Goal: Task Accomplishment & Management: Manage account settings

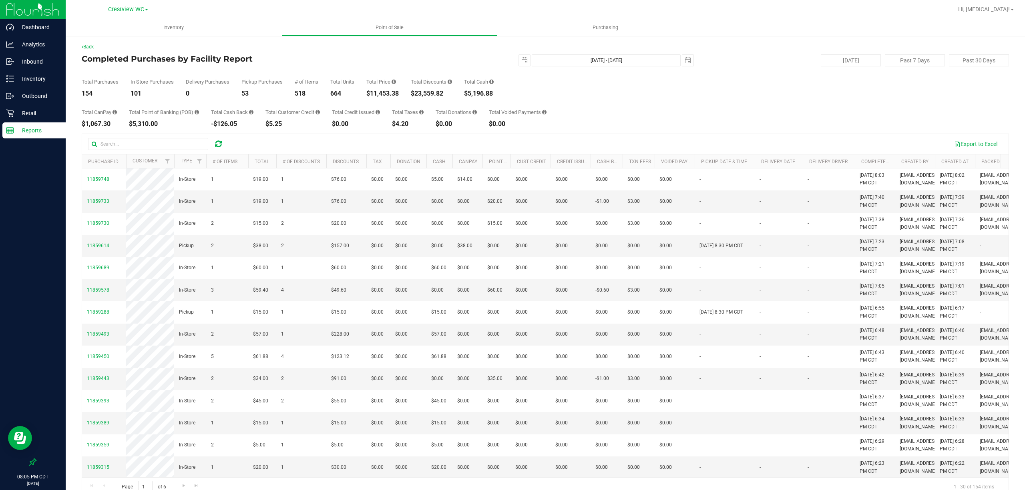
click at [666, 122] on div "Total CanPay $1,067.30 Total Point of Banking (POB) $5,310.00 Total Cash Back -…" at bounding box center [545, 112] width 927 height 30
click at [640, 121] on div "Total CanPay $1,067.30 Total Point of Banking (POB) $5,310.00 Total Cash Back -…" at bounding box center [545, 112] width 927 height 30
click at [32, 110] on p "Retail" at bounding box center [38, 113] width 48 height 10
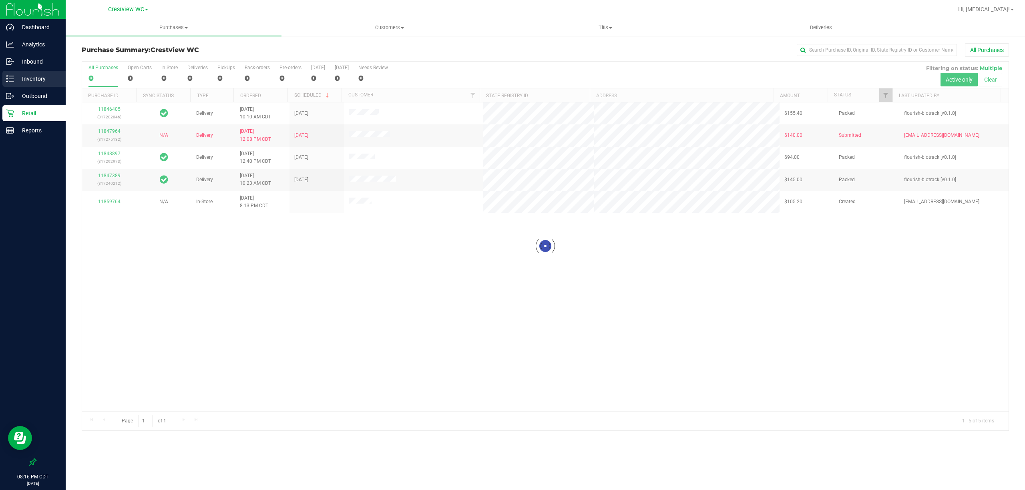
click at [37, 77] on p "Inventory" at bounding box center [38, 79] width 48 height 10
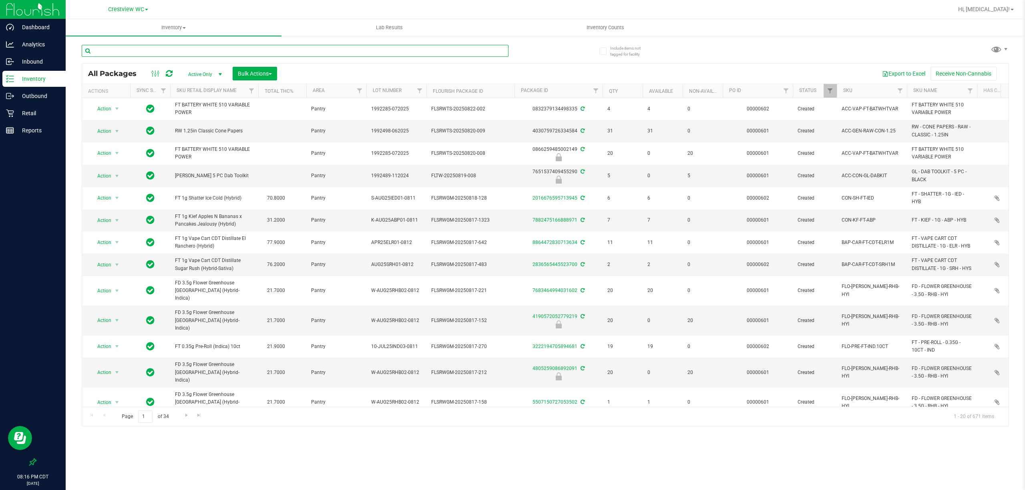
click at [257, 50] on input "text" at bounding box center [295, 51] width 427 height 12
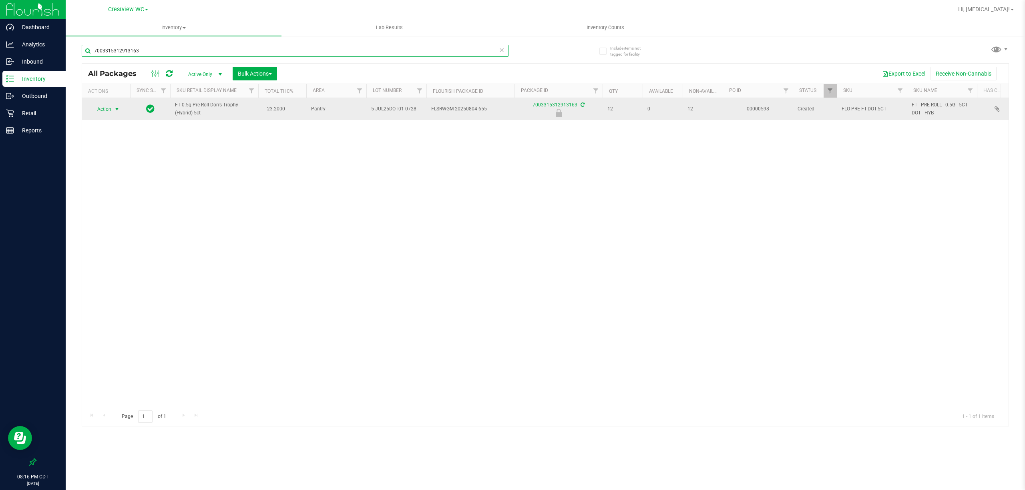
type input "7003315312913163"
click at [109, 110] on span "Action" at bounding box center [101, 109] width 22 height 11
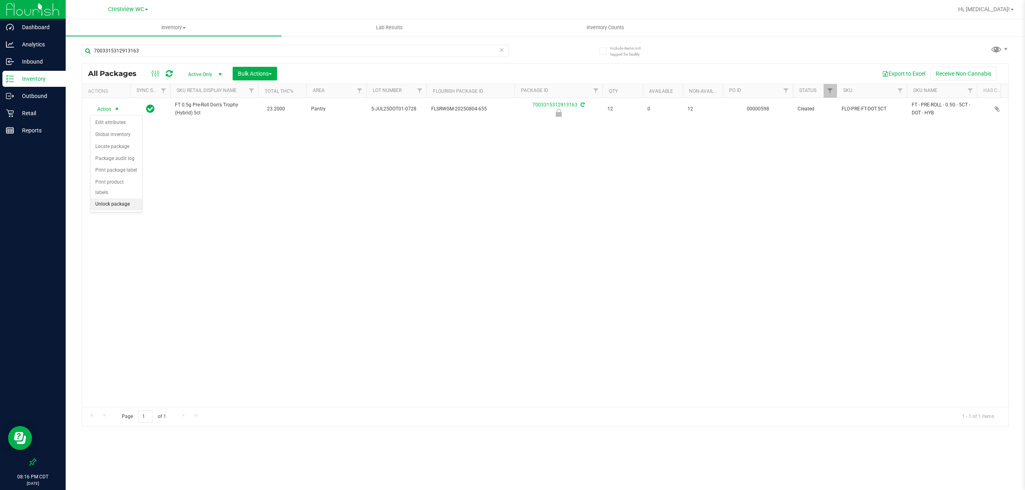
click at [104, 209] on li "Unlock package" at bounding box center [116, 205] width 52 height 12
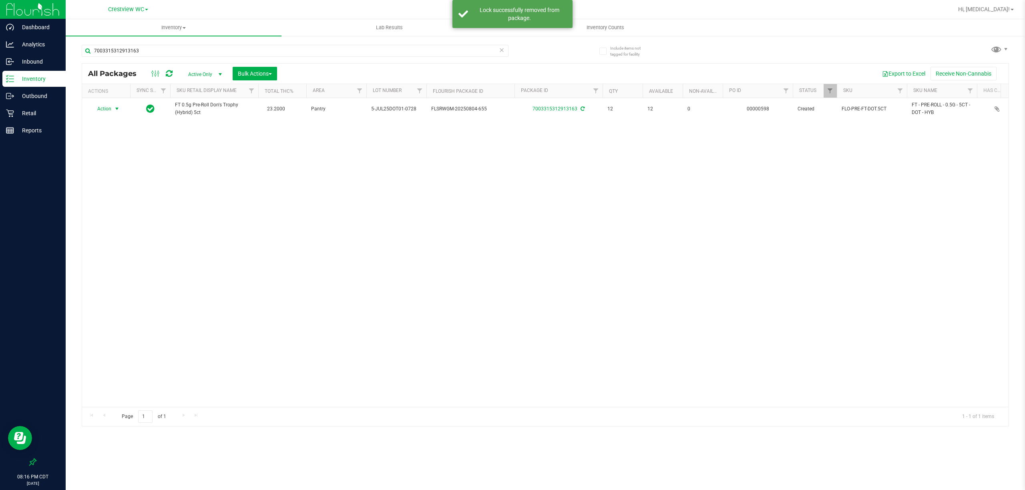
click at [105, 111] on span "Action" at bounding box center [101, 108] width 22 height 11
click at [123, 211] on li "Print package label" at bounding box center [121, 206] width 62 height 12
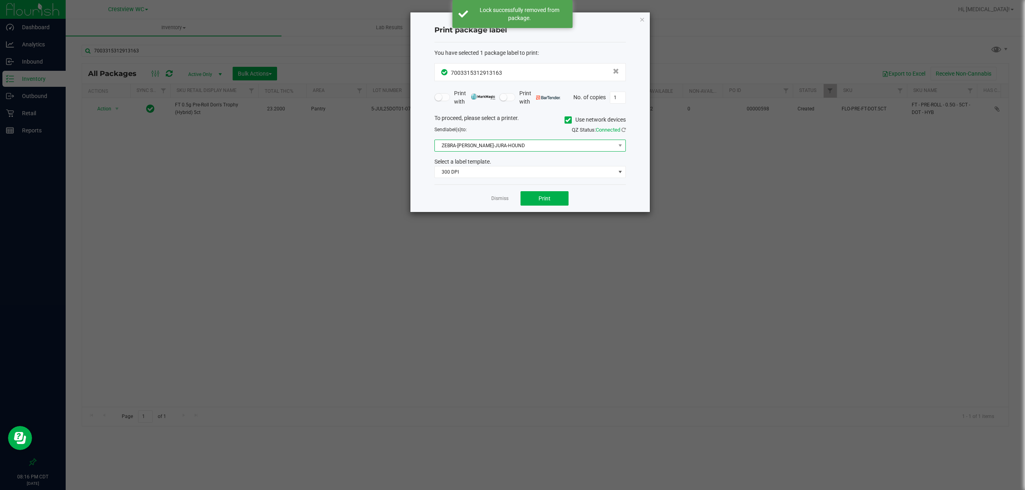
click at [500, 148] on span "ZEBRA-BRUNO-JURA-HOUND" at bounding box center [525, 145] width 180 height 11
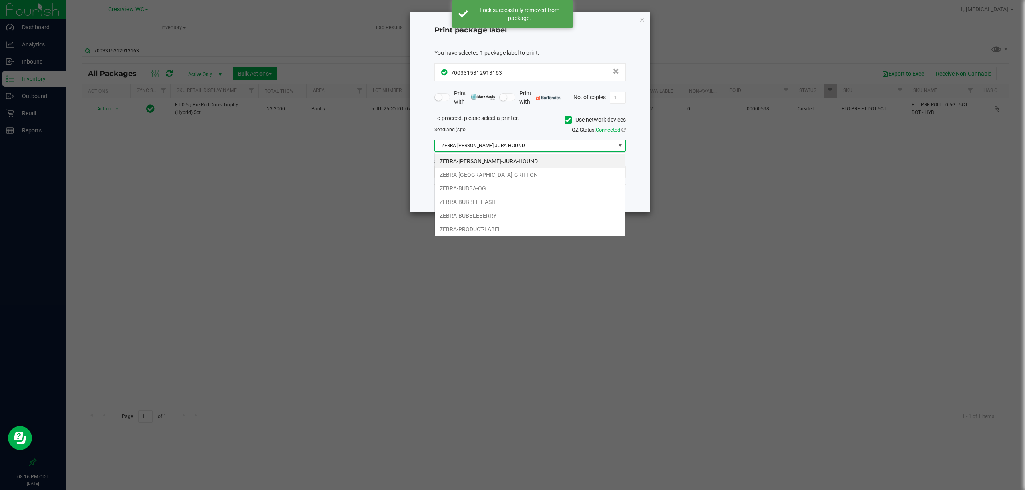
scroll to position [12, 191]
click at [489, 173] on li "ZEBRA-BRUSSELS-GRIFFON" at bounding box center [530, 175] width 190 height 14
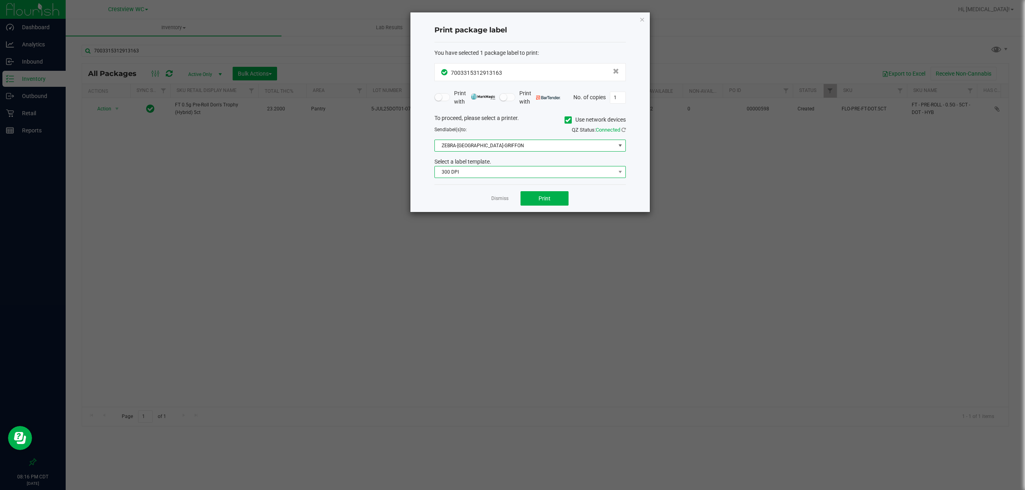
click at [523, 173] on span "300 DPI" at bounding box center [525, 171] width 180 height 11
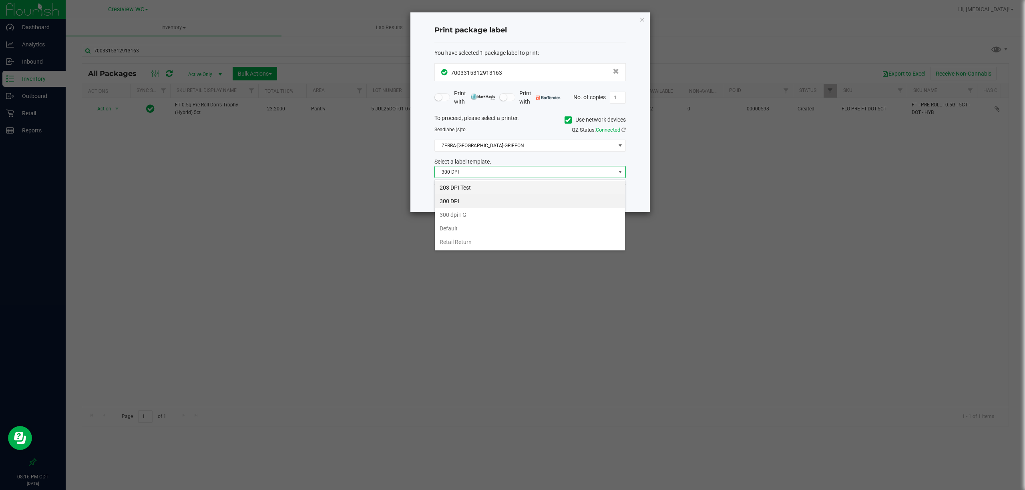
click at [509, 188] on li "203 DPI Test" at bounding box center [530, 188] width 190 height 14
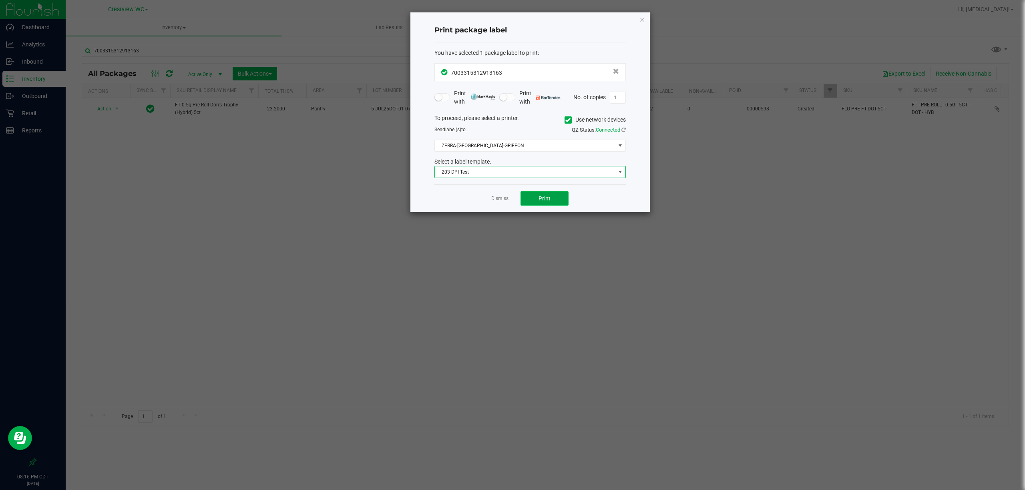
click at [547, 204] on button "Print" at bounding box center [544, 198] width 48 height 14
click at [545, 202] on span "Print" at bounding box center [544, 198] width 12 height 6
click at [493, 199] on link "Dismiss" at bounding box center [499, 198] width 17 height 7
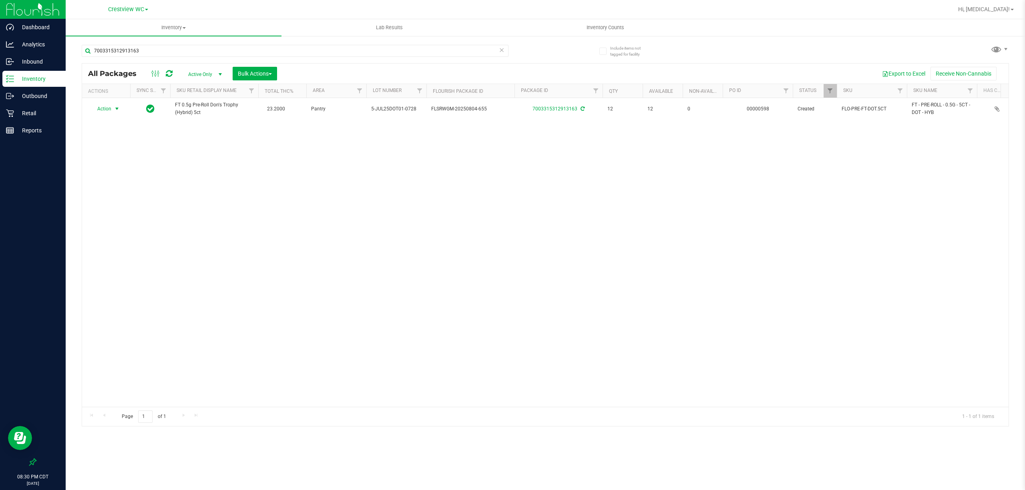
click at [488, 264] on div "Action Action Adjust qty Create package Edit attributes Global inventory Locate…" at bounding box center [545, 252] width 926 height 309
click at [612, 24] on span "Inventory Counts" at bounding box center [604, 27] width 59 height 7
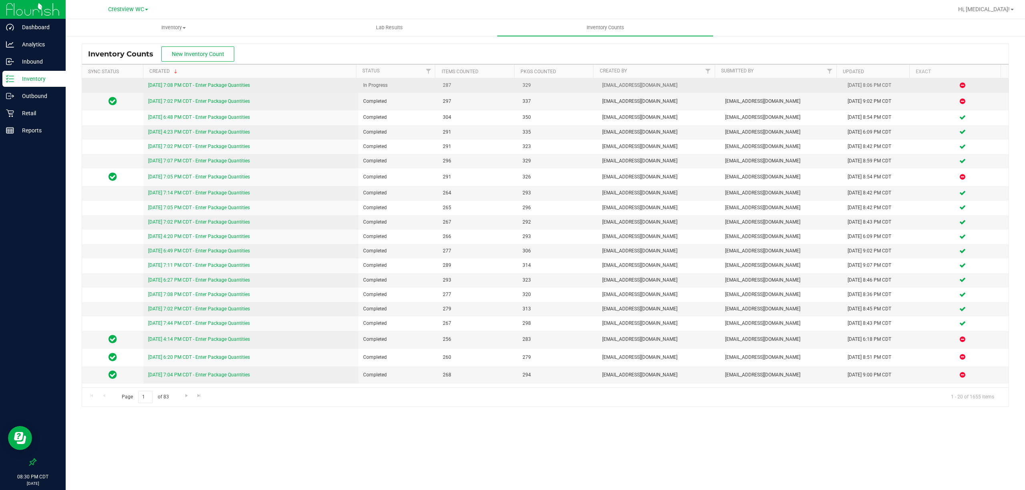
click at [222, 87] on link "8/27/25 7:08 PM CDT - Enter Package Quantities" at bounding box center [199, 85] width 102 height 6
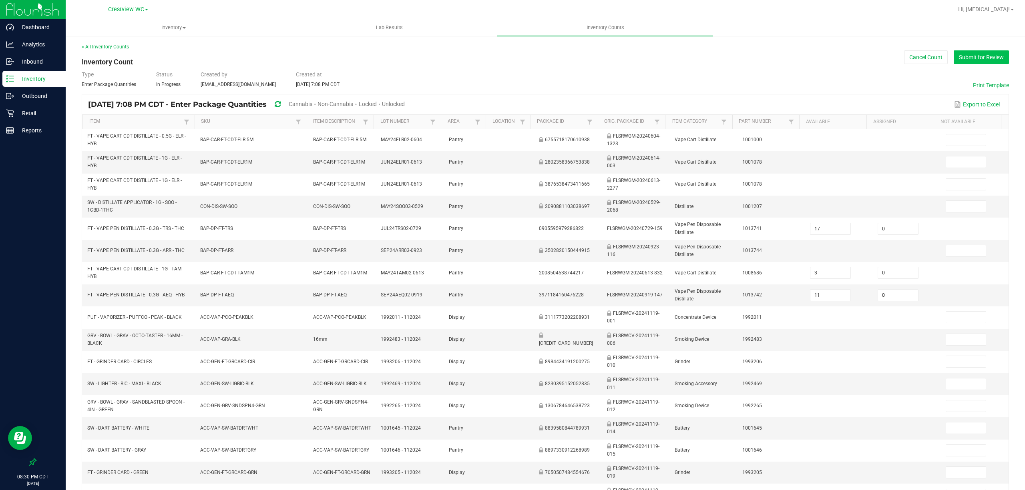
click at [969, 60] on button "Submit for Review" at bounding box center [980, 57] width 55 height 14
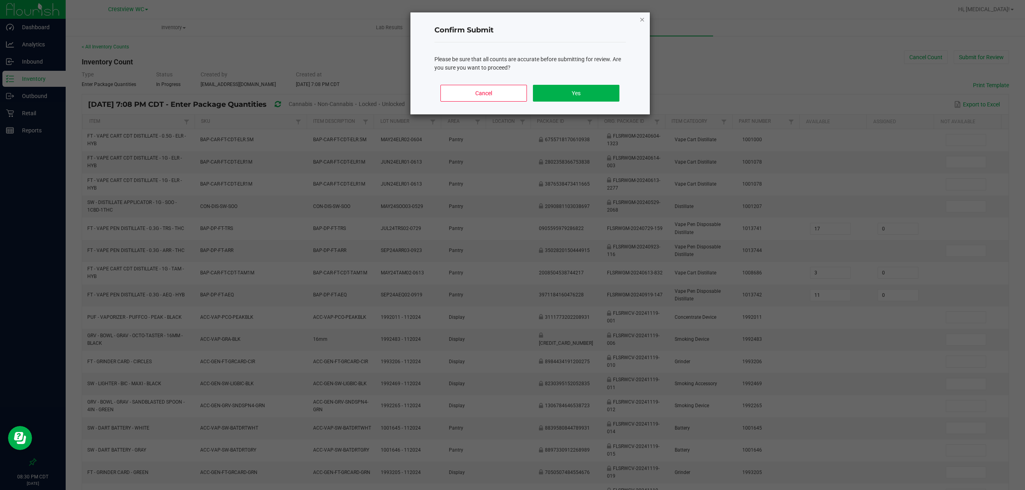
click at [644, 20] on icon "Close" at bounding box center [642, 19] width 6 height 10
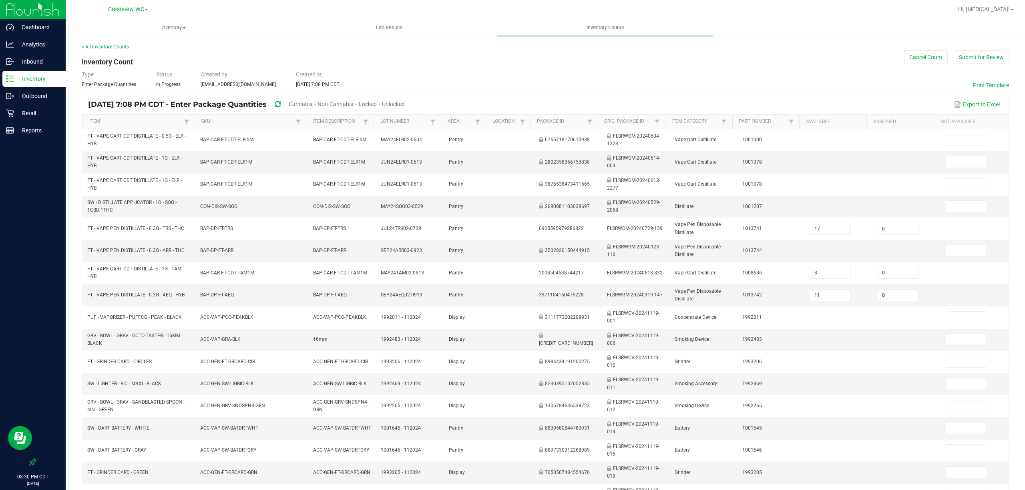
click at [645, 61] on div "< All Inventory Counts Inventory Count Cancel Count Submit for Review Type Ente…" at bounding box center [545, 318] width 927 height 550
click at [312, 101] on span "Cannabis" at bounding box center [301, 104] width 24 height 6
click at [405, 103] on span "Unlocked" at bounding box center [393, 104] width 23 height 6
type input "0"
type input "1"
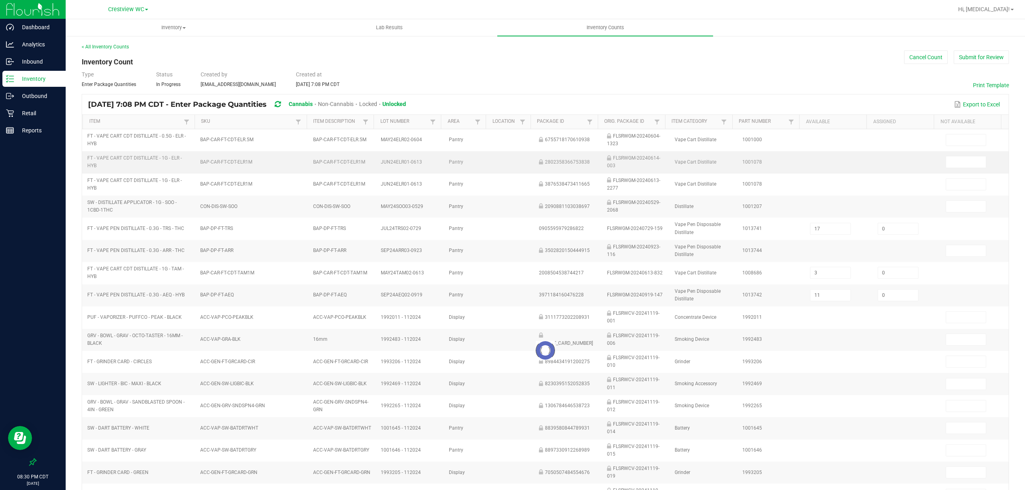
type input "9"
type input "4"
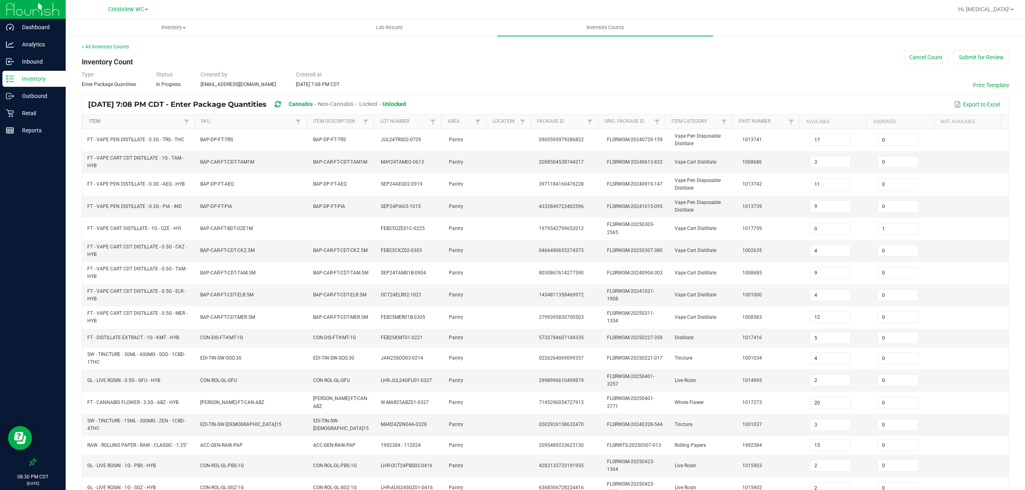
click at [135, 123] on link "Item" at bounding box center [135, 121] width 92 height 6
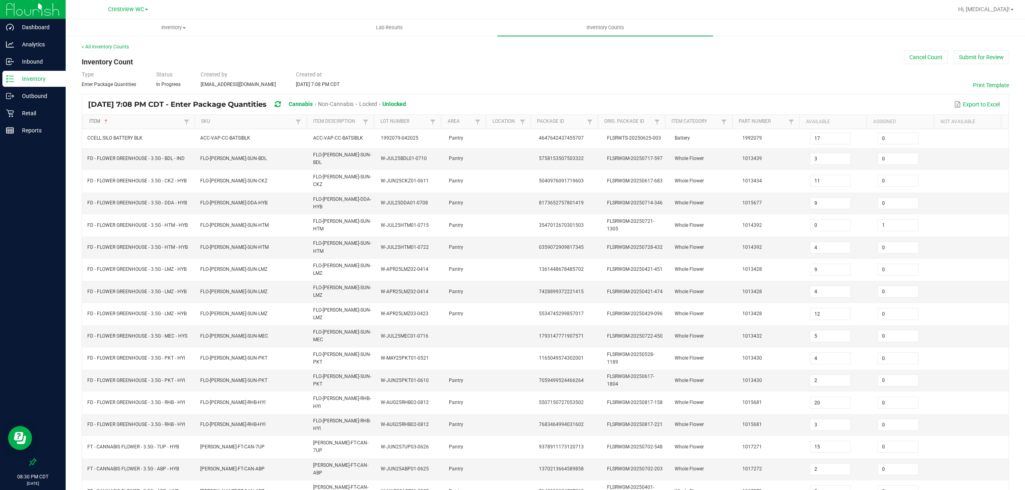
type input "16"
type input "0"
type input "1"
type input "0"
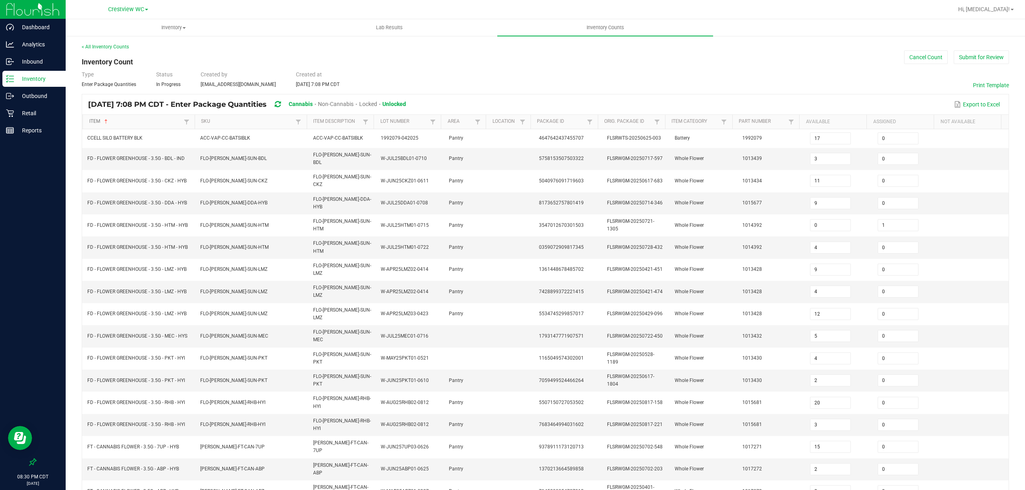
type input "1"
type input "9"
type input "5"
type input "17"
type input "10"
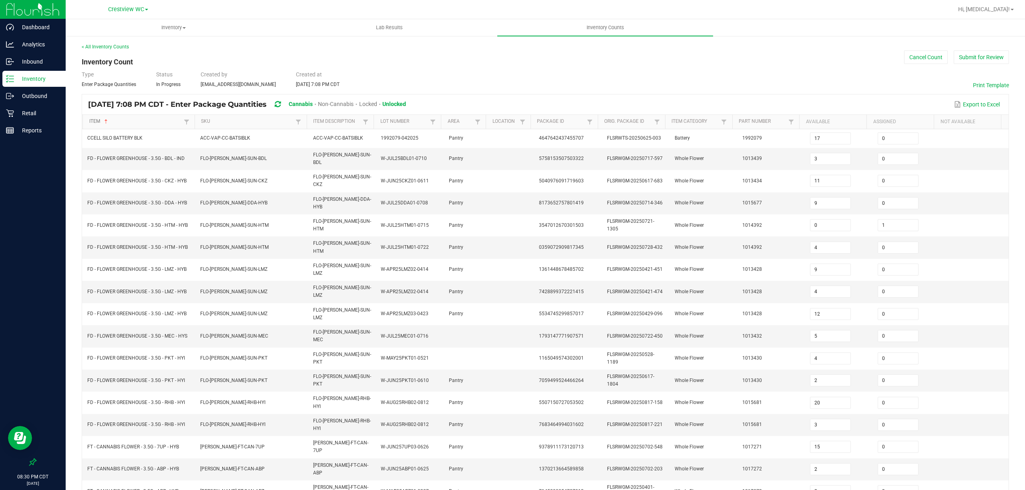
type input "13"
type input "0"
type input "7"
type input "20"
type input "1"
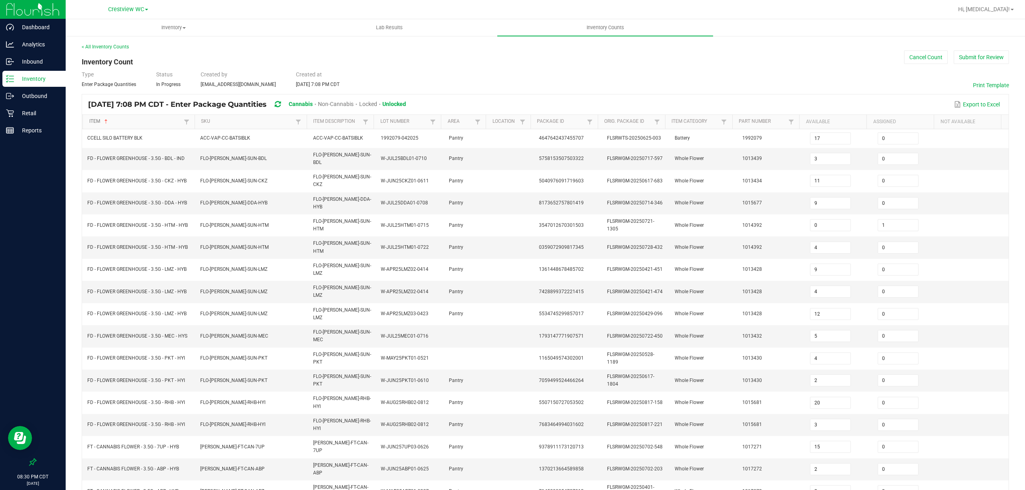
type input "20"
type input "18"
type input "11"
type input "20"
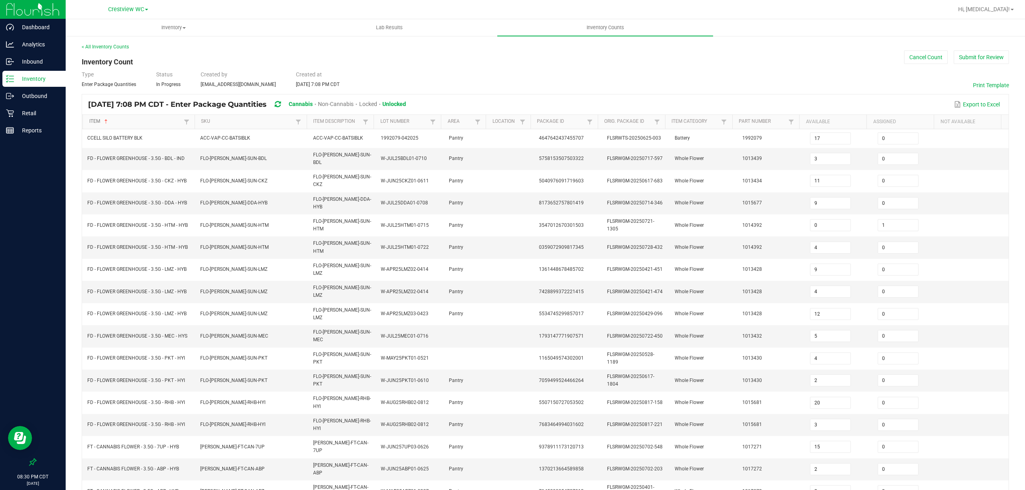
type input "1"
click at [817, 242] on input at bounding box center [830, 247] width 40 height 11
type input "0"
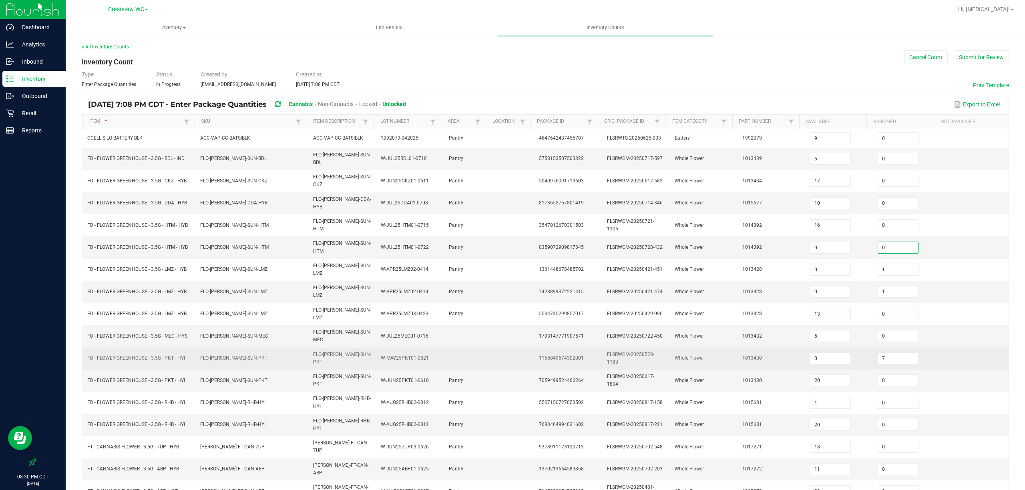
scroll to position [74, 0]
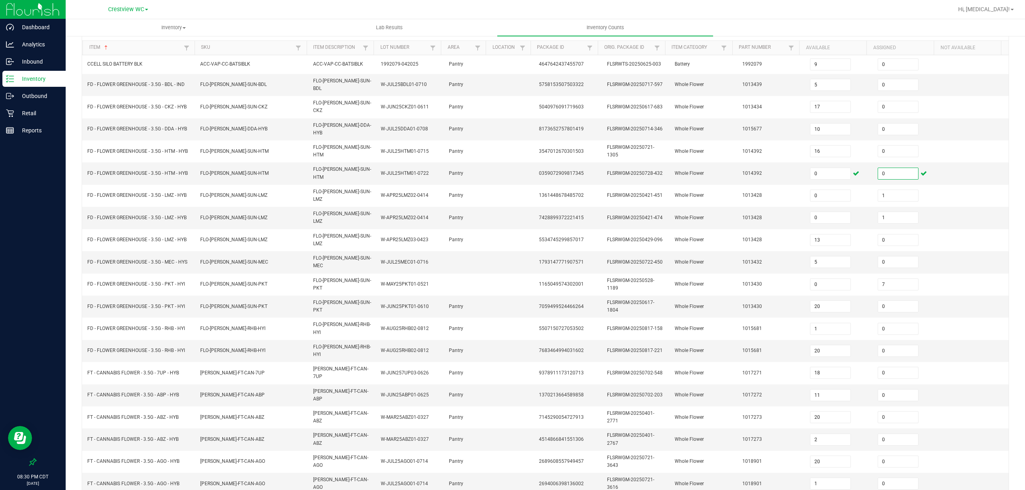
type input "0"
type input "15"
type input "3"
type input "0"
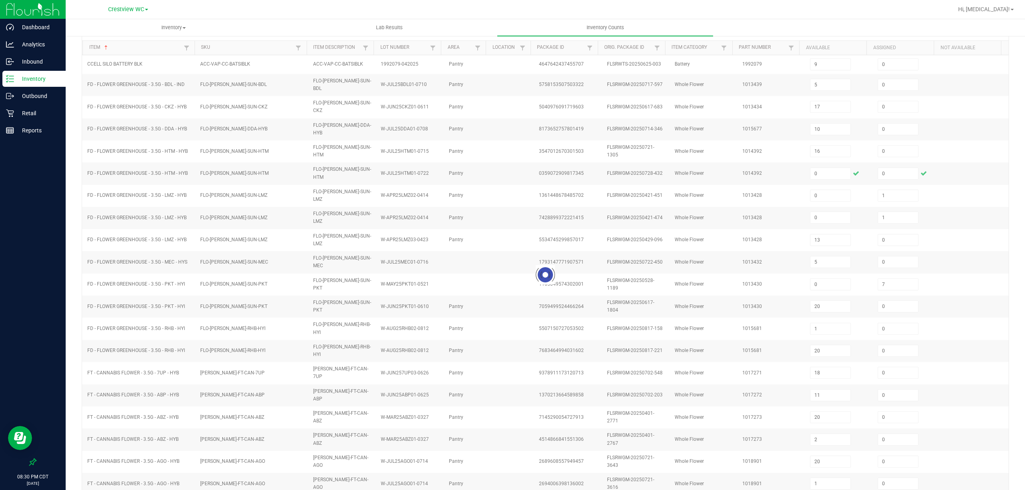
type input "16"
type input "0"
type input "1"
type input "4"
type input "1"
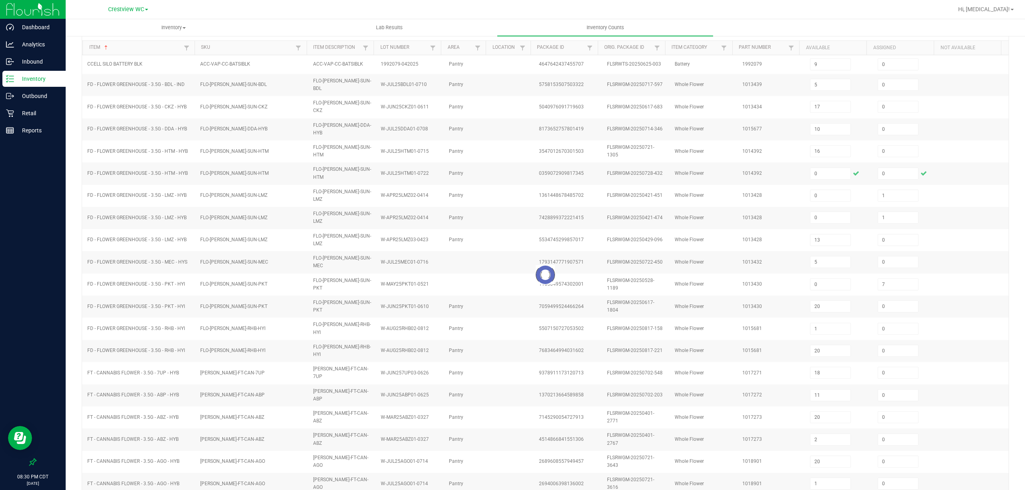
type input "20"
type input "4"
type input "11"
type input "0"
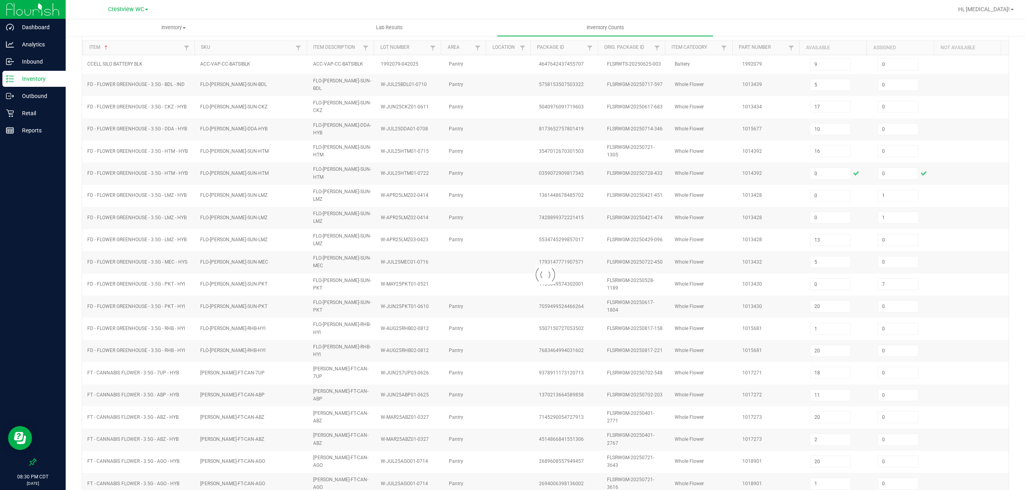
type input "3"
type input "18"
type input "14"
type input "9"
type input "6"
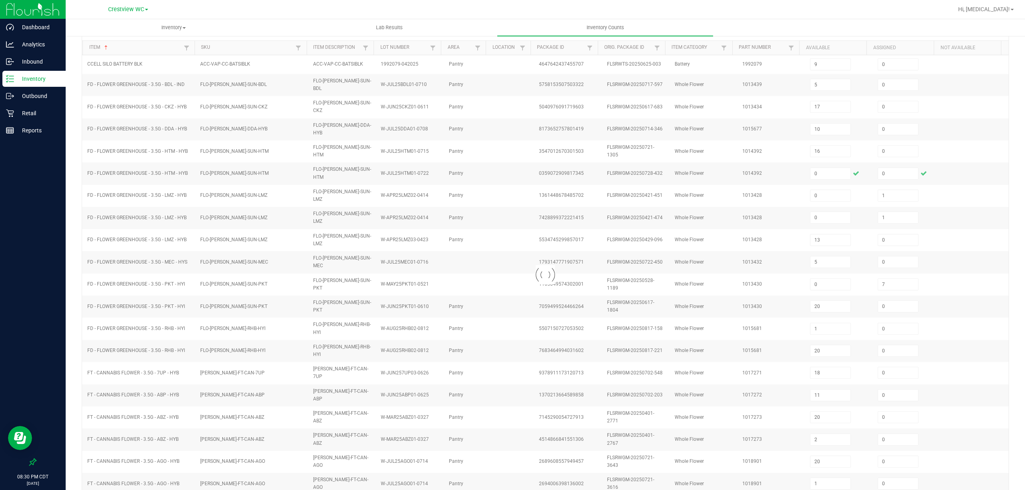
type input "12"
type input "0"
type input "1"
type input "0"
type input "1"
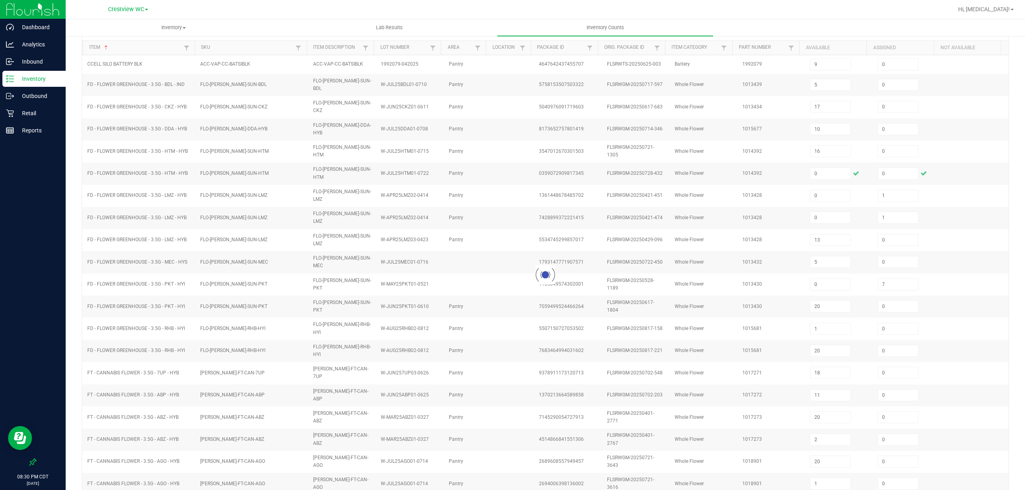
type input "20"
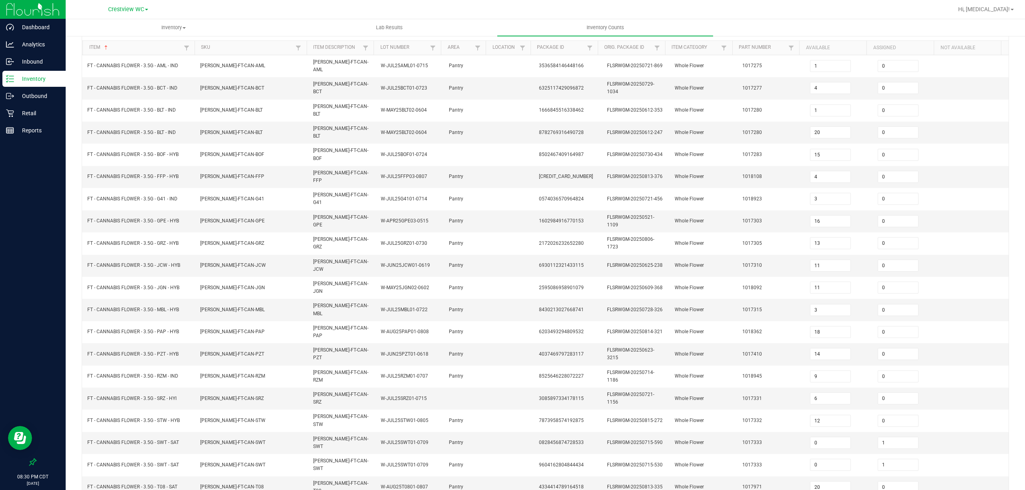
scroll to position [71, 0]
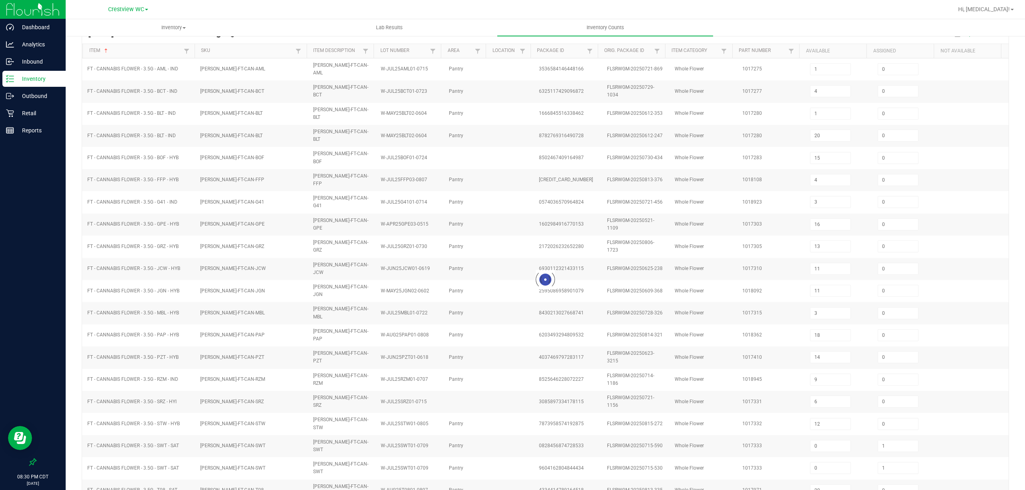
type input "20"
type input "7"
type input "20"
type input "2"
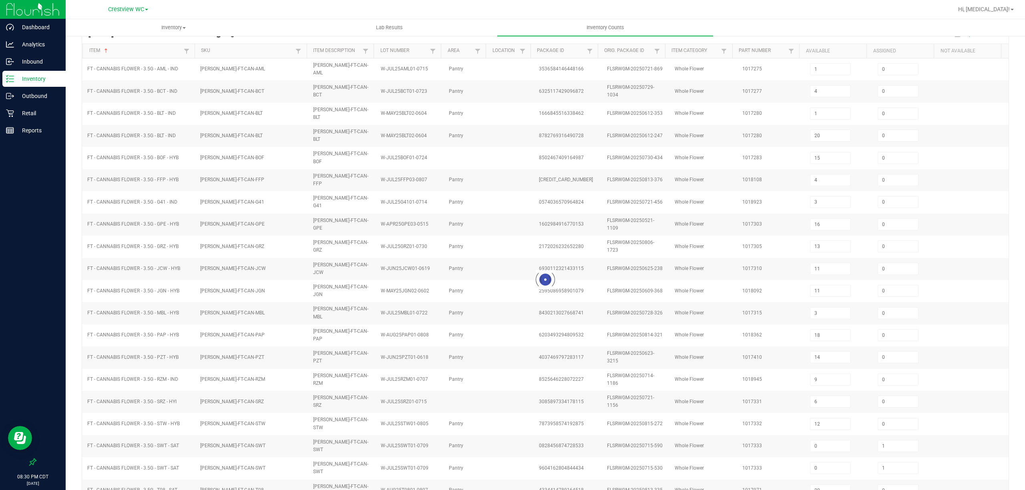
type input "11"
type input "1"
type input "9"
type input "14"
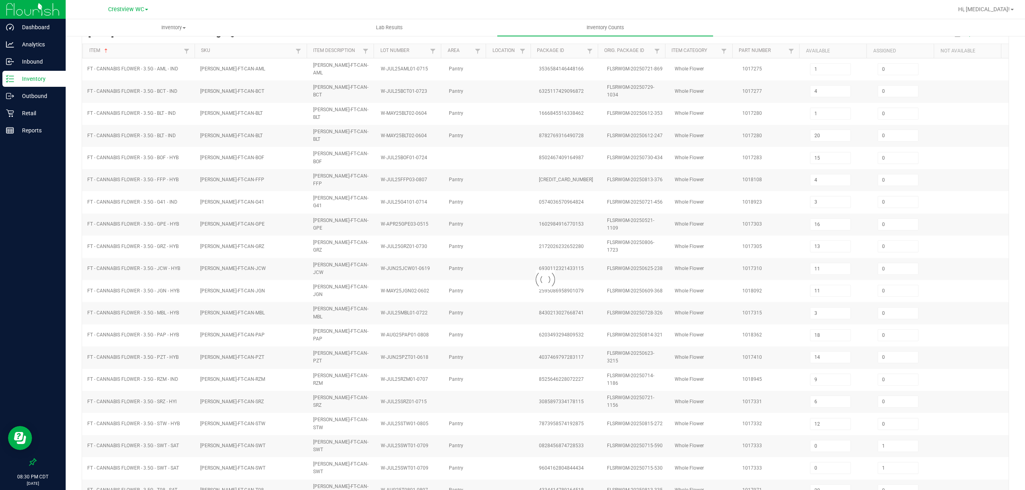
type input "8"
type input "3"
type input "5"
type input "6"
type input "4"
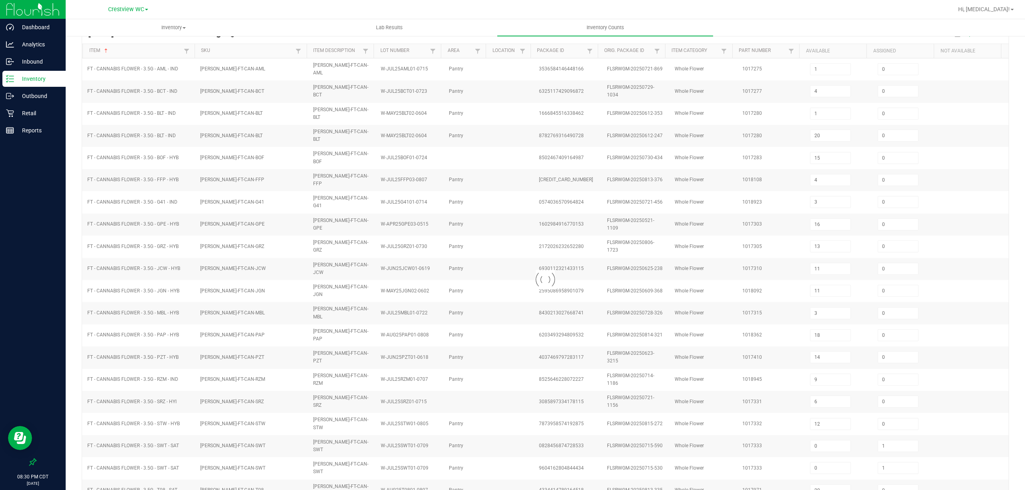
type input "9"
type input "8"
type input "0"
type input "10"
type input "0"
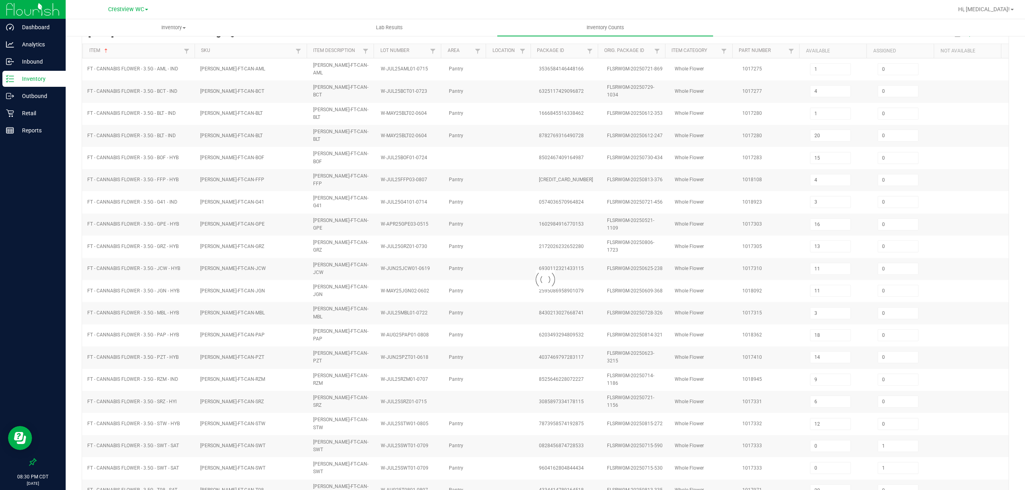
type input "8"
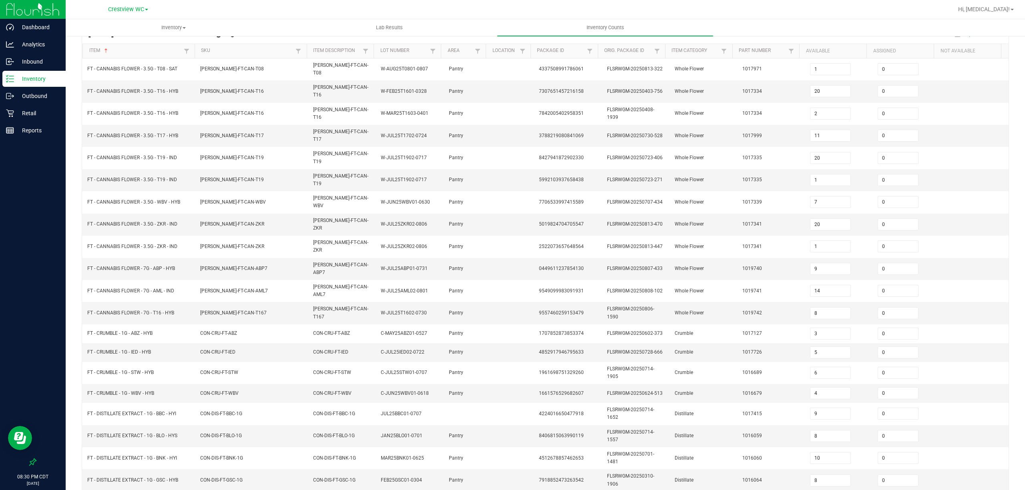
scroll to position [74, 0]
click at [244, 490] on link at bounding box center [248, 498] width 12 height 12
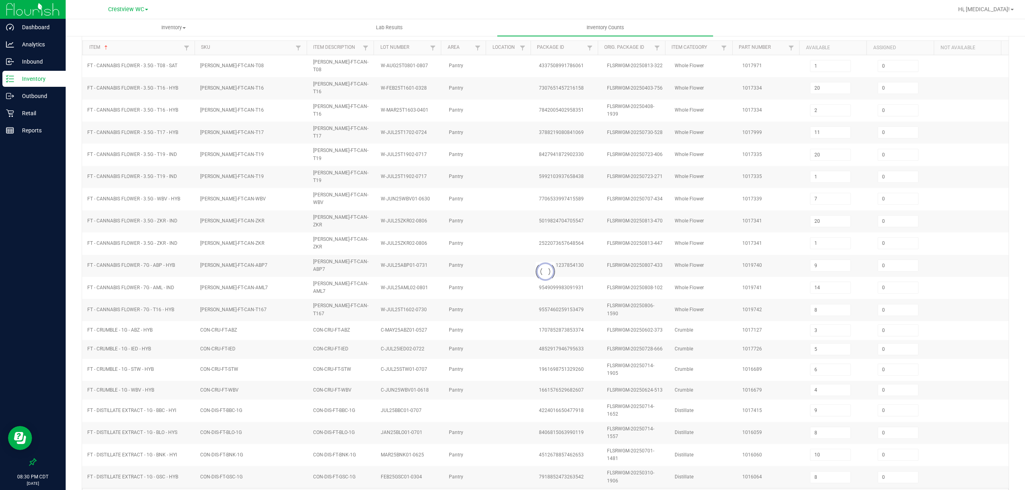
type input "7"
type input "1"
type input "5"
type input "1"
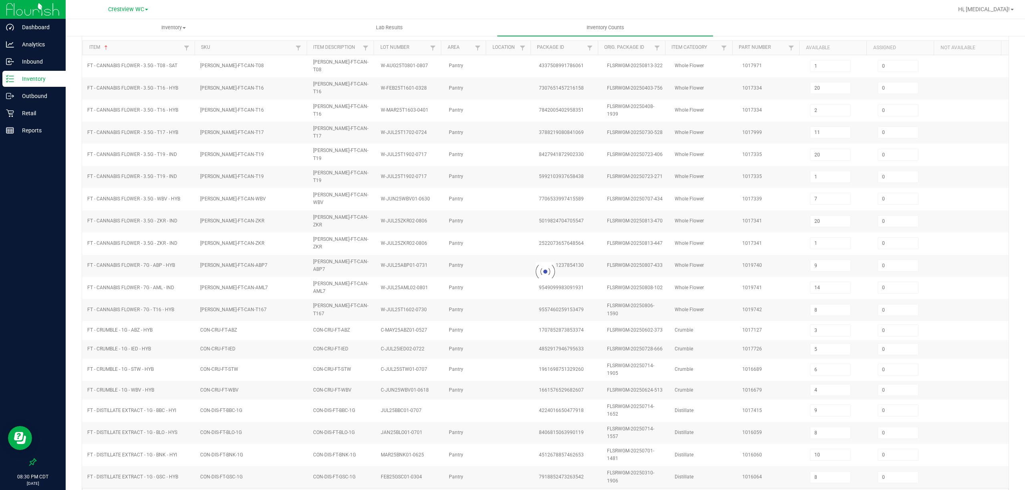
type input "12"
type input "5"
type input "6"
type input "15"
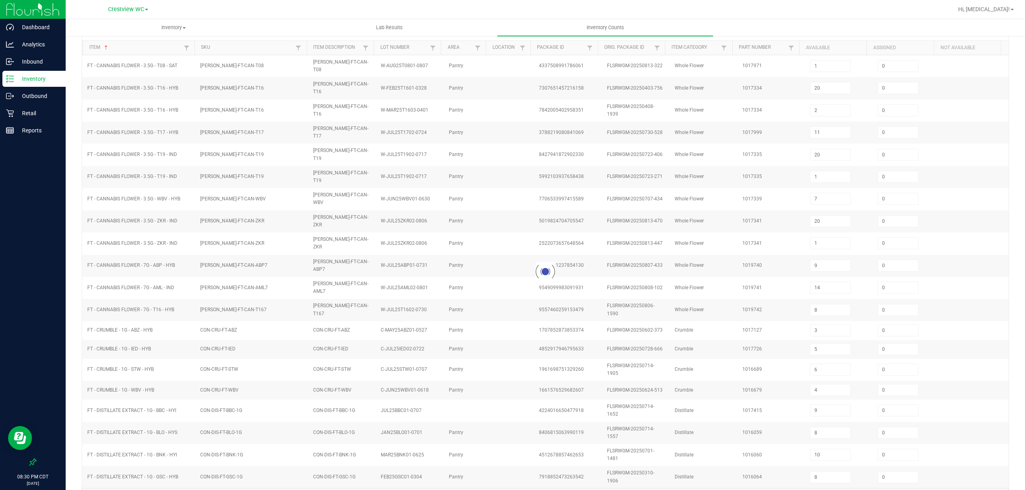
type input "4"
type input "8"
type input "1"
type input "7"
type input "6"
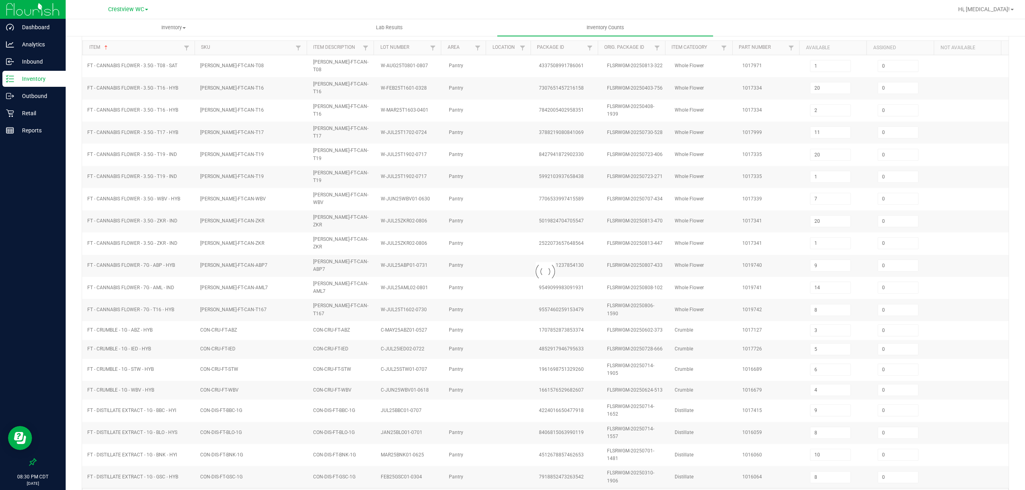
type input "3"
type input "6"
type input "7"
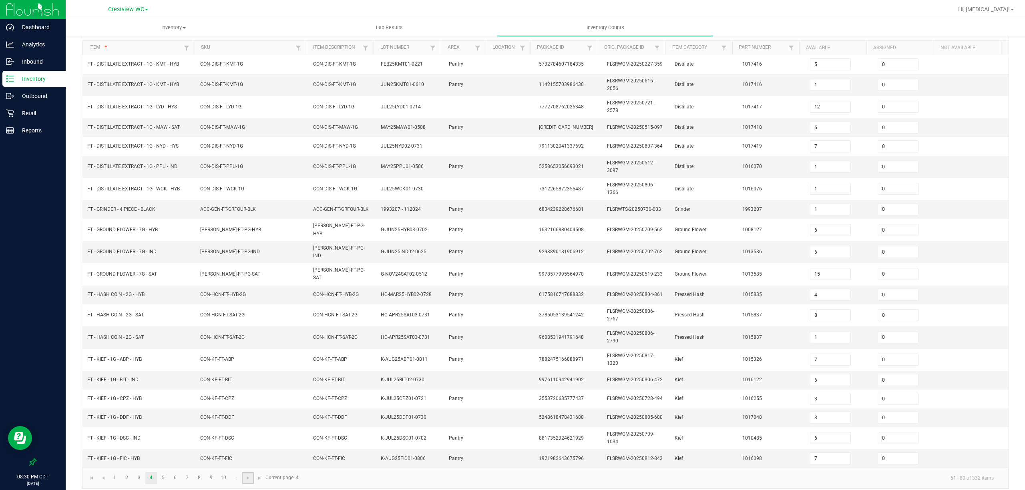
click at [244, 472] on link at bounding box center [248, 478] width 12 height 12
type input "19"
type input "15"
type input "8"
type input "5"
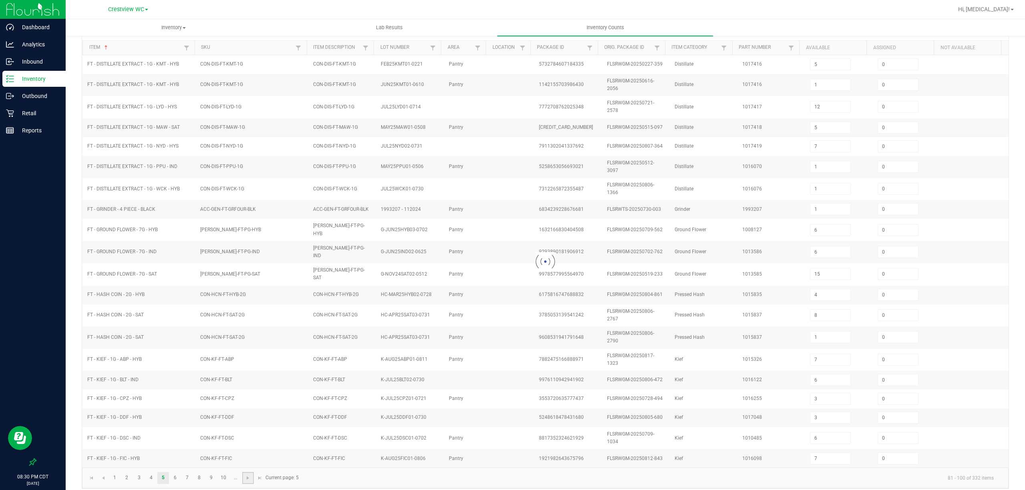
type input "11"
type input "0"
type input "1"
type input "19"
type input "13"
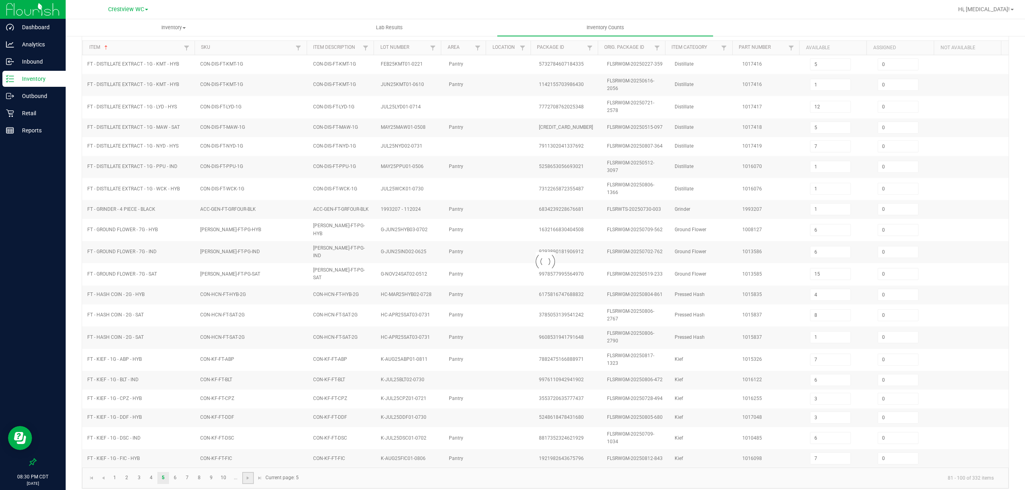
type input "9"
type input "12"
type input "25"
type input "3"
type input "20"
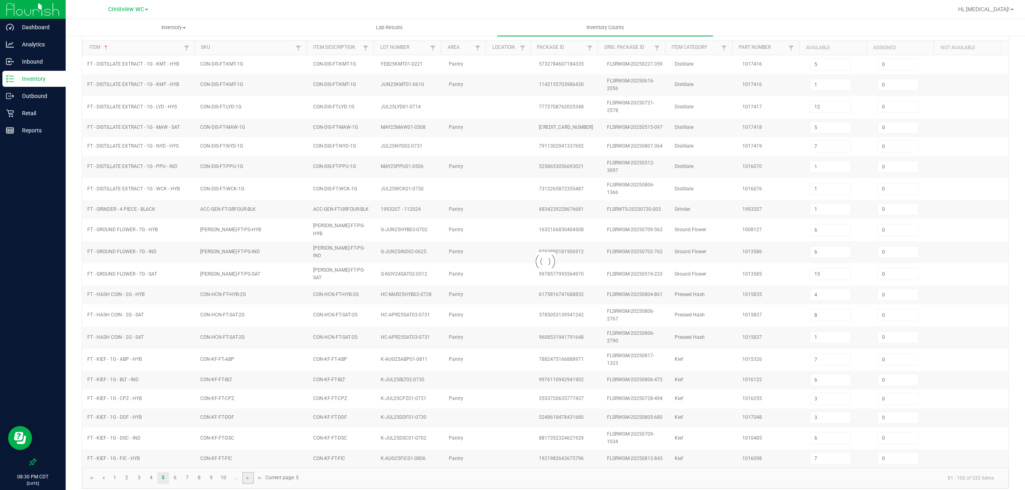
type input "5"
type input "21"
type input "25"
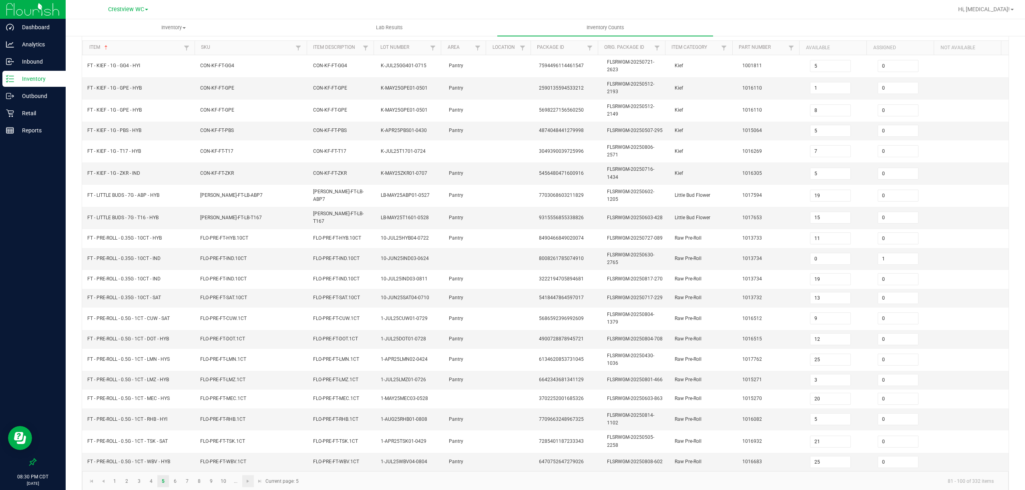
click at [244, 471] on td "FLO-PRE-FT-WBV.1CT" at bounding box center [251, 462] width 113 height 18
click at [252, 484] on link at bounding box center [248, 481] width 12 height 12
type input "1"
type input "6"
type input "2"
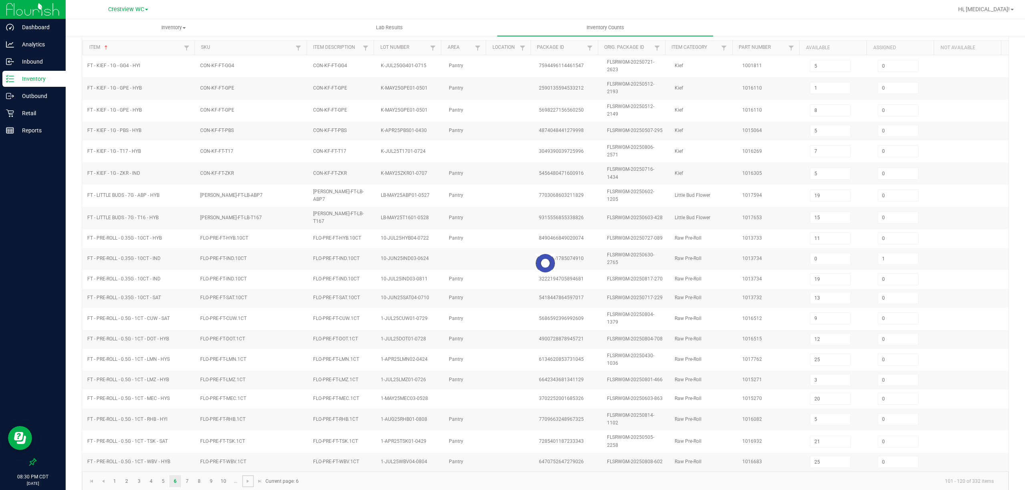
type input "8"
type input "4"
type input "8"
type input "12"
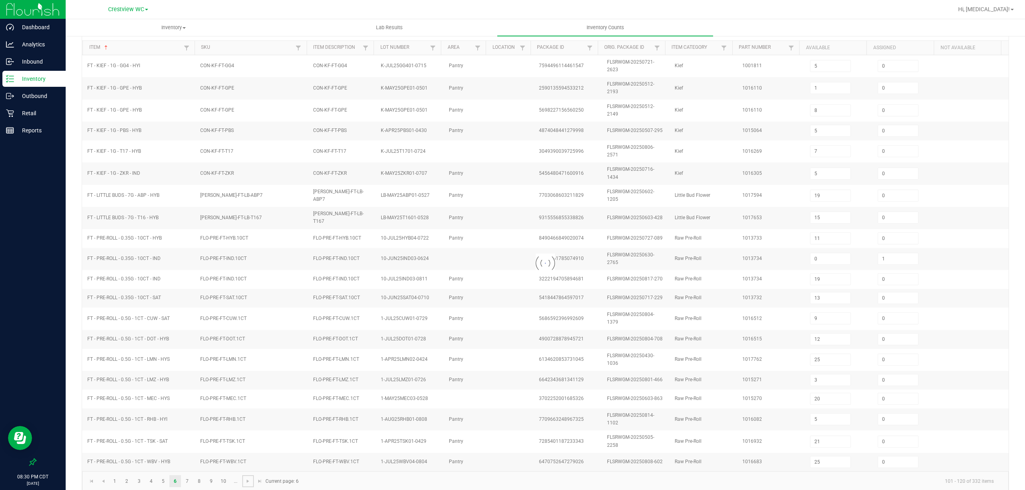
type input "2"
type input "0"
type input "11"
type input "1"
type input "12"
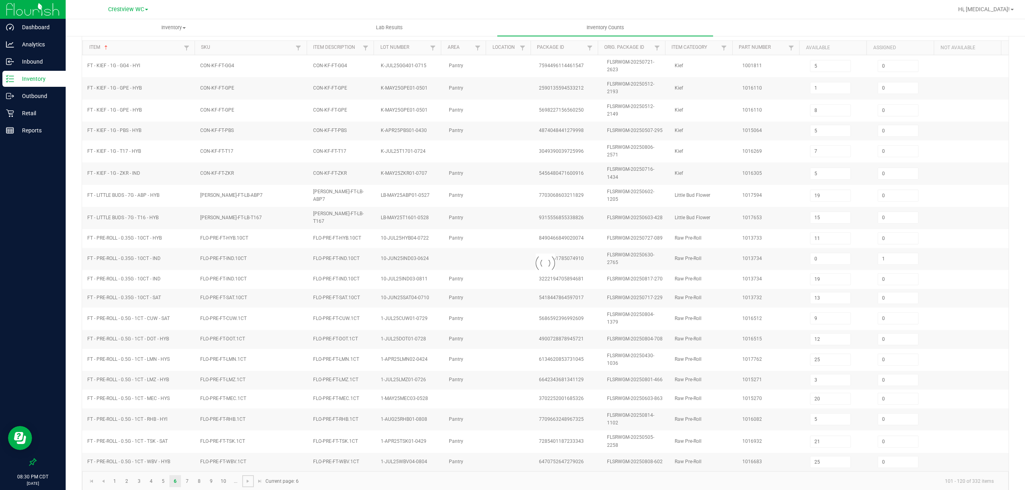
type input "8"
type input "9"
type input "4"
type input "9"
type input "6"
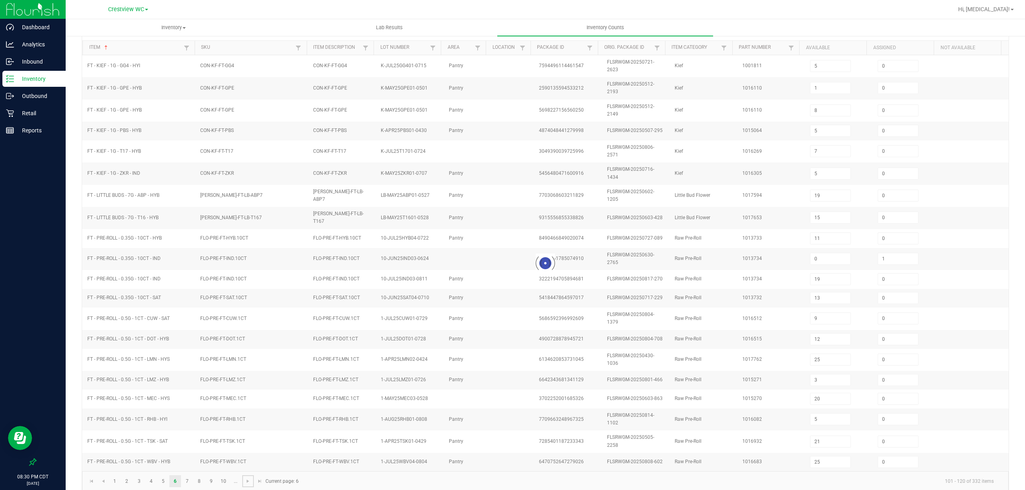
type input "6"
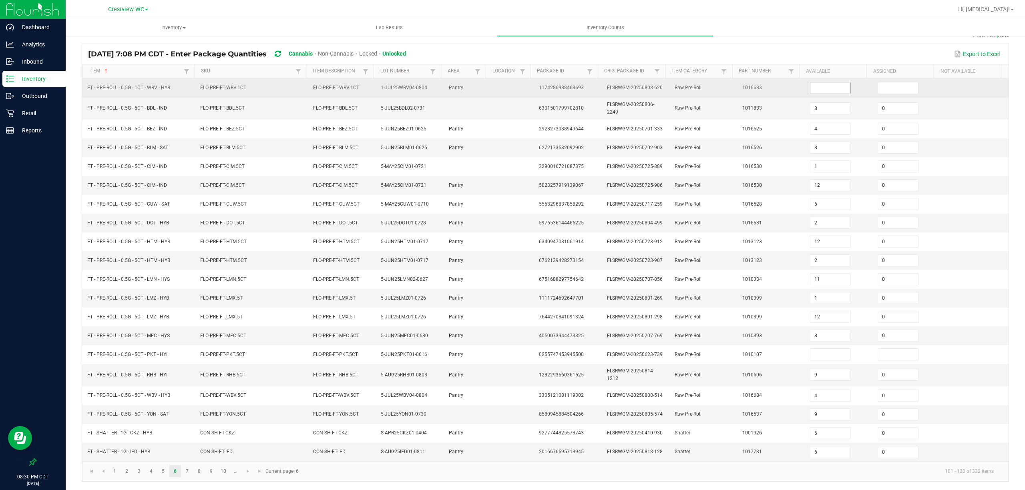
click at [812, 82] on input at bounding box center [830, 87] width 40 height 11
type input "0"
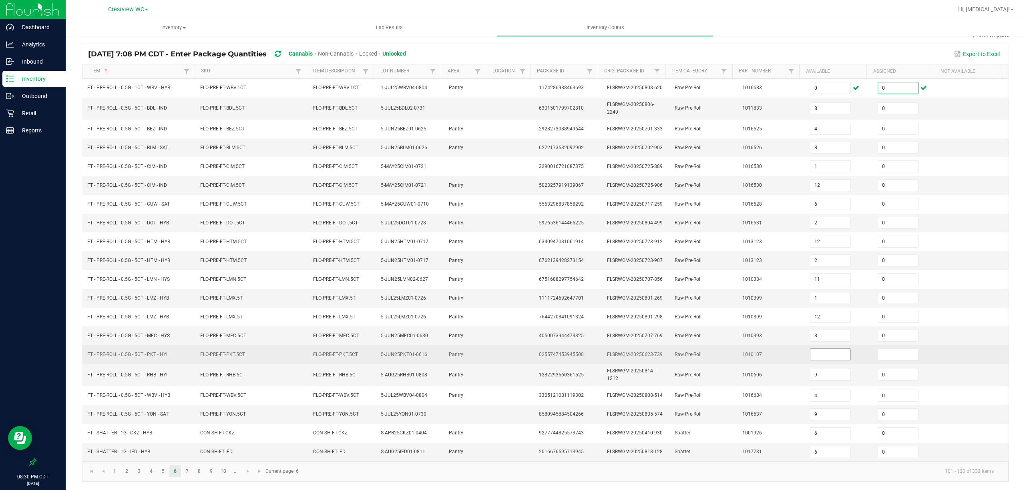
type input "0"
click at [826, 349] on input at bounding box center [830, 354] width 40 height 11
type input "0"
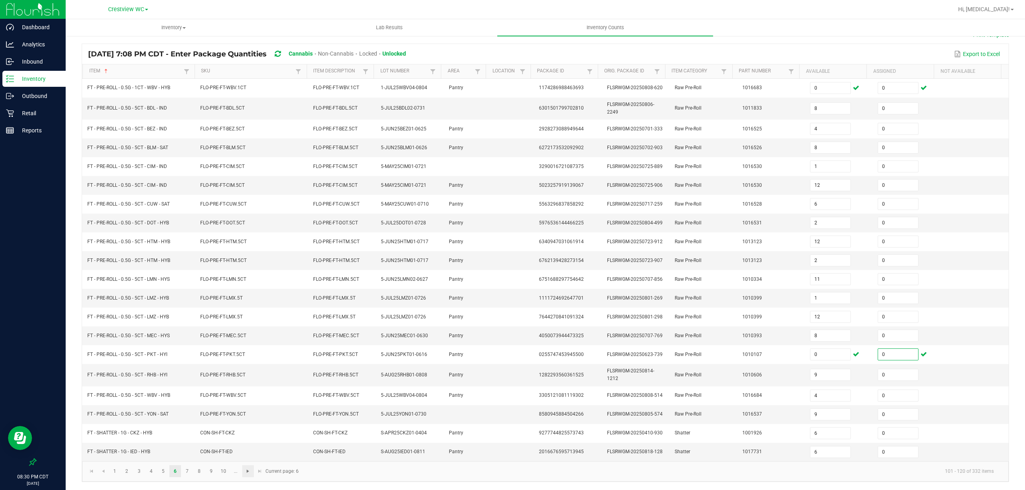
type input "0"
click at [247, 469] on span "Go to the next page" at bounding box center [248, 471] width 6 height 6
type input "7"
type input "2"
type input "3"
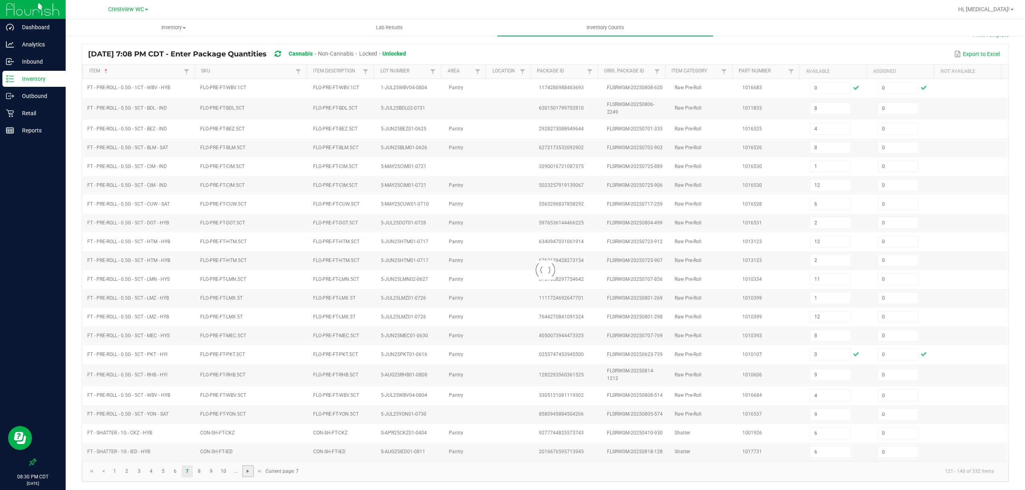
type input "8"
type input "2"
type input "7"
type input "1"
type input "8"
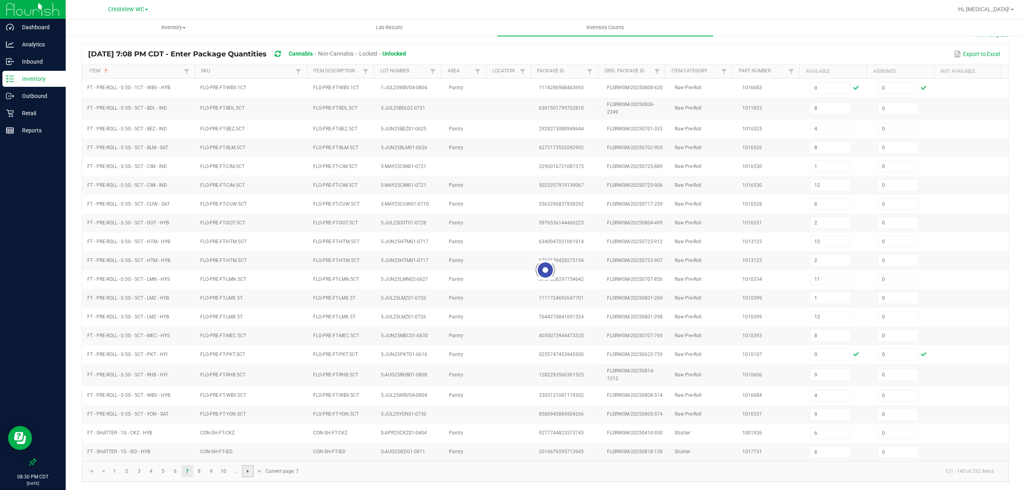
type input "6"
type input "11"
type input "8"
type input "7"
type input "4"
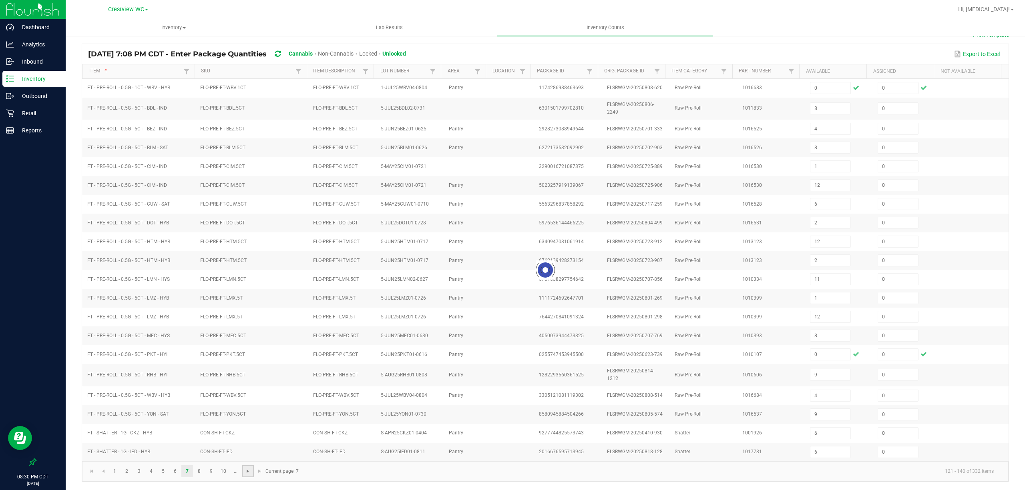
type input "3"
type input "6"
type input "7"
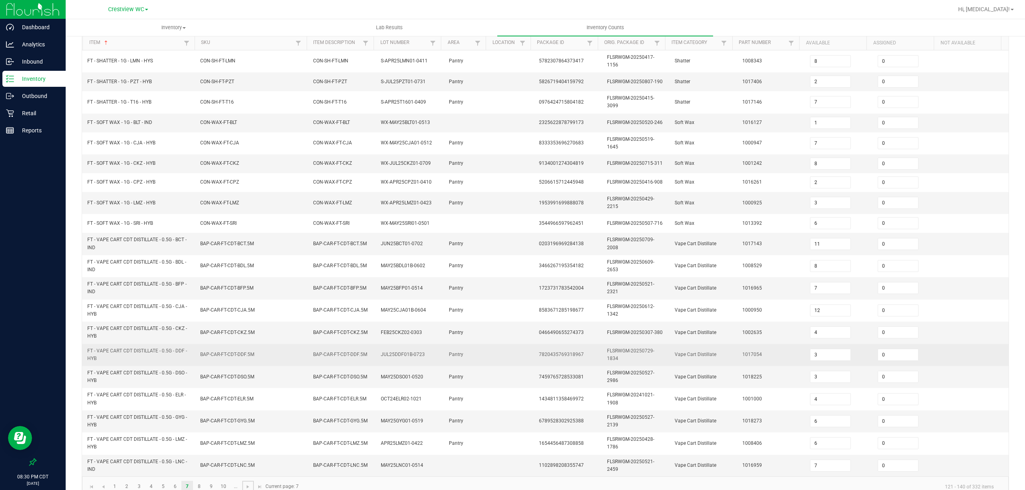
scroll to position [98, 0]
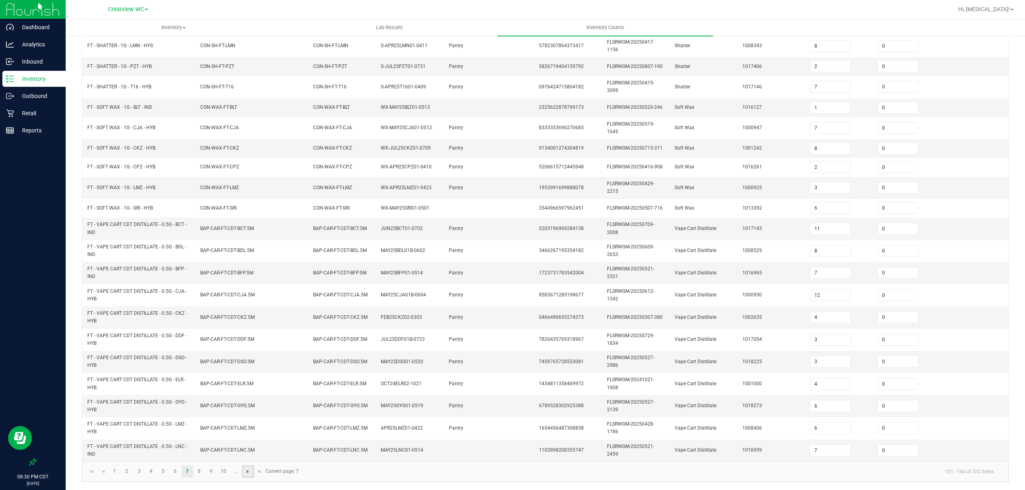
click at [249, 469] on span "Go to the next page" at bounding box center [248, 472] width 6 height 6
type input "5"
type input "17"
type input "12"
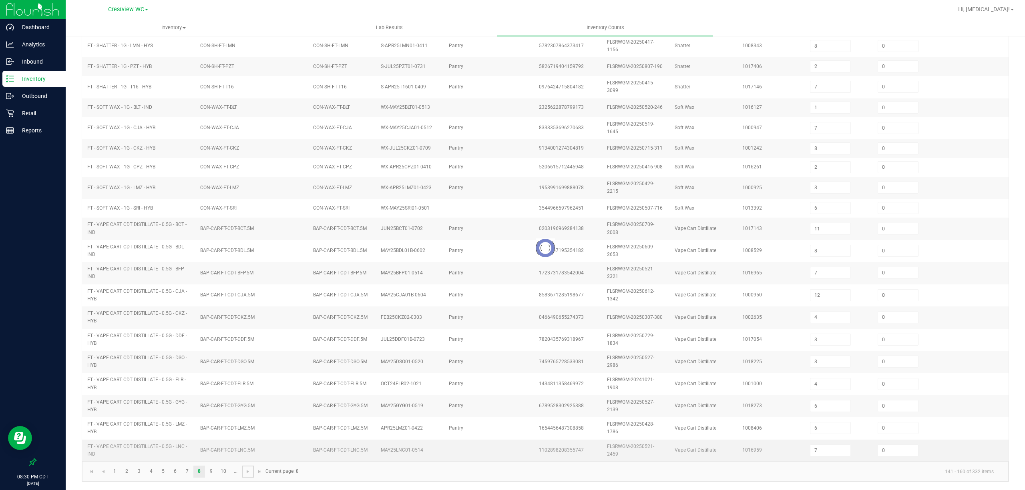
type input "3"
type input "9"
type input "12"
type input "1"
type input "4"
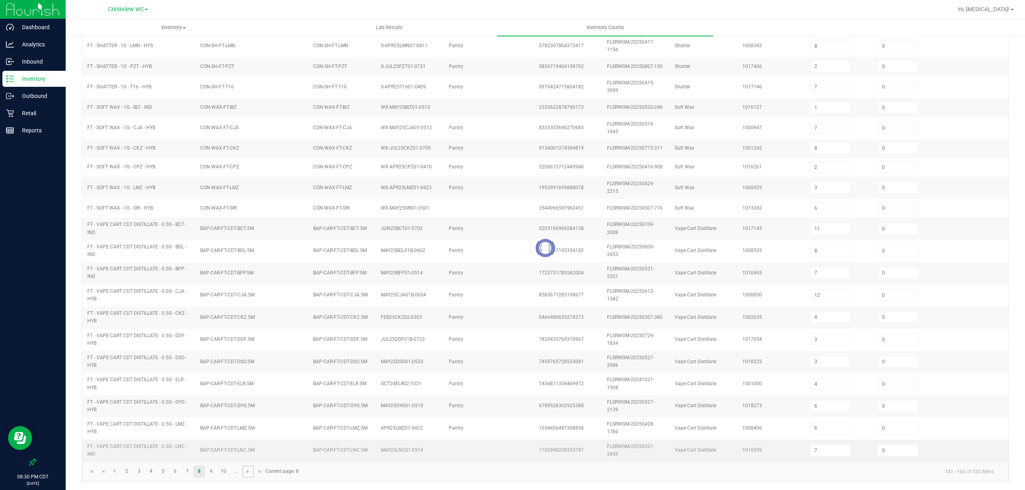
type input "3"
type input "11"
type input "10"
type input "2"
type input "1"
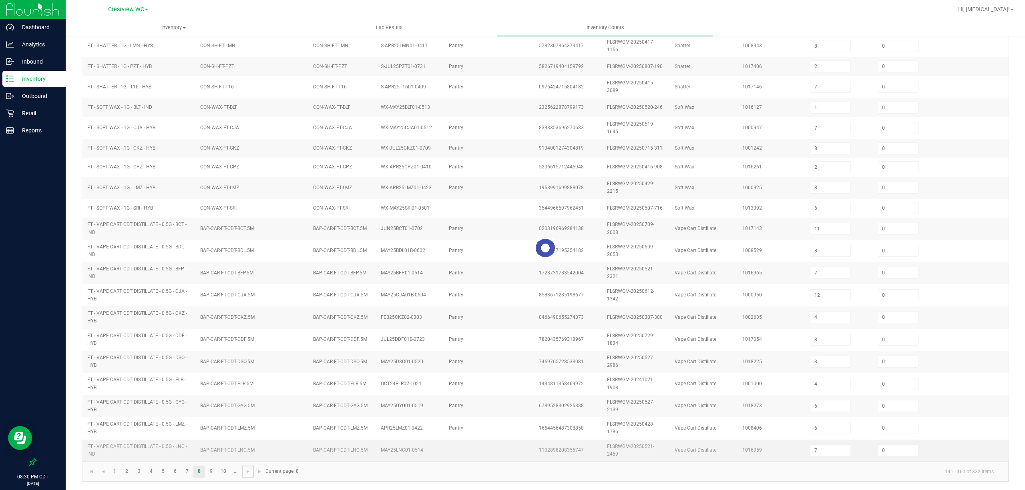
type input "2"
type input "12"
type input "5"
type input "4"
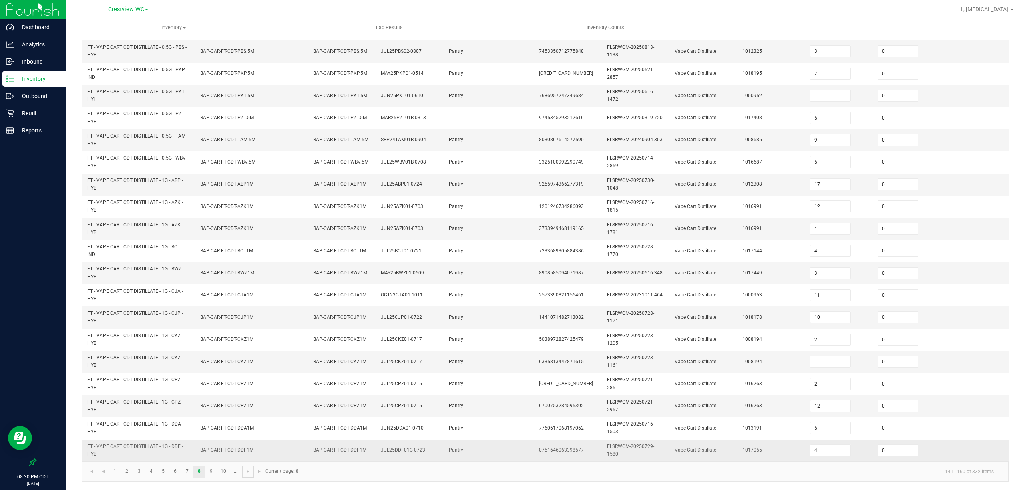
scroll to position [114, 0]
click at [244, 475] on link at bounding box center [248, 472] width 12 height 12
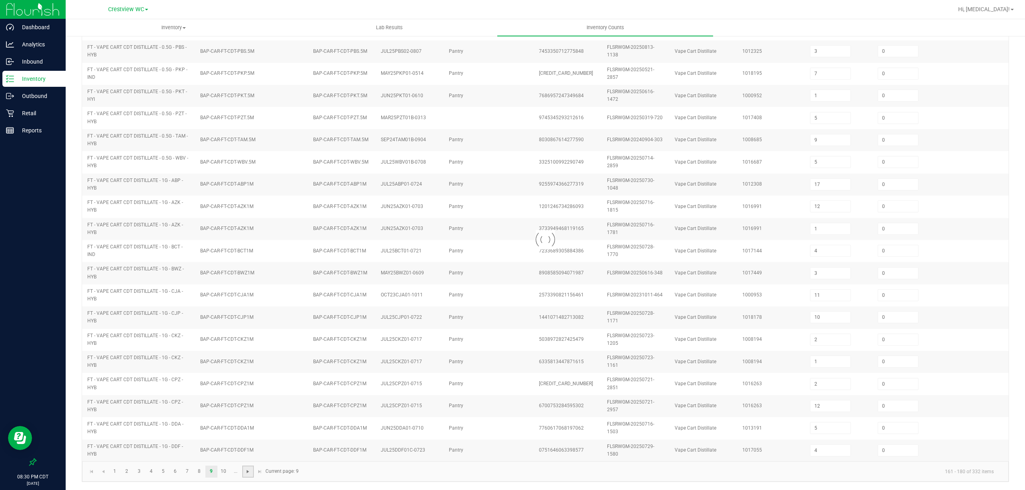
type input "3"
type input "1"
type input "5"
type input "11"
type input "8"
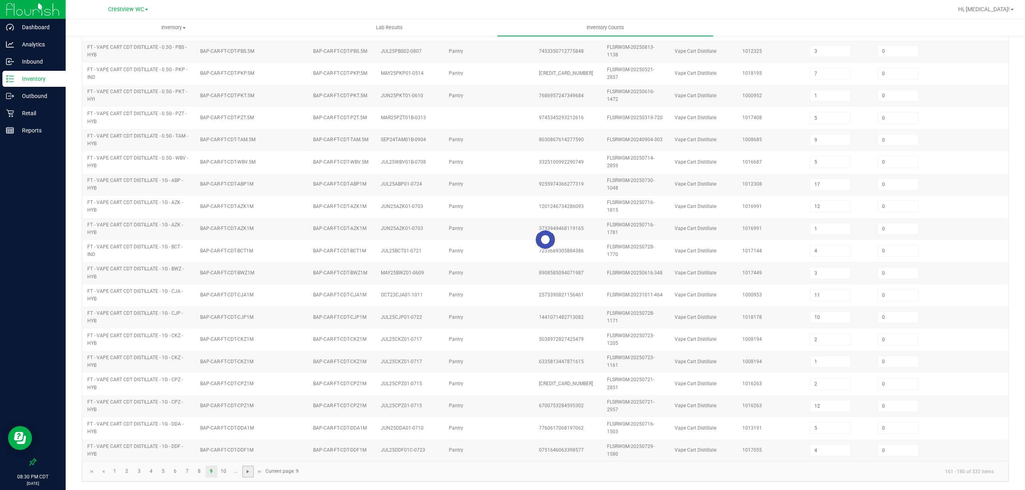
type input "2"
type input "4"
type input "5"
type input "2"
type input "6"
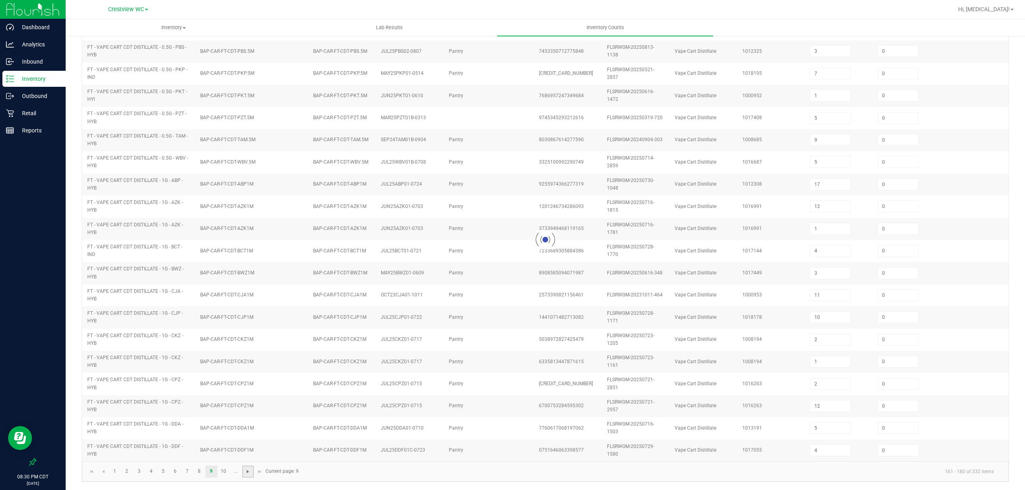
type input "3"
type input "9"
type input "7"
type input "1"
type input "12"
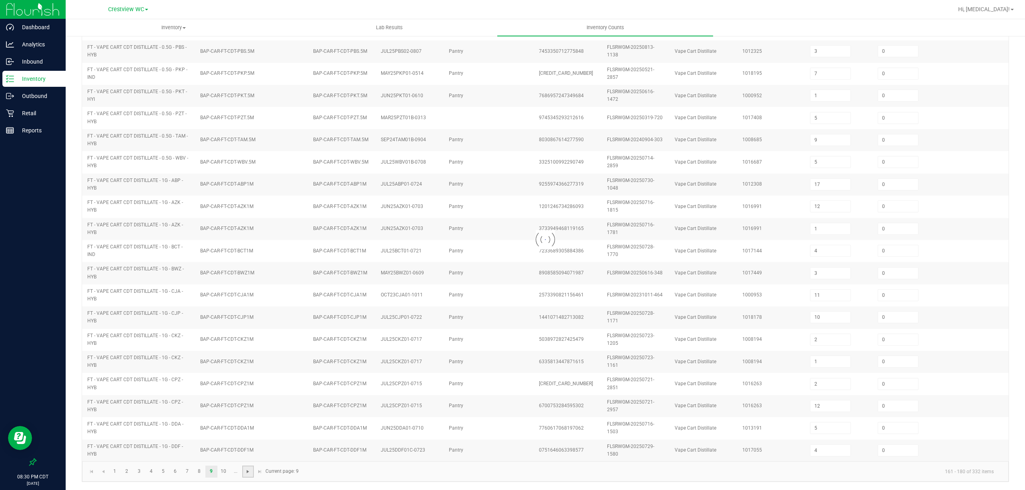
type input "6"
type input "8"
type input "9"
type input "3"
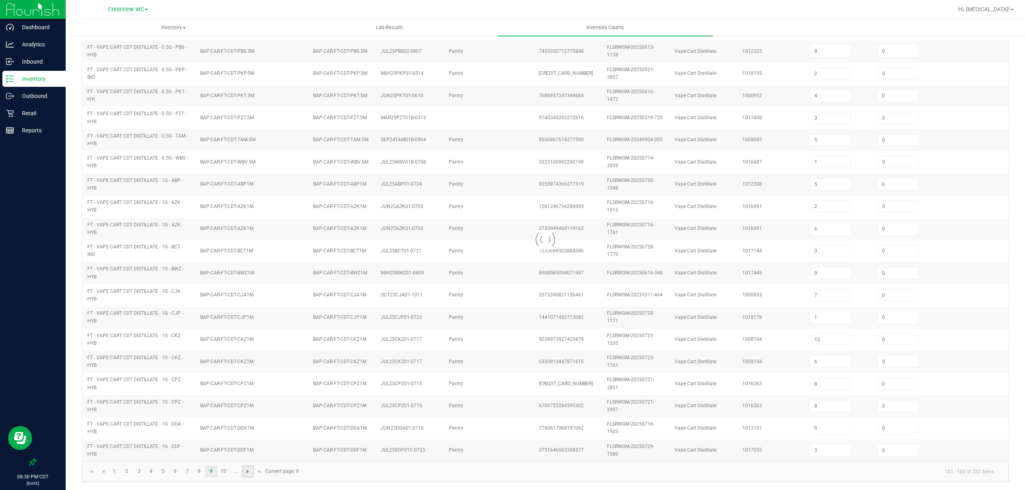
scroll to position [111, 0]
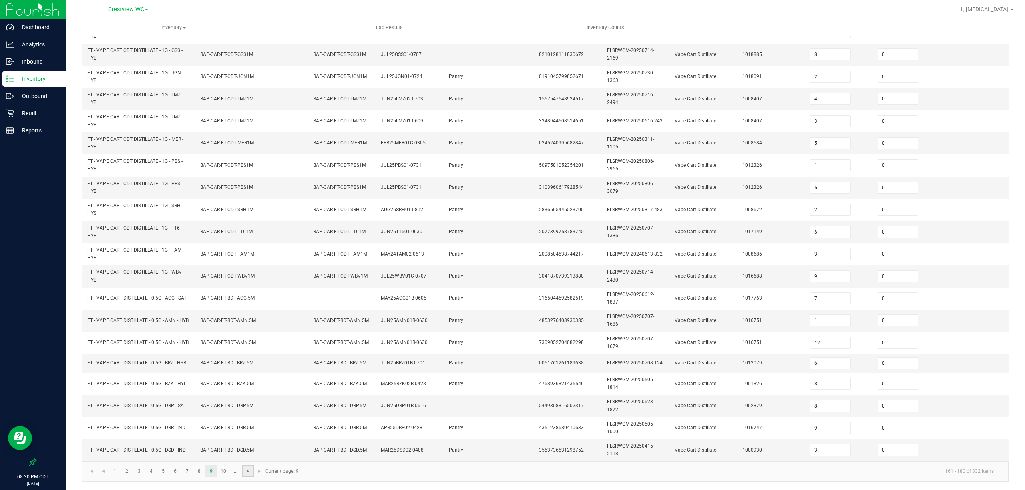
click at [249, 473] on span "Go to the next page" at bounding box center [248, 471] width 6 height 6
type input "10"
type input "3"
type input "11"
type input "6"
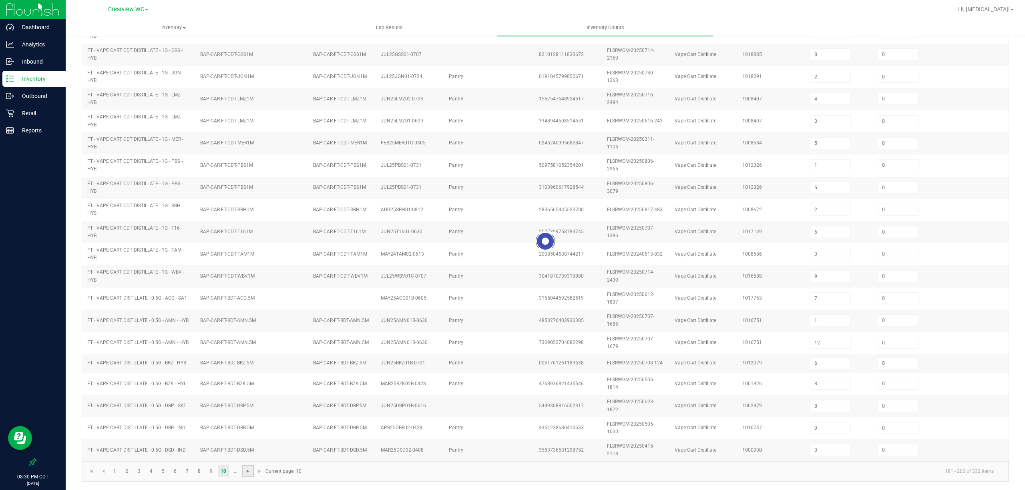
type input "6"
type input "3"
type input "6"
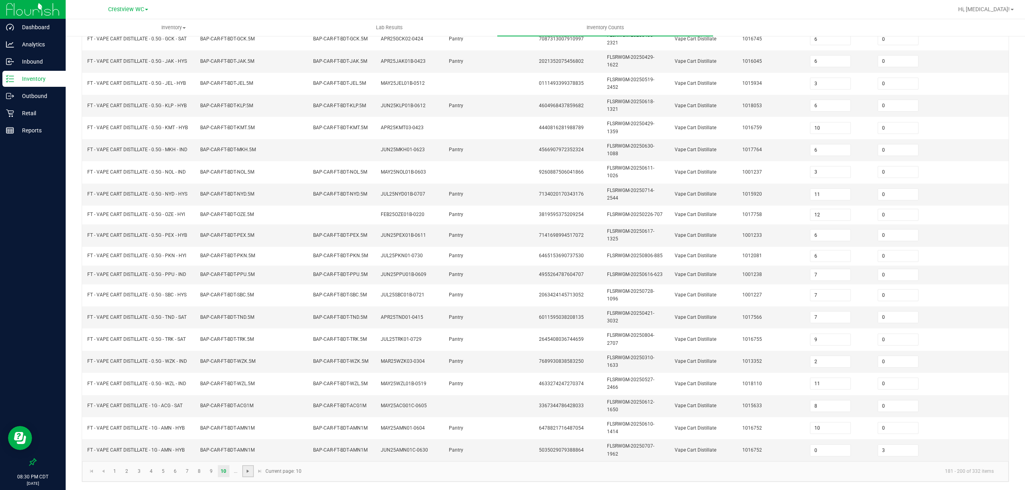
click at [249, 473] on span "Go to the next page" at bounding box center [248, 471] width 6 height 6
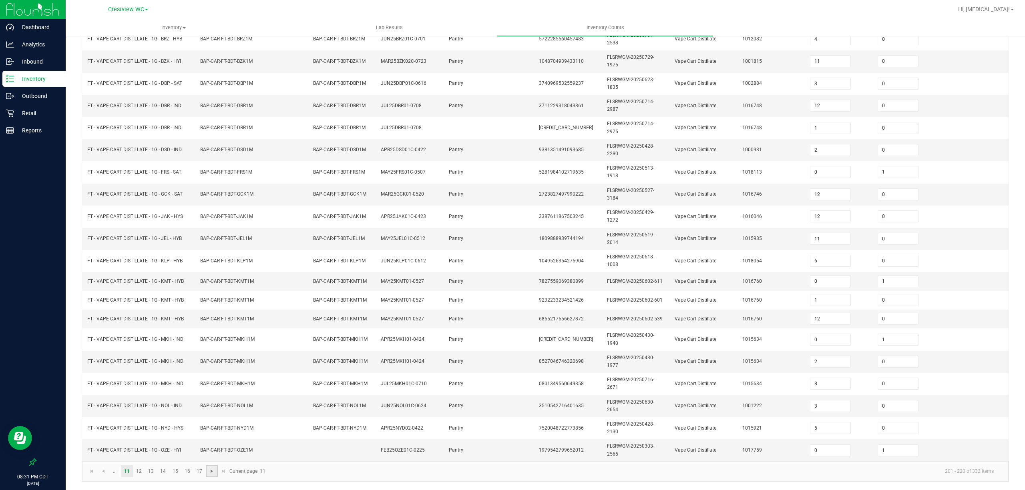
click at [214, 472] on span "Go to the next page" at bounding box center [212, 471] width 6 height 6
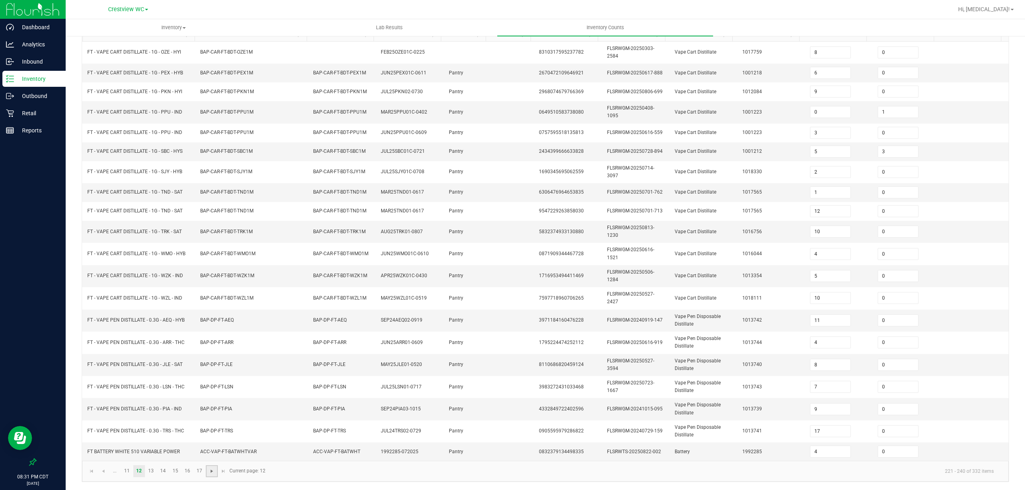
click at [214, 472] on span "Go to the next page" at bounding box center [212, 471] width 6 height 6
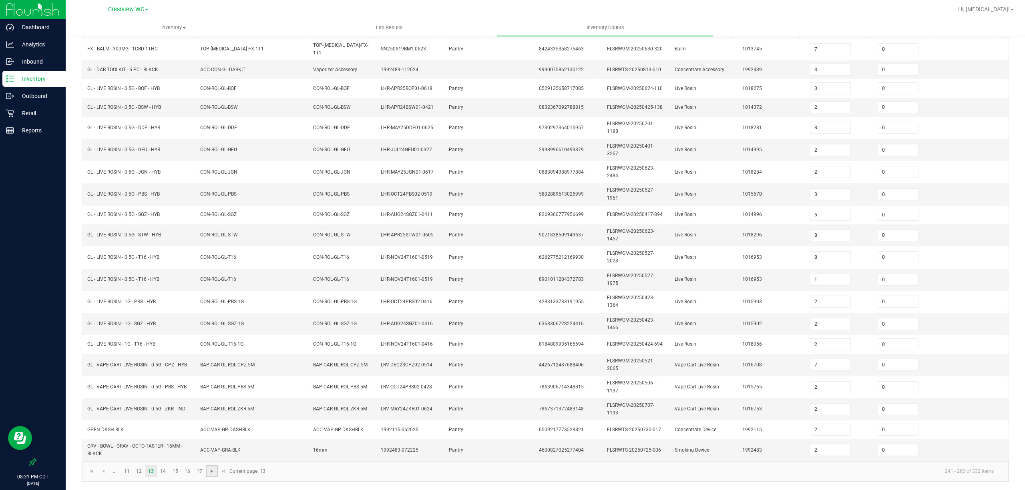
click at [214, 472] on span "Go to the next page" at bounding box center [212, 471] width 6 height 6
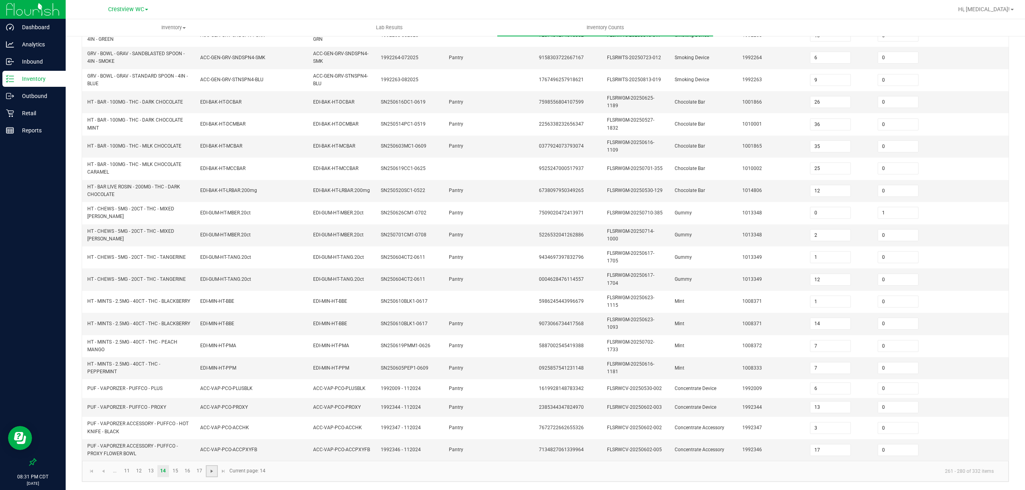
click at [214, 472] on span "Go to the next page" at bounding box center [212, 471] width 6 height 6
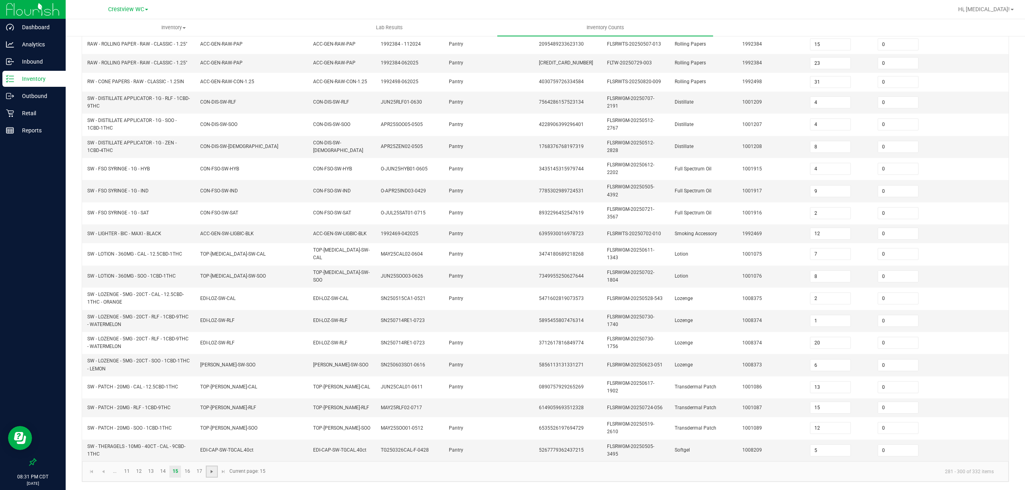
click at [214, 472] on span "Go to the next page" at bounding box center [212, 472] width 6 height 6
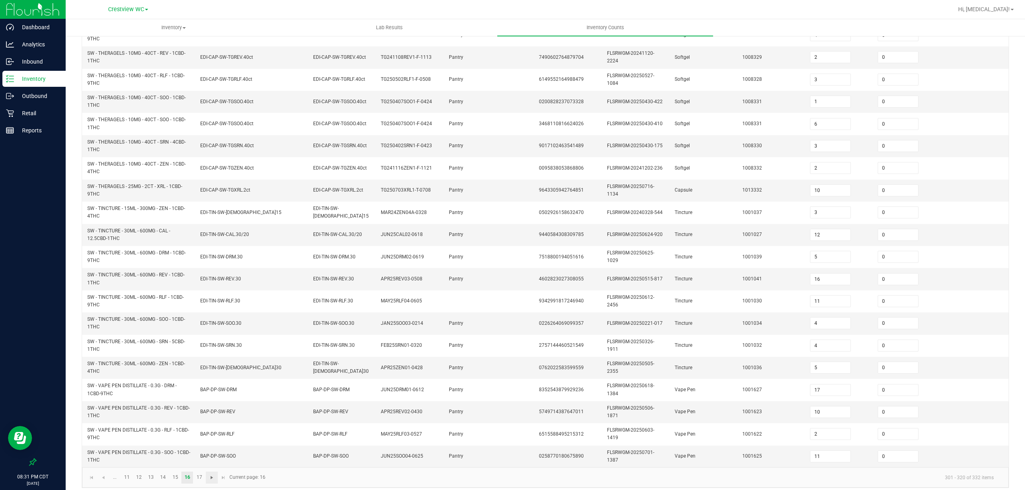
click at [214, 472] on kendo-pager "... 11 12 13 14 15 16 17 301 - 320 of 332 items Current page: 16" at bounding box center [545, 477] width 926 height 20
click at [211, 477] on span "Go to the next page" at bounding box center [212, 478] width 6 height 6
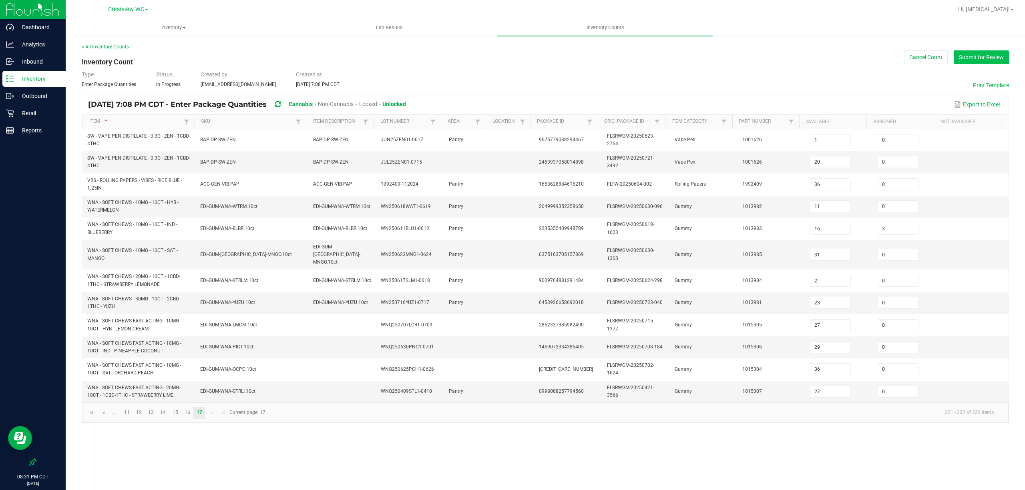
click at [988, 61] on button "Submit for Review" at bounding box center [980, 57] width 55 height 14
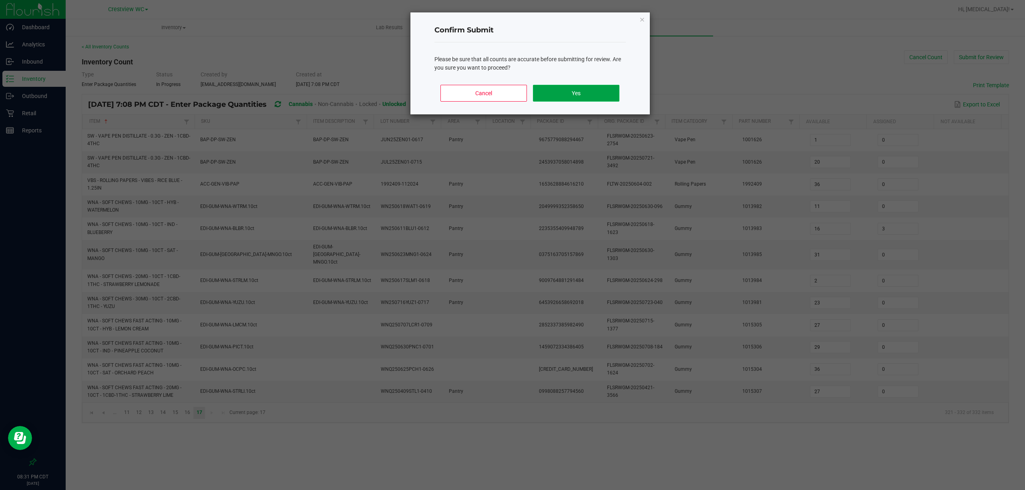
click at [595, 95] on button "Yes" at bounding box center [576, 93] width 86 height 17
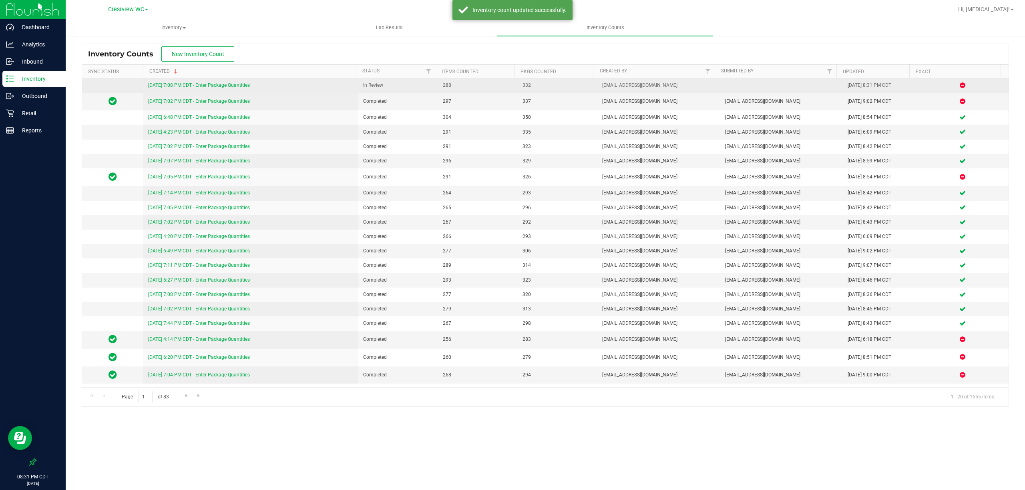
click at [158, 85] on link "8/27/25 7:08 PM CDT - Enter Package Quantities" at bounding box center [199, 85] width 102 height 6
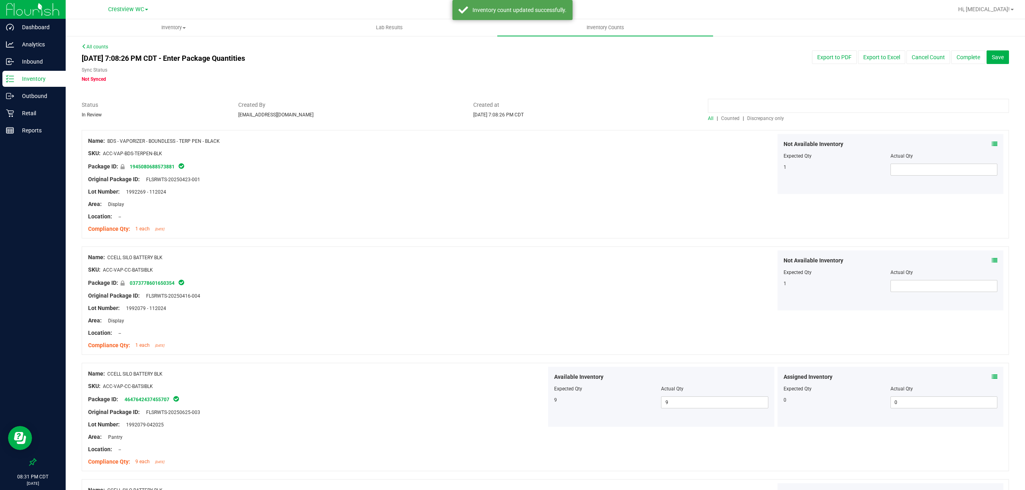
click at [756, 112] on input at bounding box center [858, 106] width 301 height 14
click at [753, 118] on span "Discrepancy only" at bounding box center [765, 119] width 37 height 6
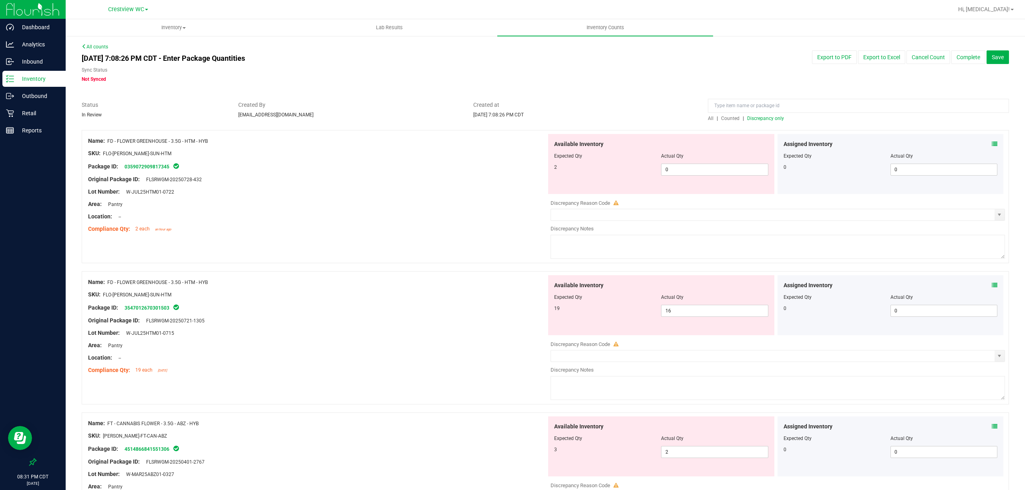
click at [991, 146] on icon at bounding box center [994, 144] width 6 height 6
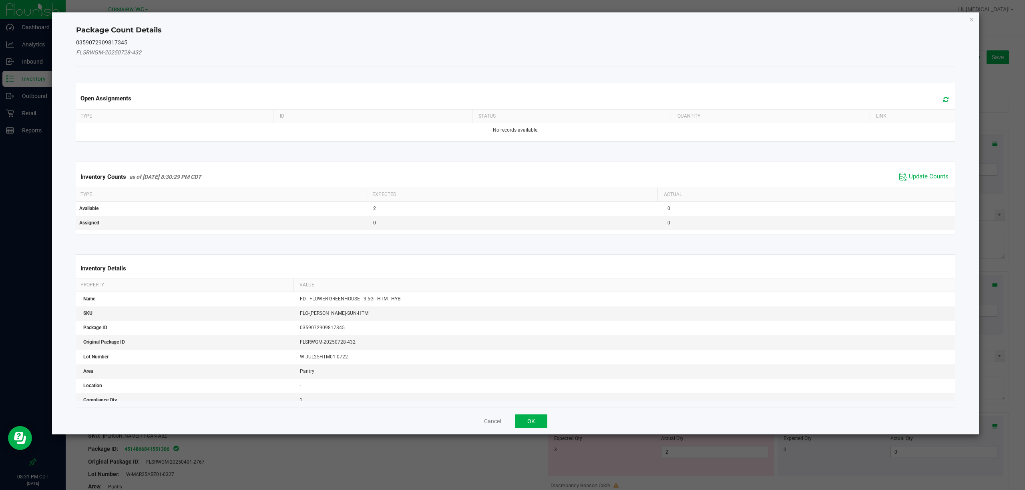
click at [943, 99] on icon at bounding box center [945, 99] width 5 height 6
click at [922, 178] on span "Update Counts" at bounding box center [928, 177] width 40 height 8
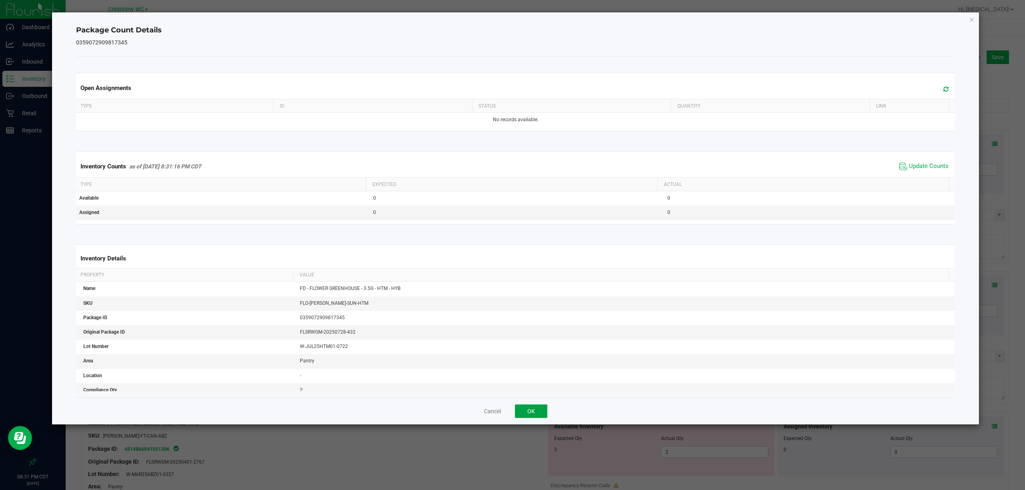
click at [532, 415] on button "OK" at bounding box center [531, 412] width 32 height 14
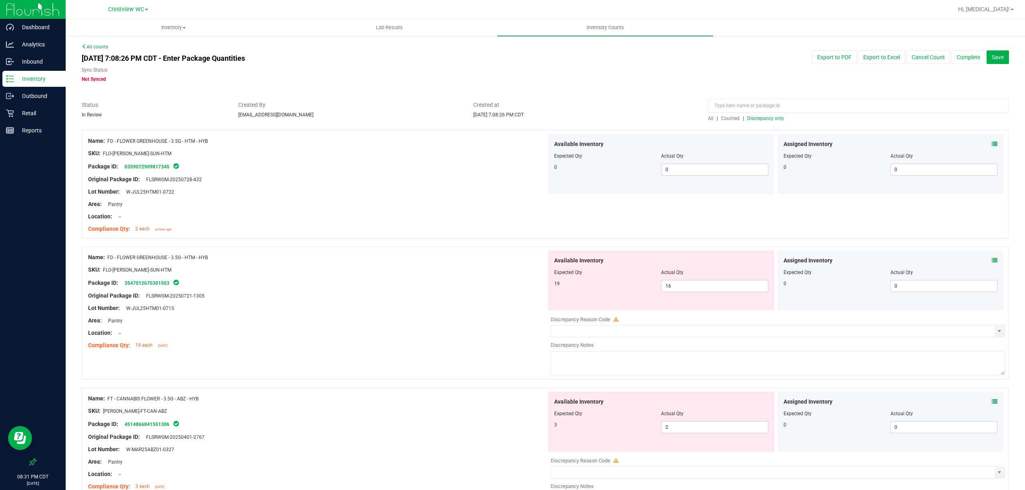
click at [991, 261] on icon at bounding box center [994, 261] width 6 height 6
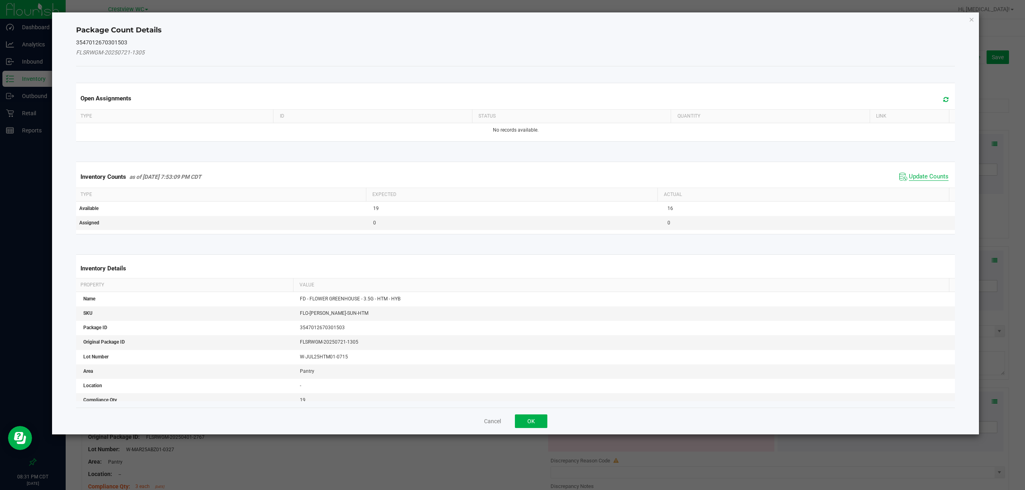
click at [920, 178] on span "Update Counts" at bounding box center [928, 177] width 40 height 8
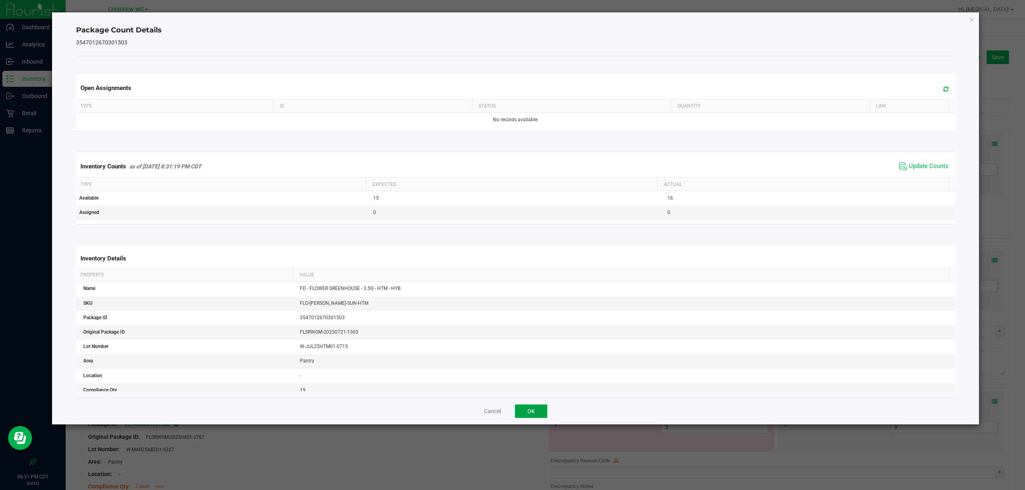
click at [538, 409] on button "OK" at bounding box center [531, 412] width 32 height 14
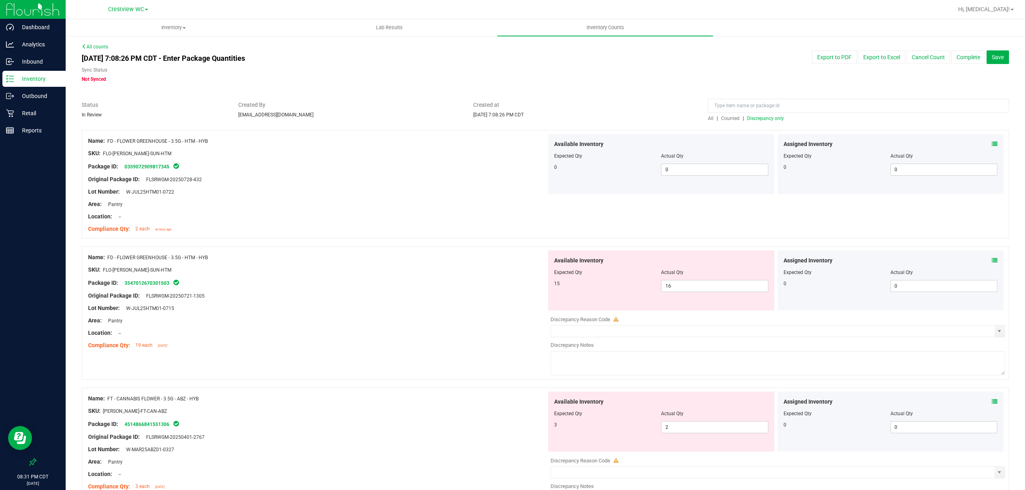
click at [991, 403] on icon at bounding box center [994, 402] width 6 height 6
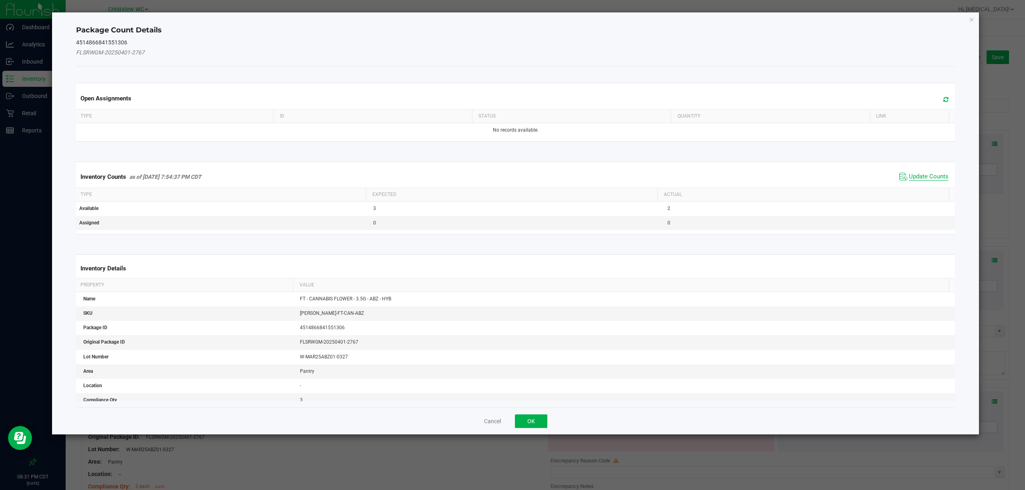
click at [917, 176] on span "Update Counts" at bounding box center [928, 177] width 40 height 8
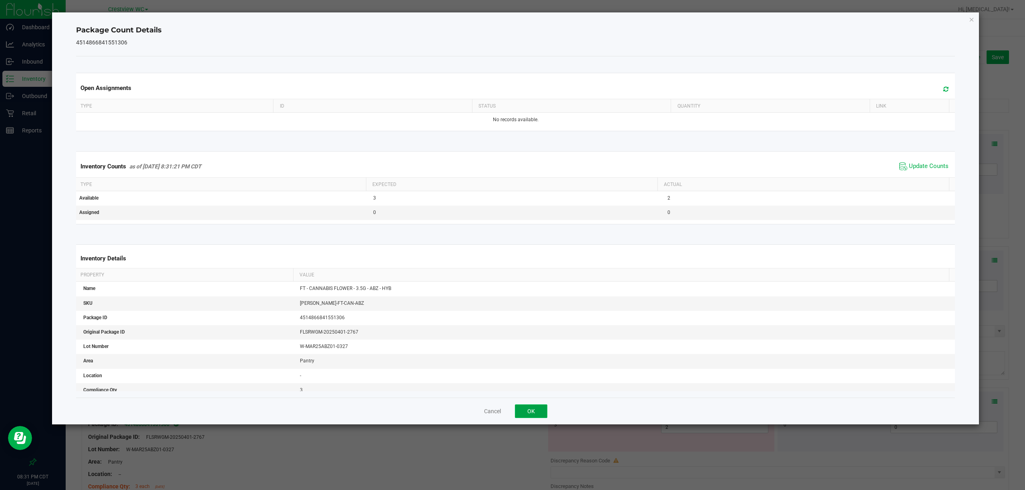
click at [530, 412] on button "OK" at bounding box center [531, 412] width 32 height 14
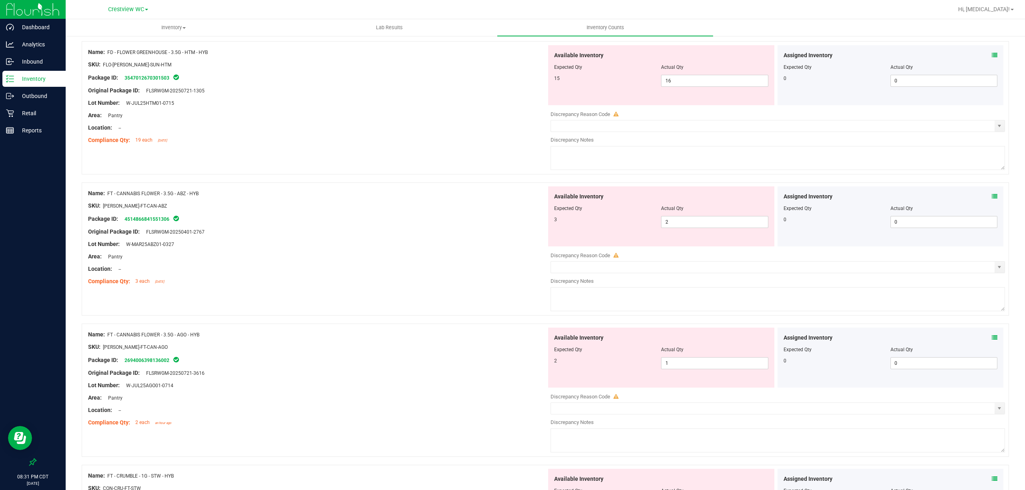
scroll to position [215, 0]
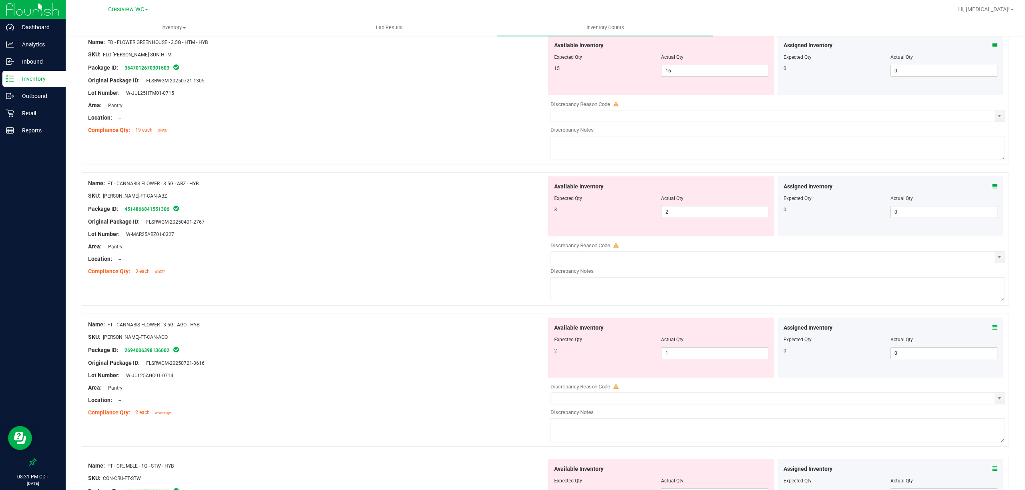
click at [991, 329] on icon at bounding box center [994, 328] width 6 height 6
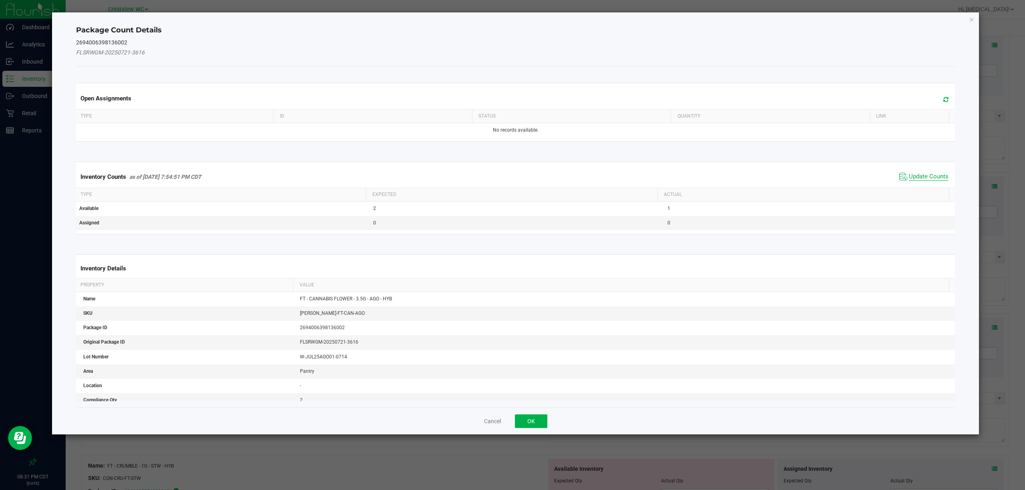
click at [915, 177] on span "Update Counts" at bounding box center [928, 177] width 40 height 8
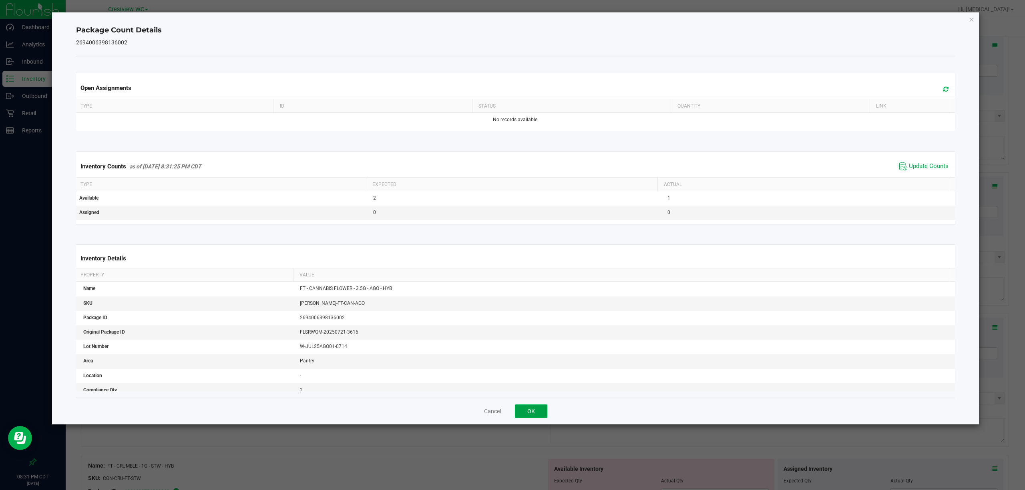
click at [531, 408] on button "OK" at bounding box center [531, 412] width 32 height 14
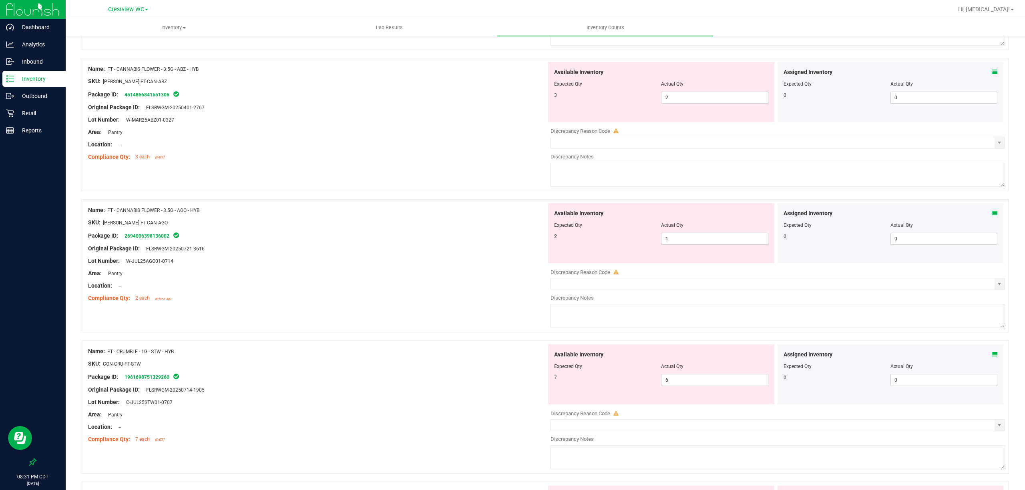
scroll to position [353, 0]
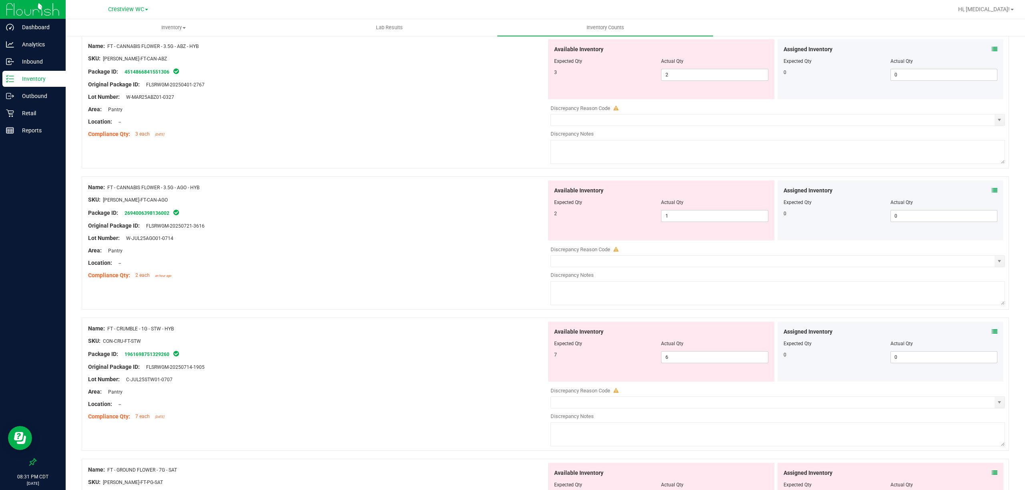
click at [991, 334] on icon at bounding box center [994, 332] width 6 height 6
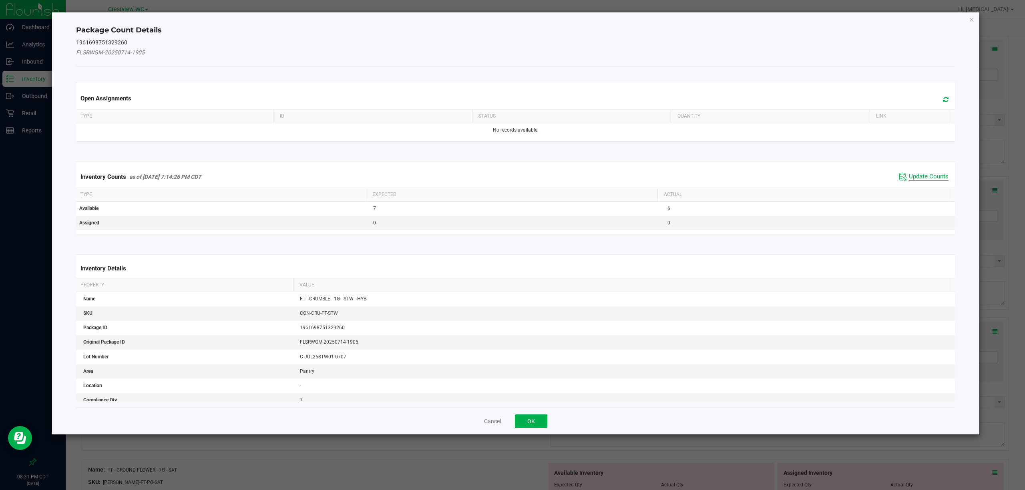
click at [921, 173] on span "Update Counts" at bounding box center [928, 177] width 40 height 8
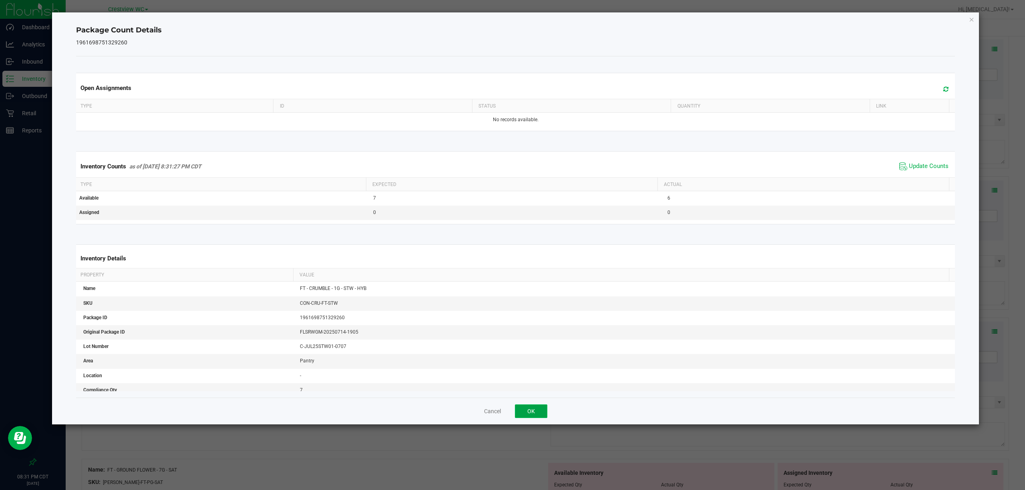
click at [518, 412] on button "OK" at bounding box center [531, 412] width 32 height 14
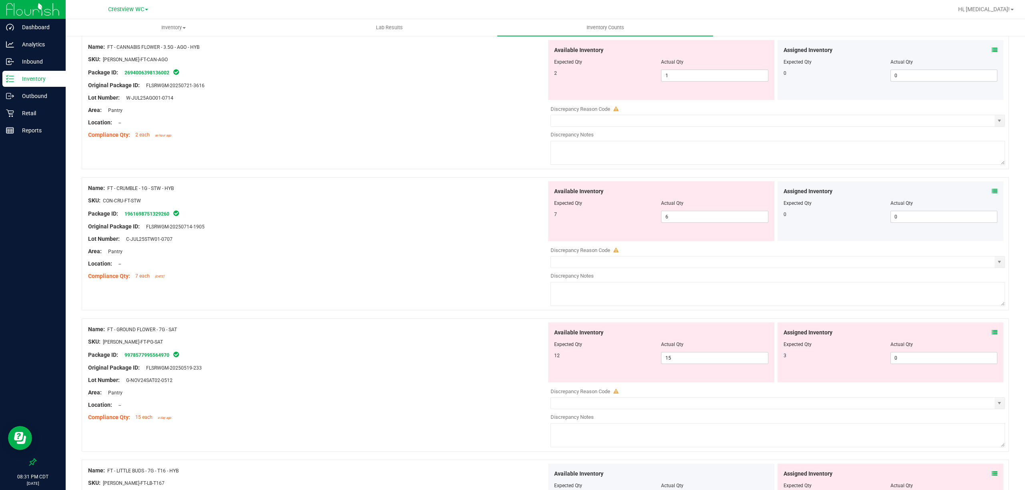
scroll to position [546, 0]
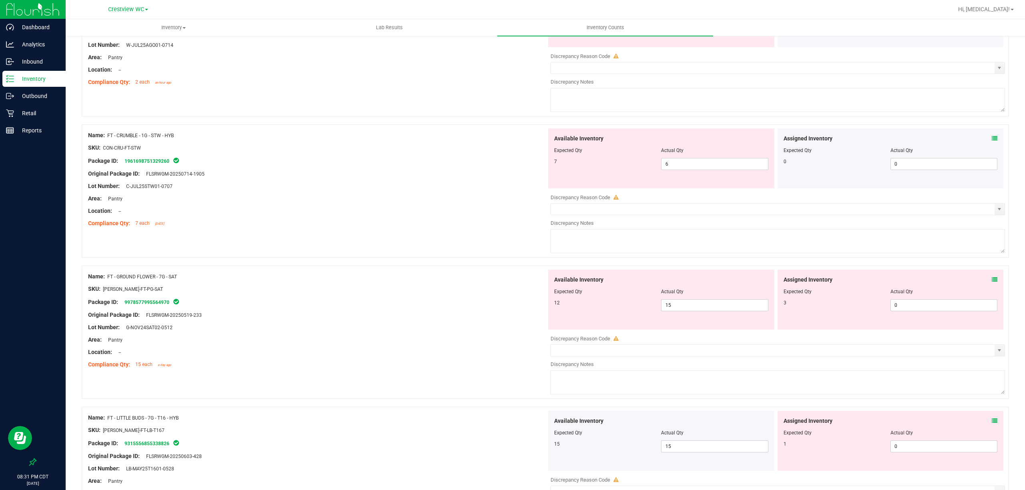
click at [991, 282] on icon at bounding box center [994, 280] width 6 height 6
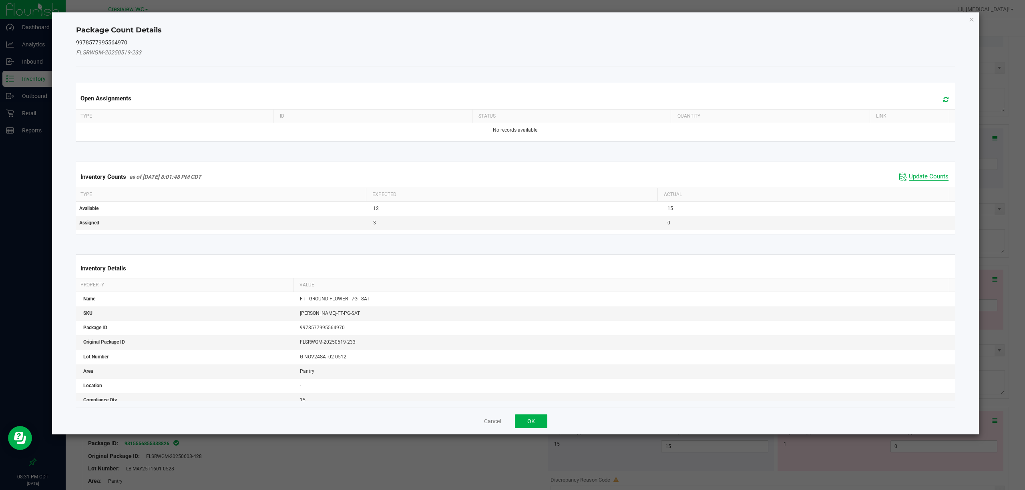
click at [919, 180] on span "Update Counts" at bounding box center [928, 177] width 40 height 8
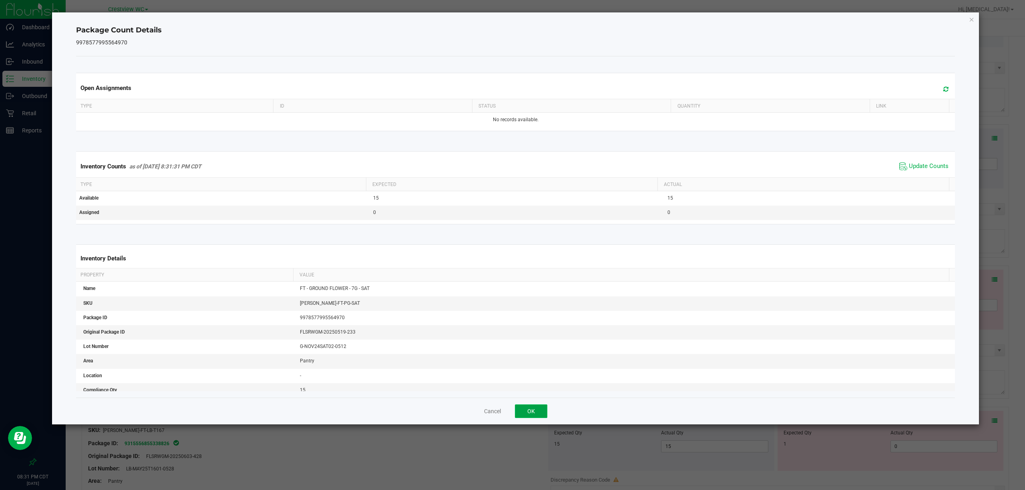
click at [530, 412] on button "OK" at bounding box center [531, 412] width 32 height 14
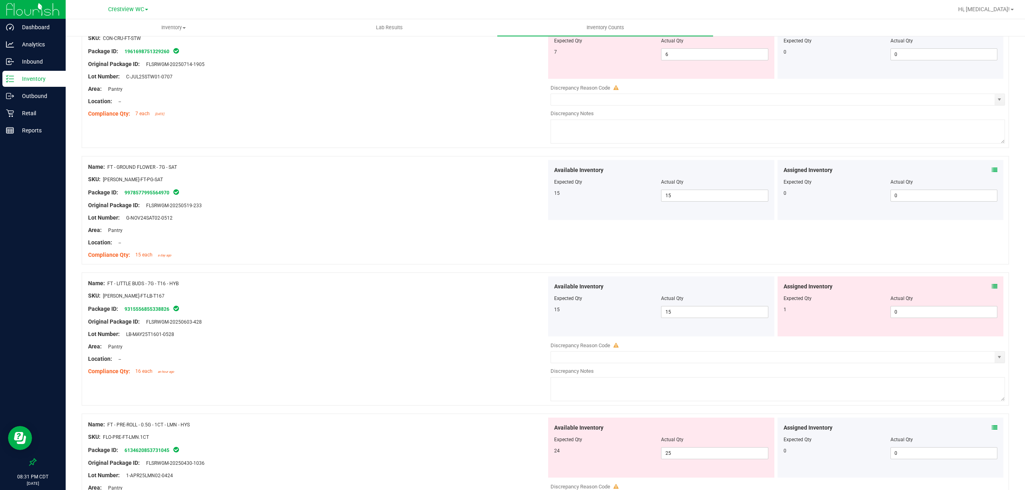
scroll to position [689, 0]
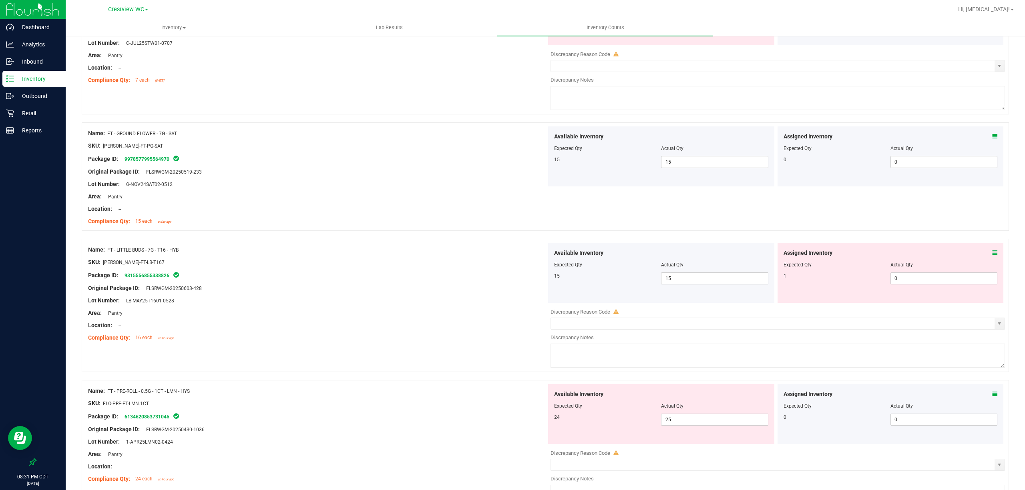
click at [991, 255] on icon at bounding box center [994, 253] width 6 height 6
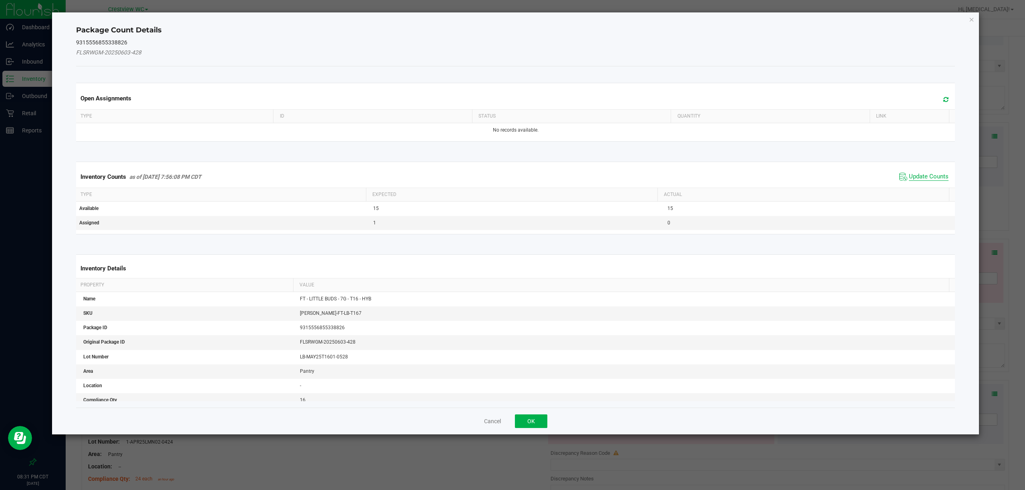
click at [920, 178] on span "Update Counts" at bounding box center [928, 177] width 40 height 8
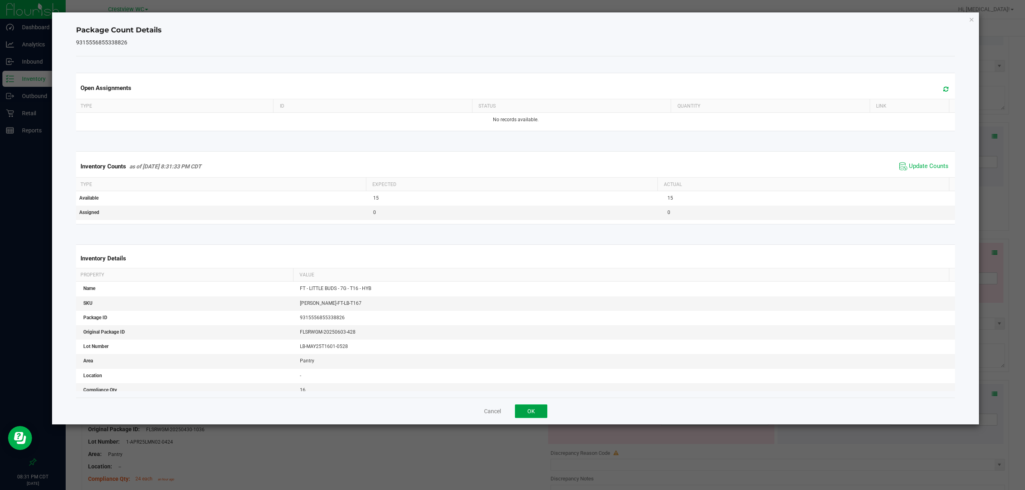
click at [533, 415] on button "OK" at bounding box center [531, 412] width 32 height 14
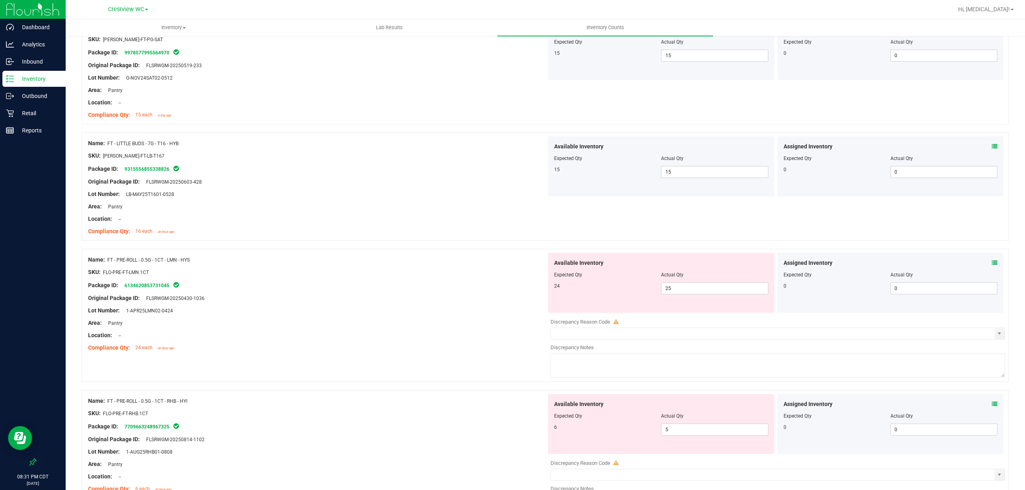
scroll to position [819, 0]
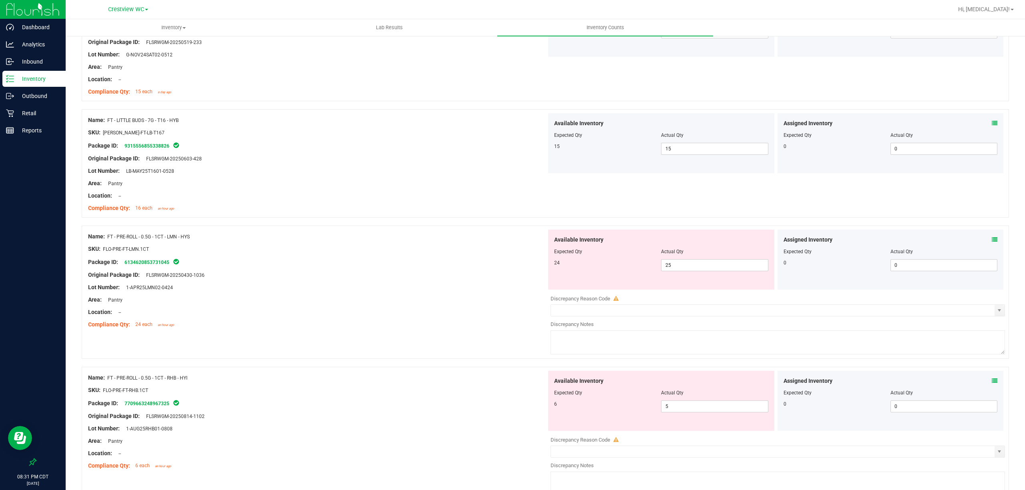
click at [991, 242] on icon at bounding box center [994, 240] width 6 height 6
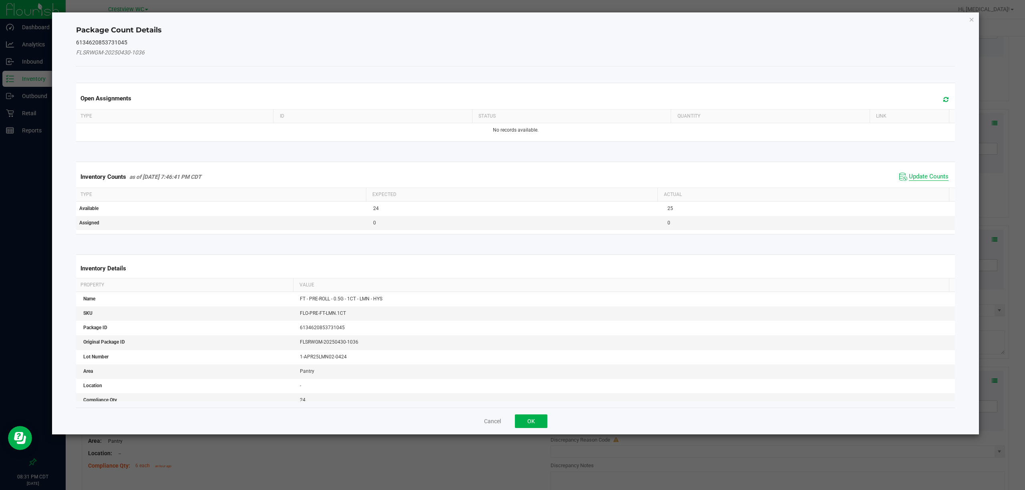
click at [920, 173] on span "Update Counts" at bounding box center [928, 177] width 40 height 8
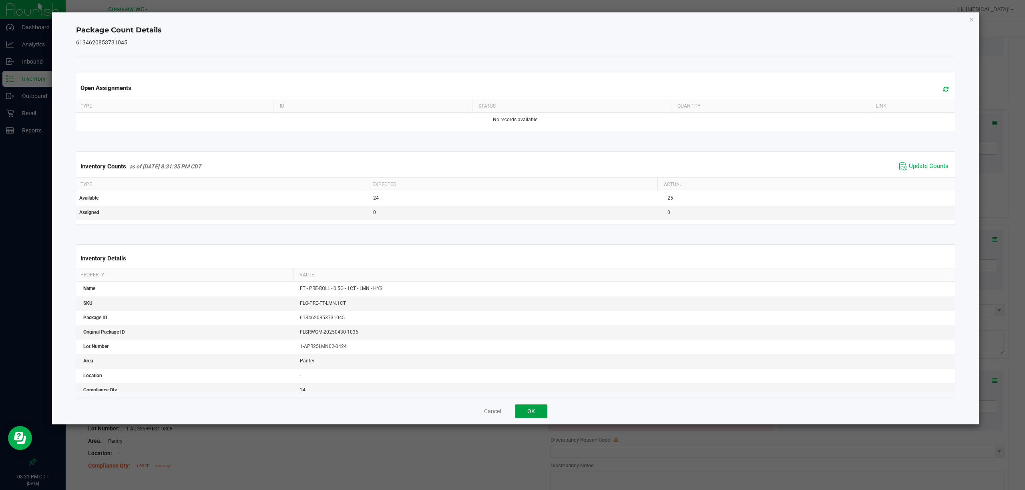
click at [530, 412] on button "OK" at bounding box center [531, 412] width 32 height 14
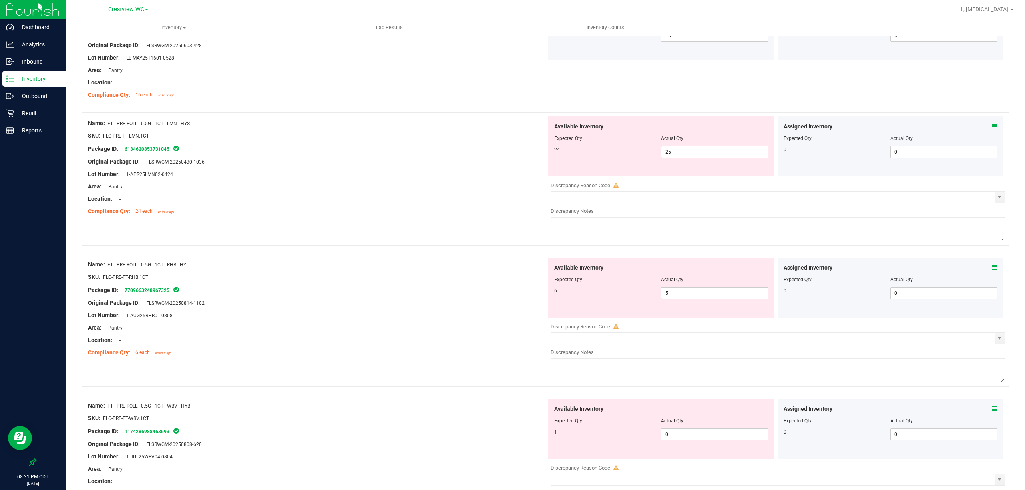
scroll to position [977, 0]
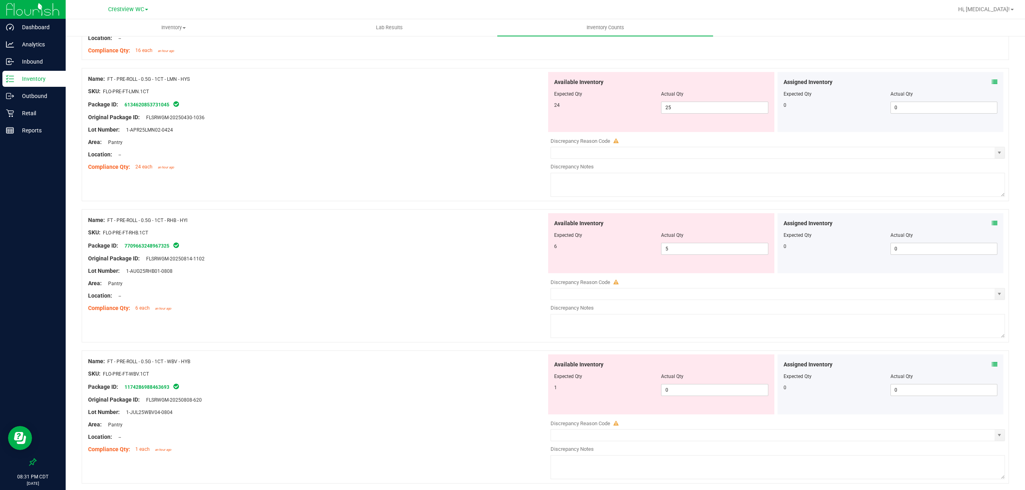
click at [991, 223] on icon at bounding box center [994, 224] width 6 height 6
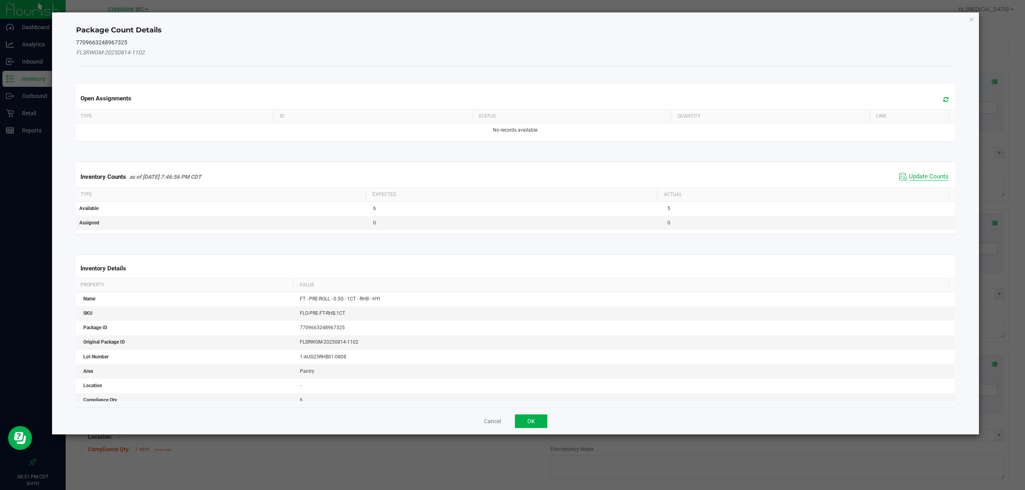
click at [910, 179] on span "Update Counts" at bounding box center [928, 177] width 40 height 8
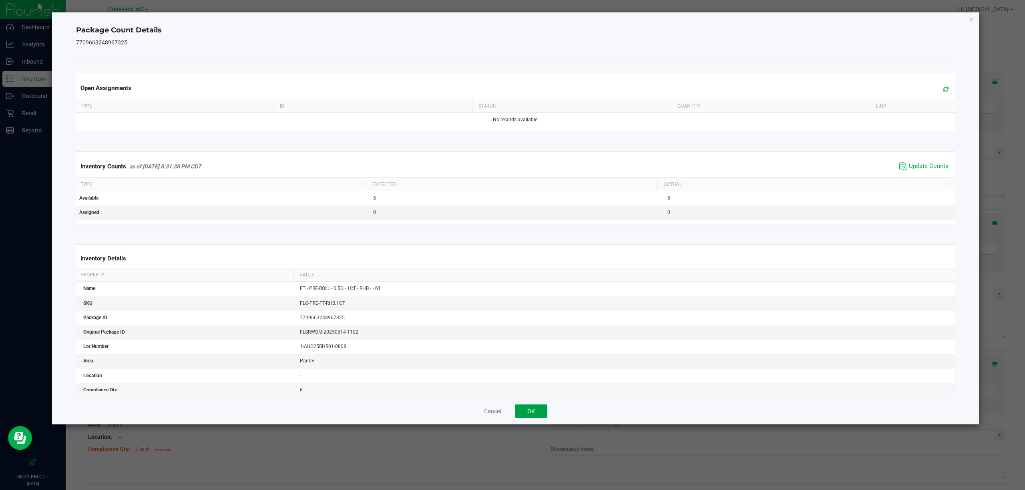
click at [534, 416] on button "OK" at bounding box center [531, 412] width 32 height 14
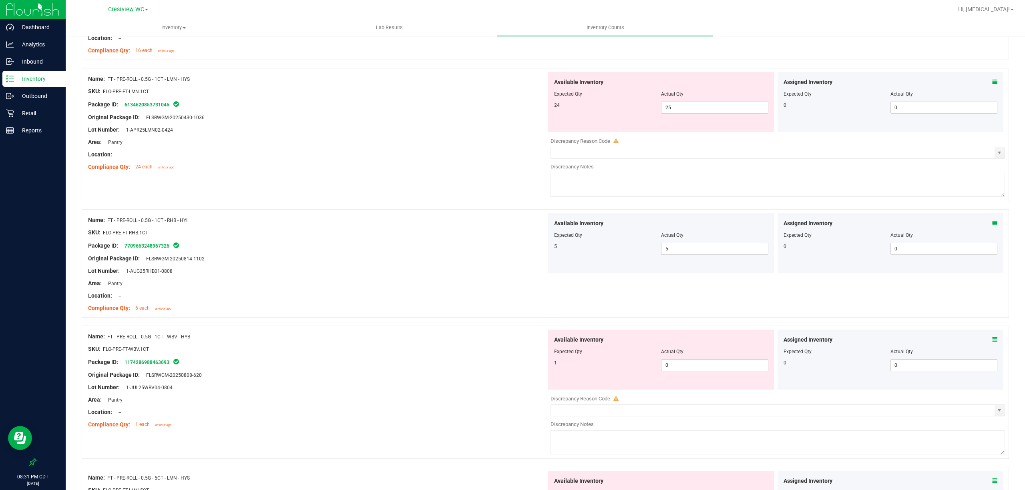
click at [991, 339] on span at bounding box center [994, 340] width 6 height 8
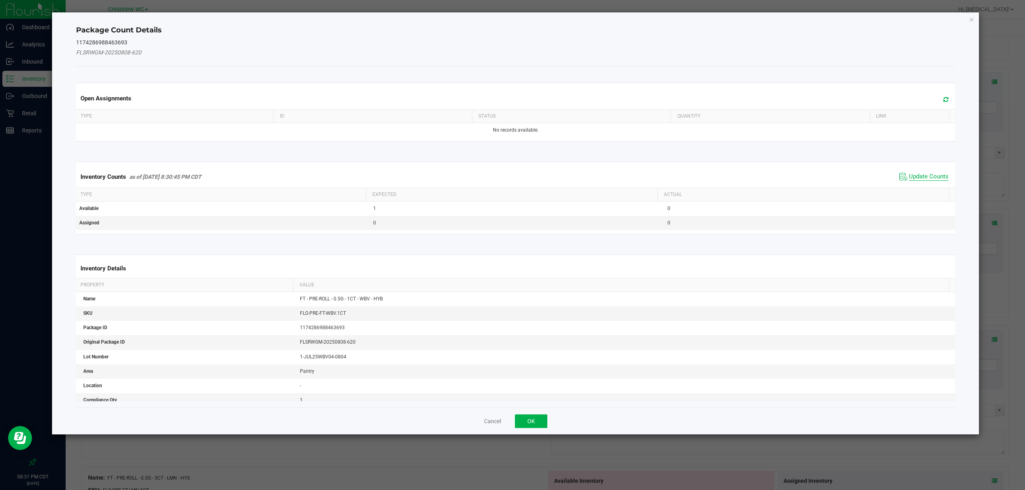
click at [924, 177] on span "Update Counts" at bounding box center [928, 177] width 40 height 8
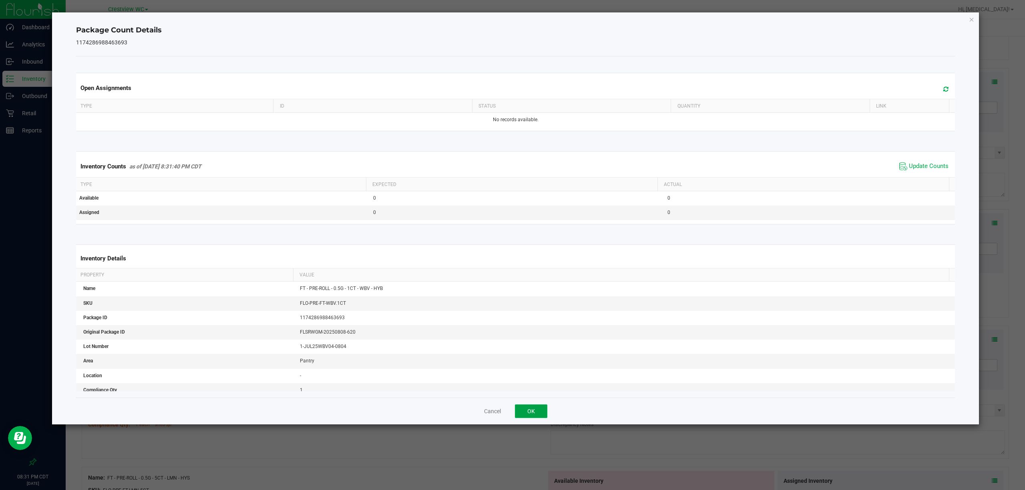
click at [533, 413] on button "OK" at bounding box center [531, 412] width 32 height 14
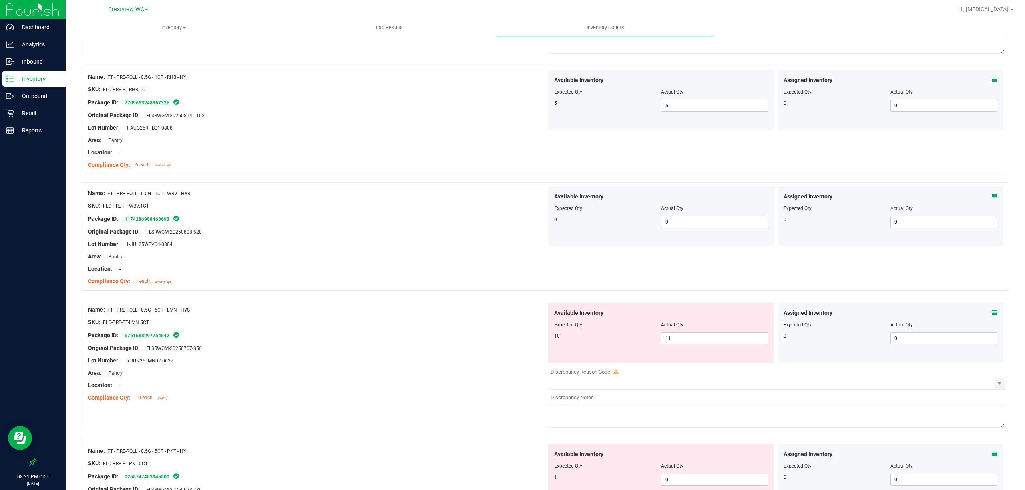
scroll to position [1205, 0]
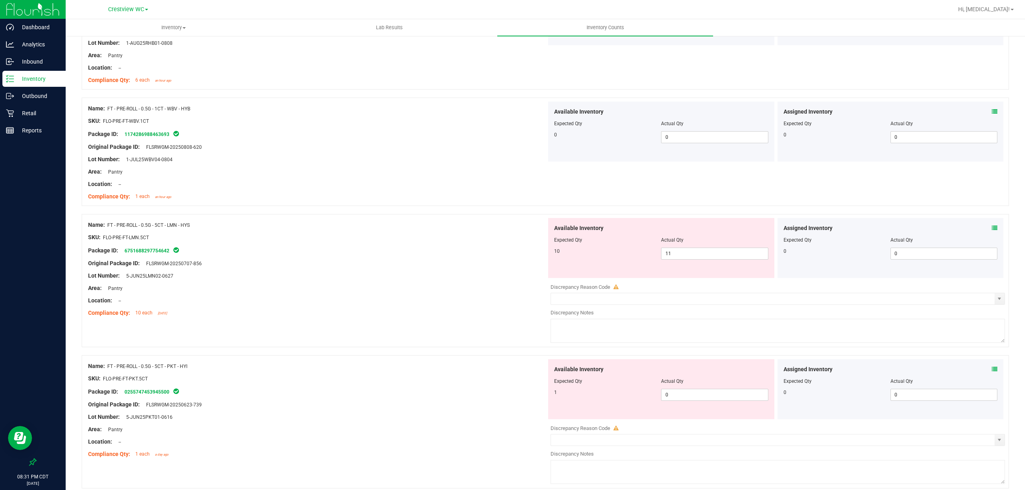
click at [991, 231] on icon at bounding box center [994, 228] width 6 height 6
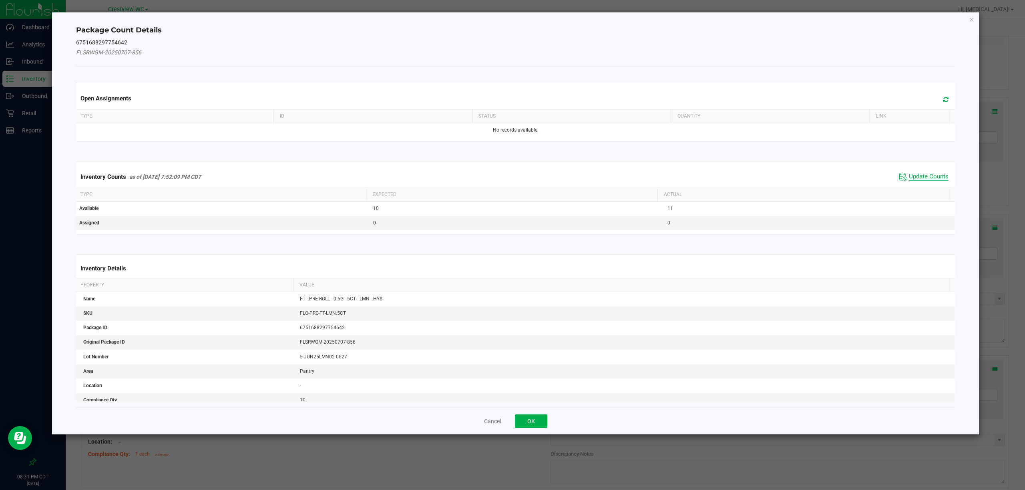
click at [908, 179] on span "Update Counts" at bounding box center [928, 177] width 40 height 8
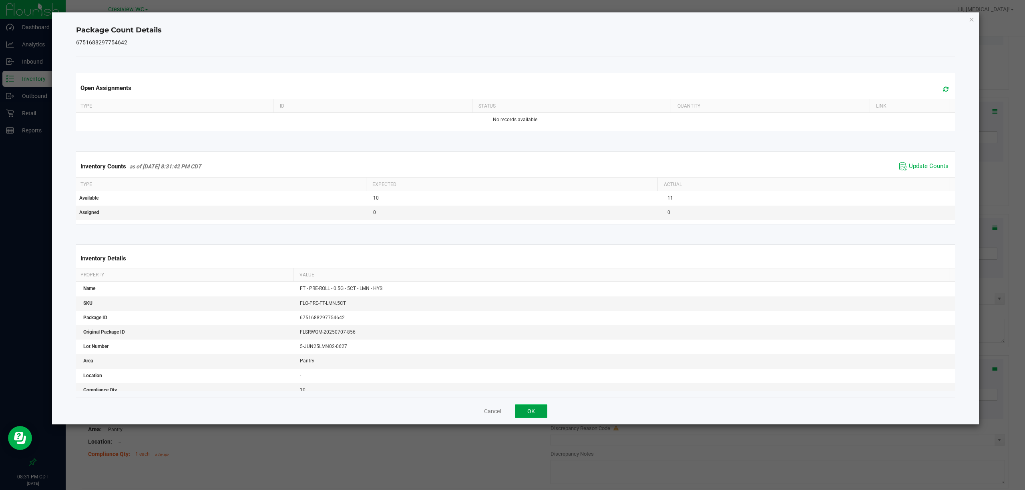
click at [527, 415] on button "OK" at bounding box center [531, 412] width 32 height 14
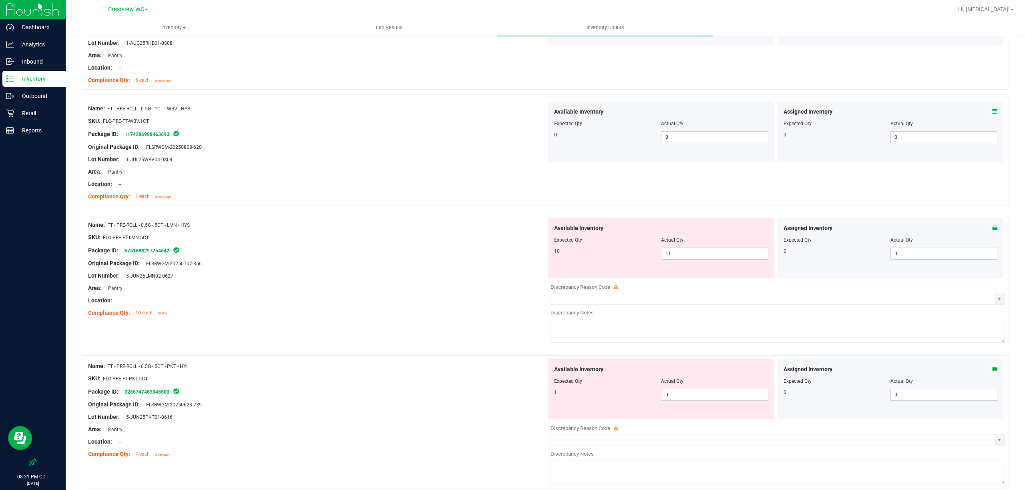
click at [991, 372] on icon at bounding box center [994, 370] width 6 height 6
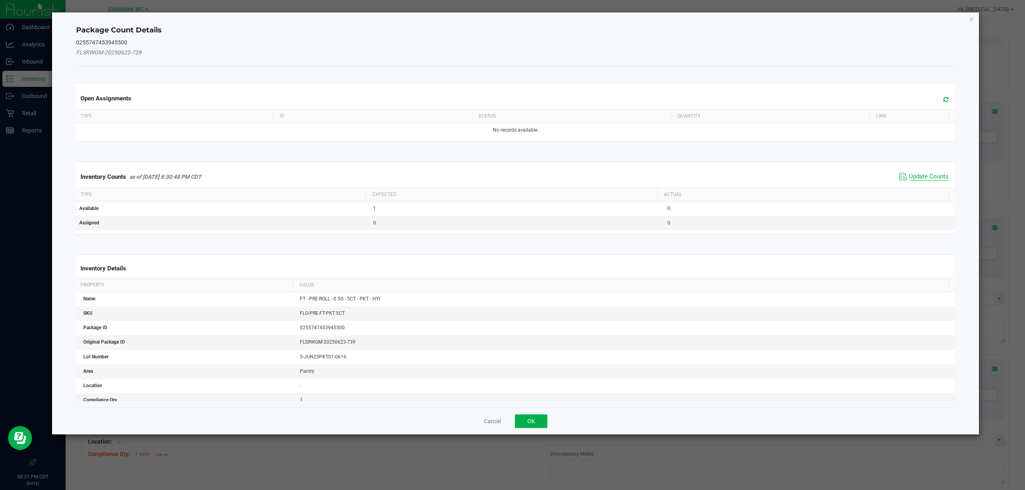
click at [911, 178] on span "Update Counts" at bounding box center [928, 177] width 40 height 8
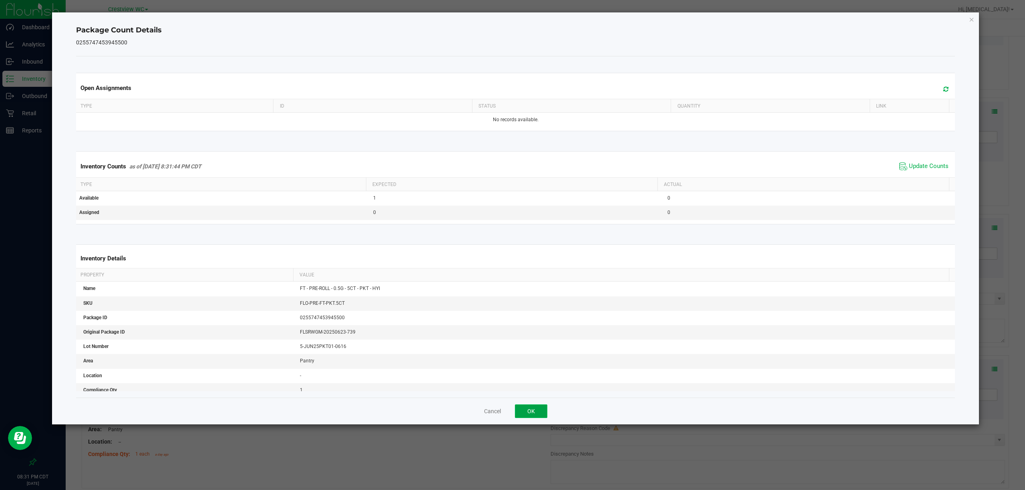
click at [522, 405] on button "OK" at bounding box center [531, 412] width 32 height 14
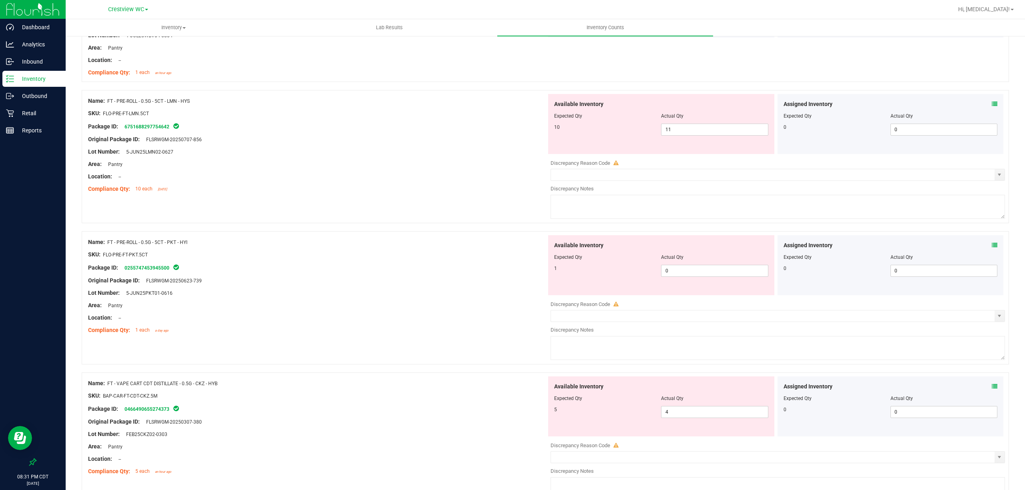
scroll to position [1510, 0]
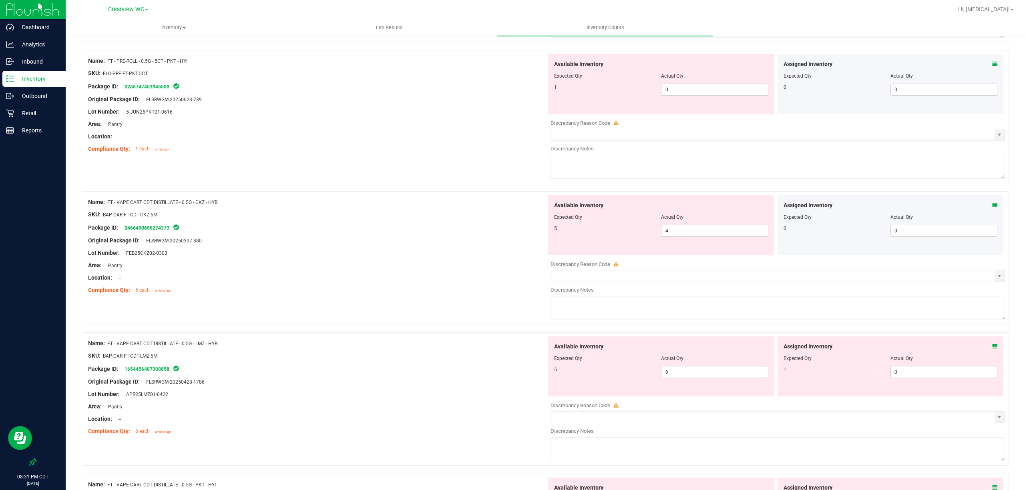
click at [991, 208] on icon at bounding box center [994, 206] width 6 height 6
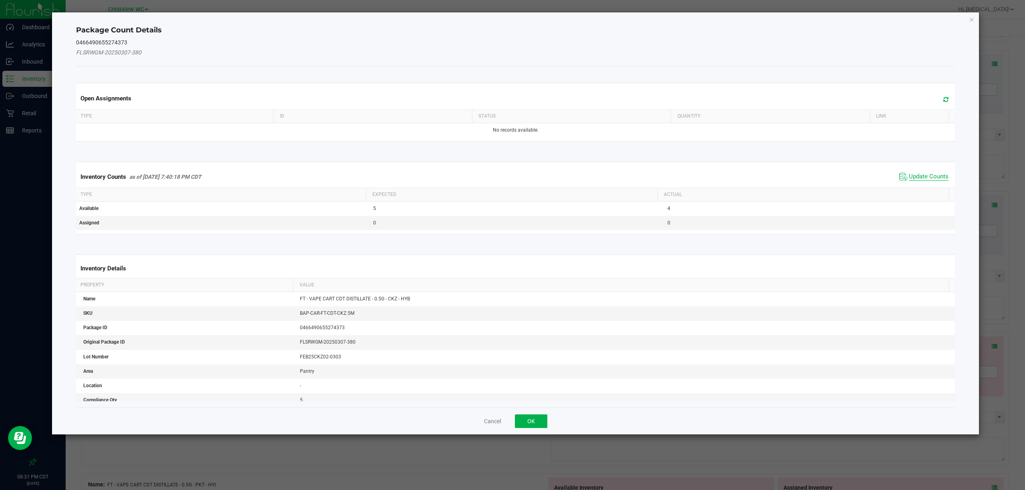
click at [915, 179] on span "Update Counts" at bounding box center [928, 177] width 40 height 8
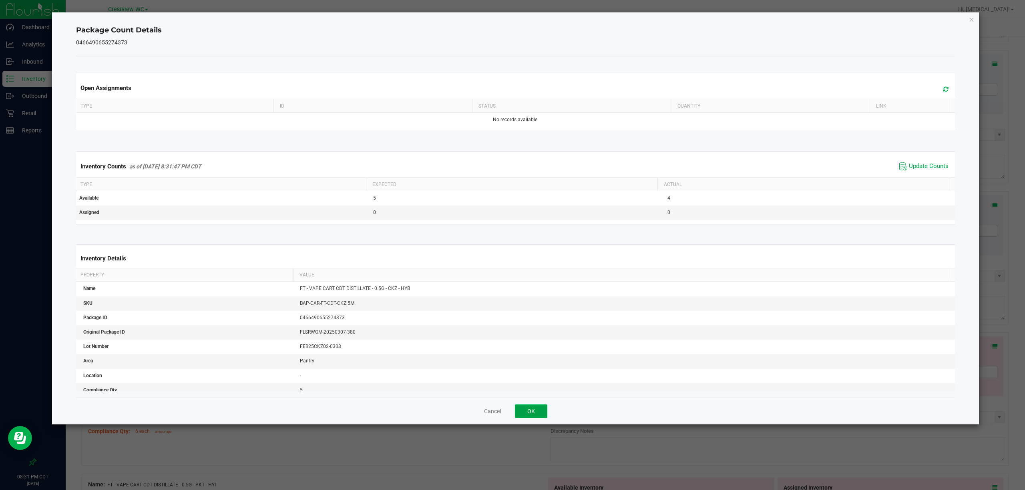
click at [530, 412] on button "OK" at bounding box center [531, 412] width 32 height 14
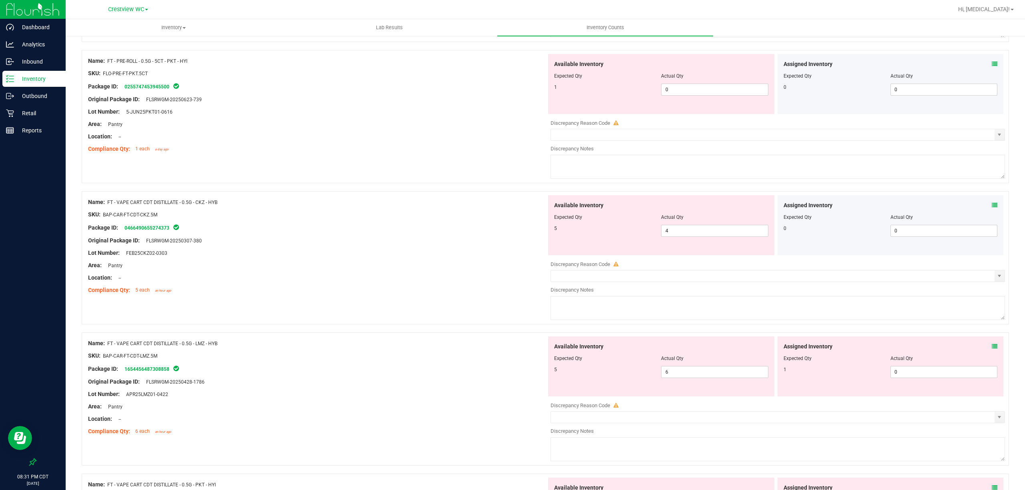
click at [991, 349] on icon at bounding box center [994, 347] width 6 height 6
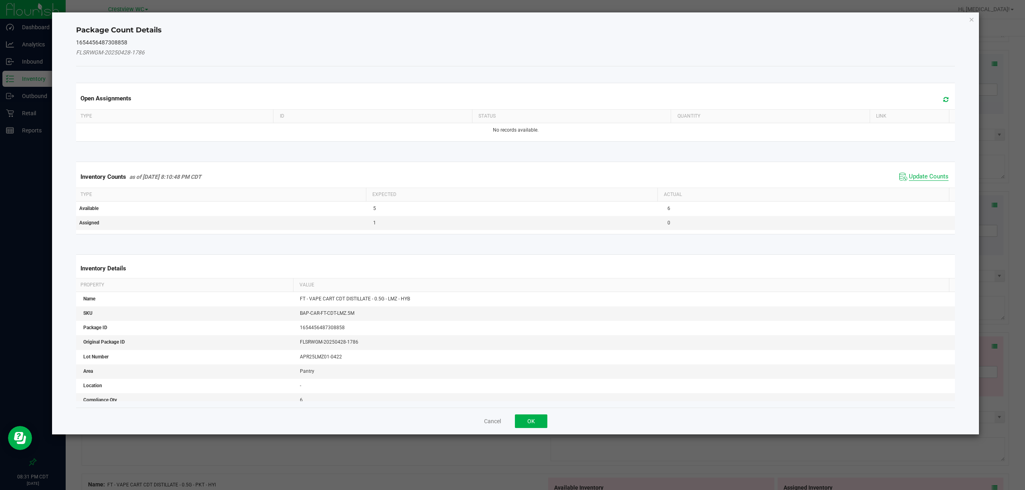
click at [918, 178] on span "Update Counts" at bounding box center [928, 177] width 40 height 8
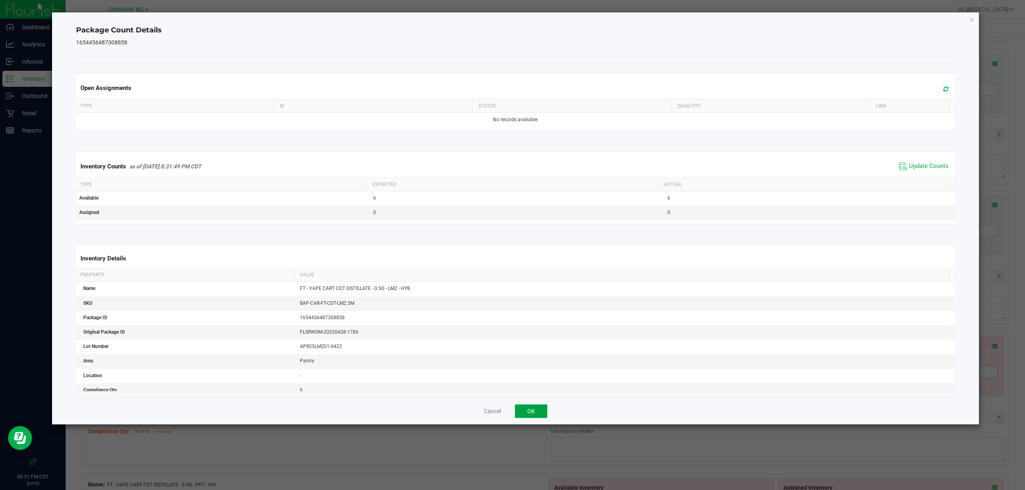
click at [522, 415] on button "OK" at bounding box center [531, 412] width 32 height 14
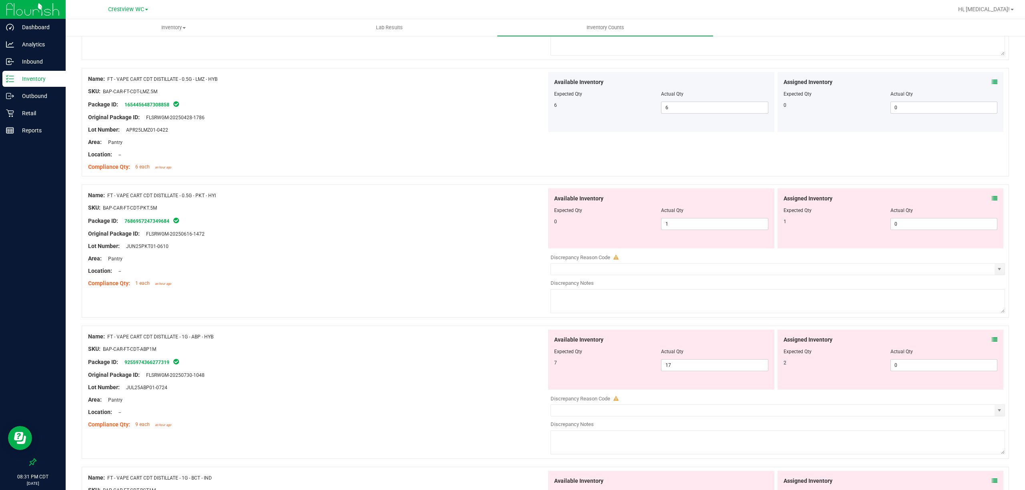
scroll to position [1783, 0]
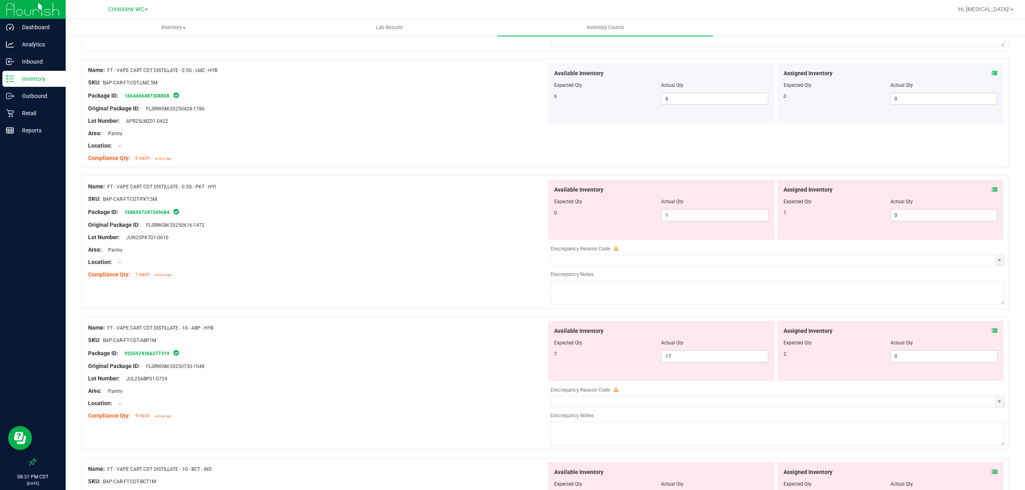
click at [991, 192] on icon at bounding box center [994, 190] width 6 height 6
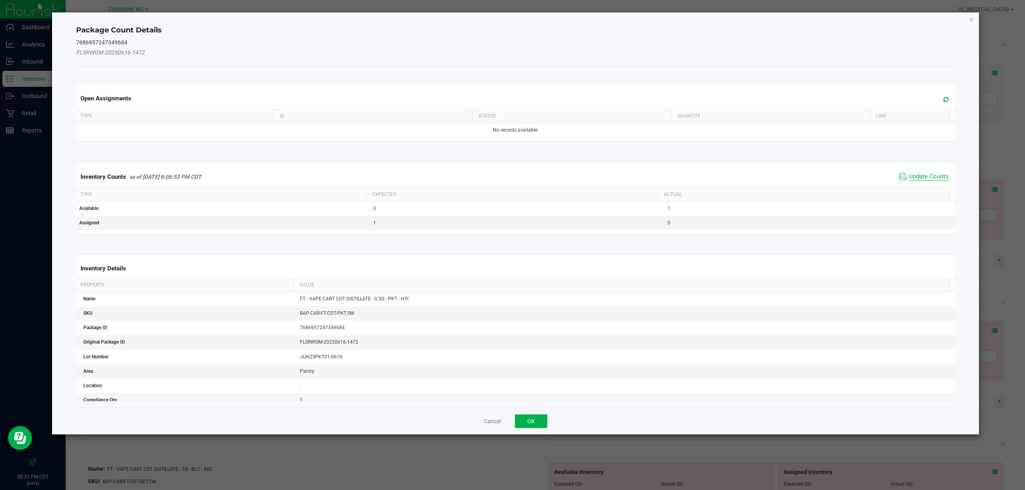
click at [913, 175] on span "Update Counts" at bounding box center [928, 177] width 40 height 8
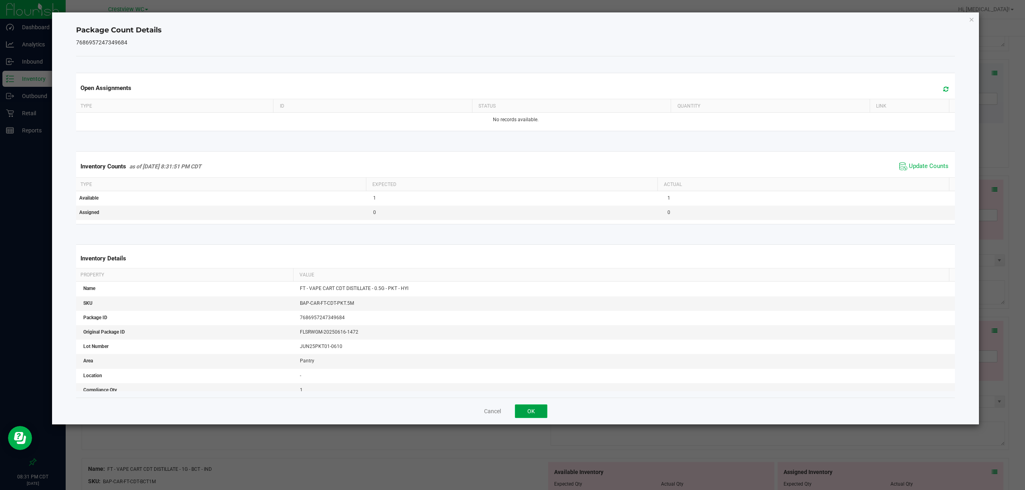
click at [530, 412] on button "OK" at bounding box center [531, 412] width 32 height 14
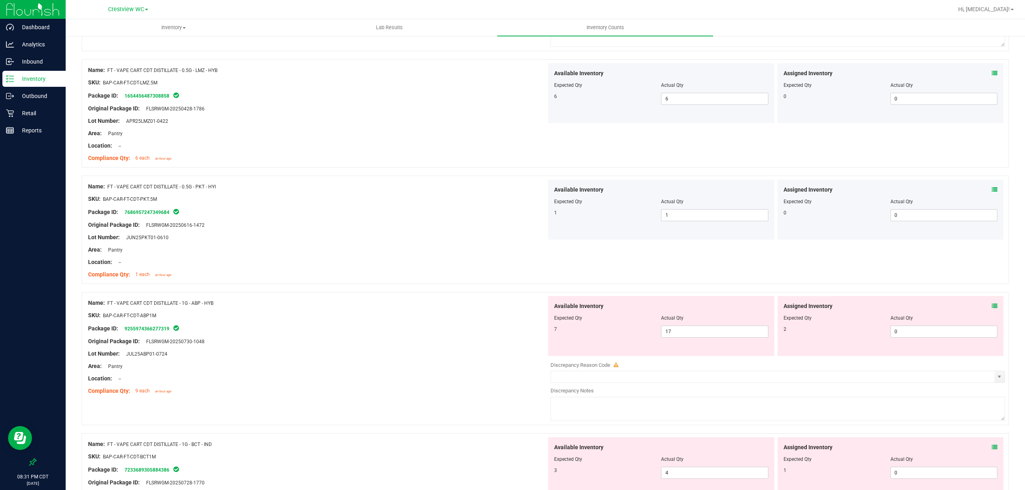
click at [991, 309] on icon at bounding box center [994, 306] width 6 height 6
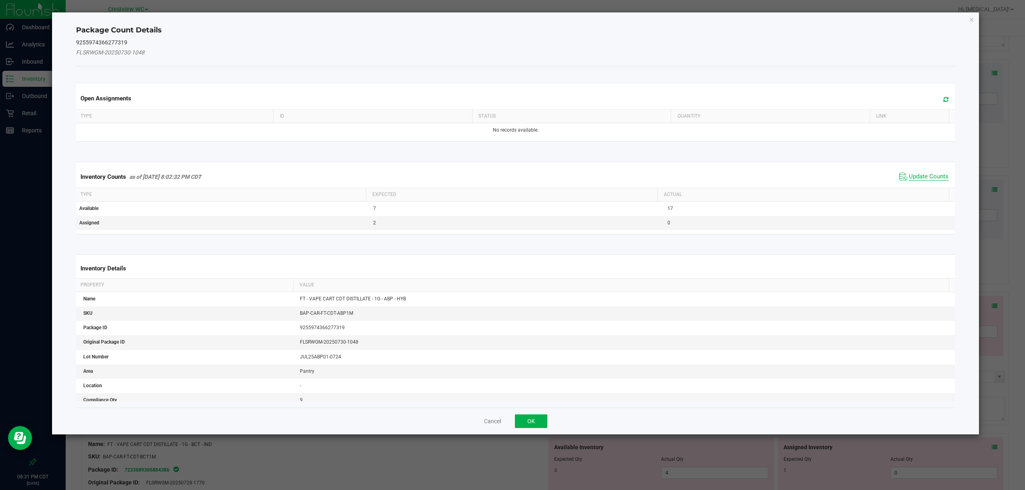
click at [909, 177] on span "Update Counts" at bounding box center [928, 177] width 40 height 8
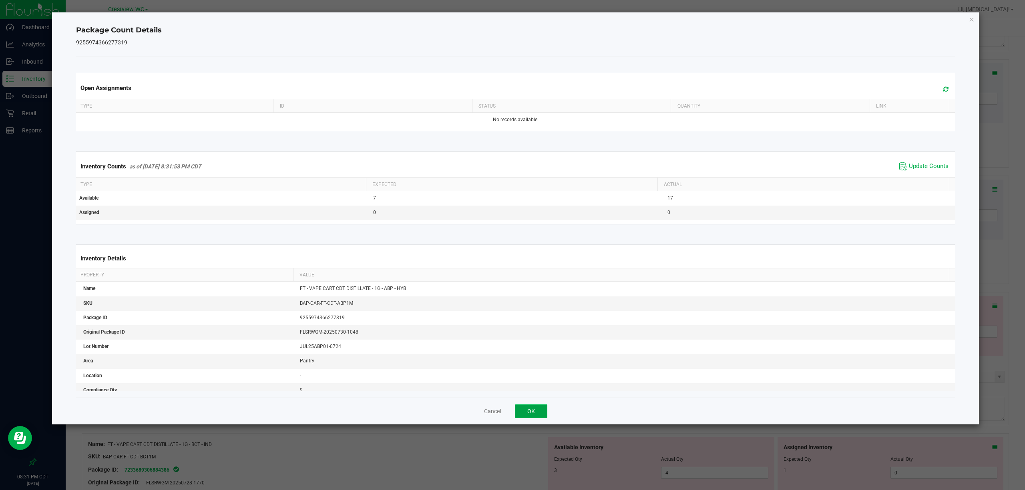
click at [532, 415] on button "OK" at bounding box center [531, 412] width 32 height 14
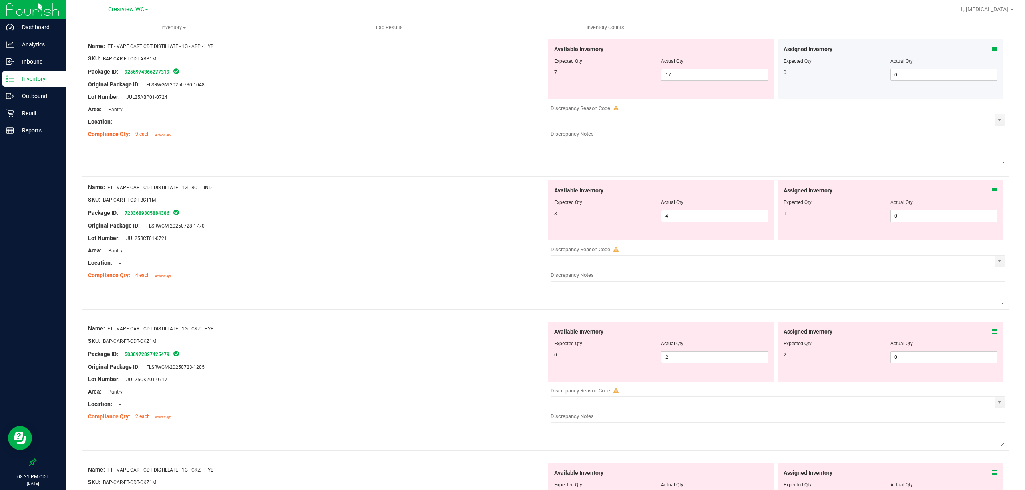
scroll to position [2049, 0]
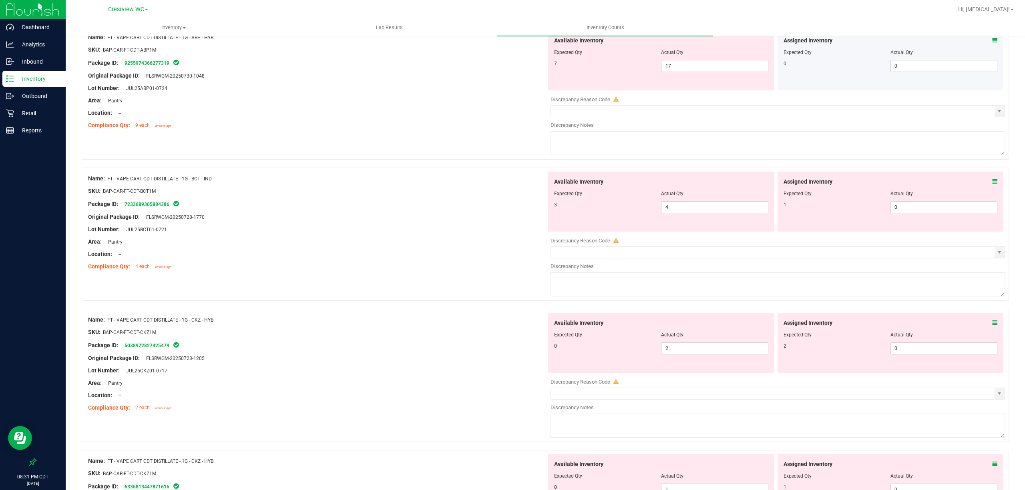
click at [991, 184] on icon at bounding box center [994, 182] width 6 height 6
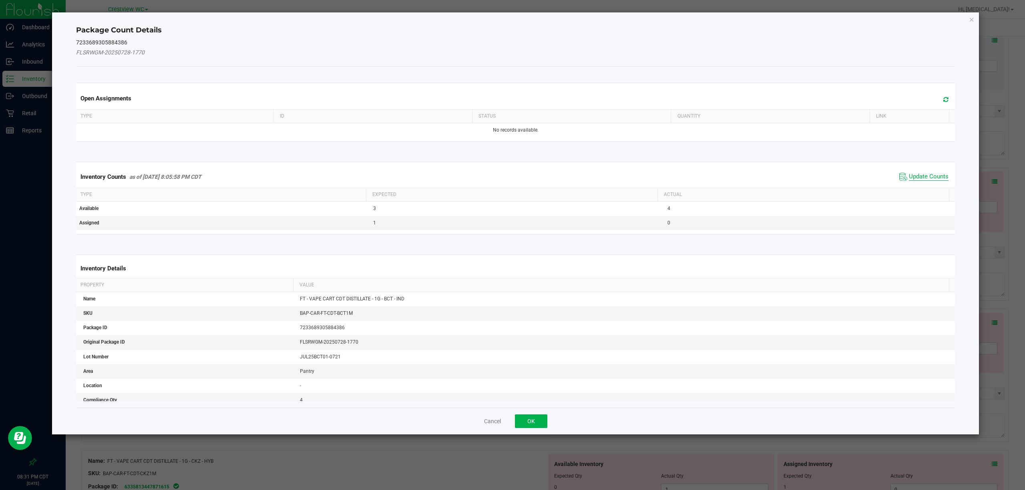
click at [911, 178] on span "Update Counts" at bounding box center [928, 177] width 40 height 8
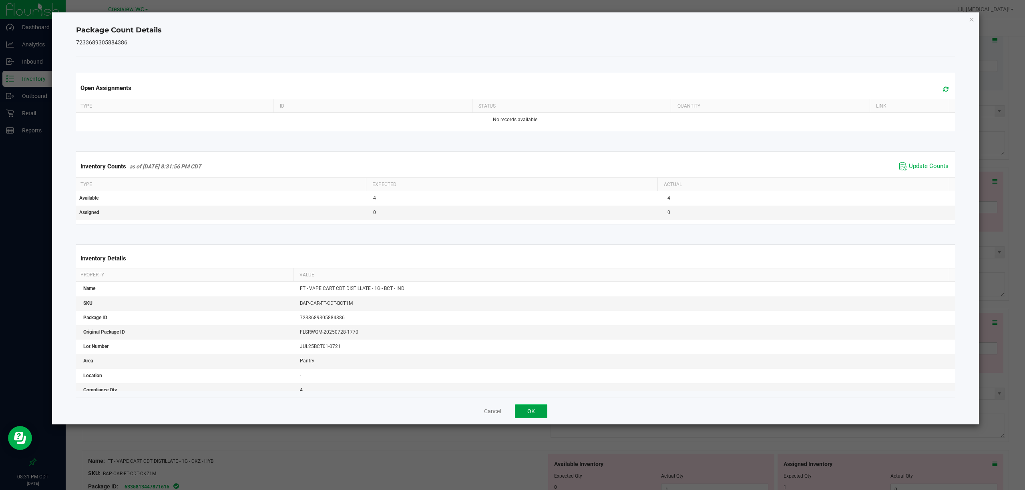
click at [530, 412] on button "OK" at bounding box center [531, 412] width 32 height 14
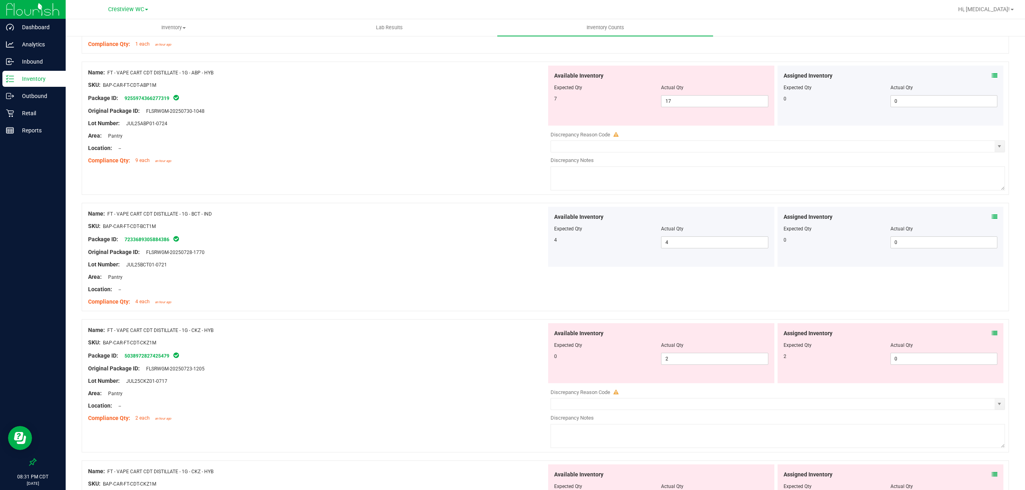
scroll to position [2013, 0]
click at [711, 108] on input "17" at bounding box center [714, 102] width 106 height 11
click at [796, 245] on div "Assigned Inventory Expected Qty Actual Qty 0 0 0" at bounding box center [890, 238] width 226 height 60
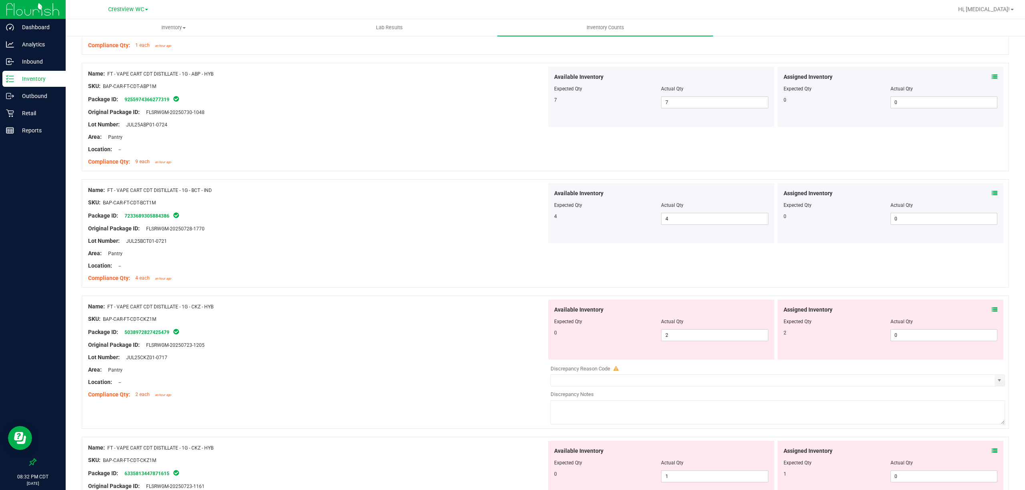
click at [991, 313] on icon at bounding box center [994, 310] width 6 height 6
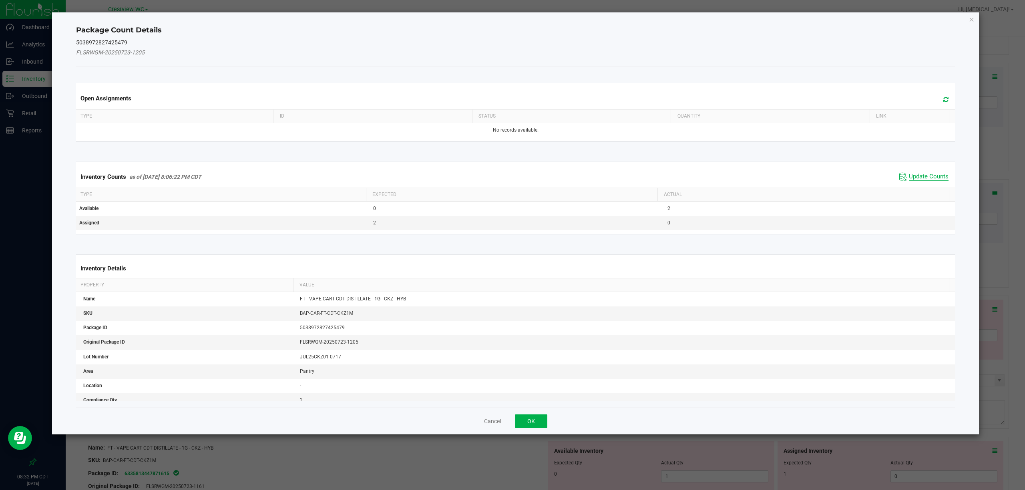
click at [914, 178] on span "Update Counts" at bounding box center [928, 177] width 40 height 8
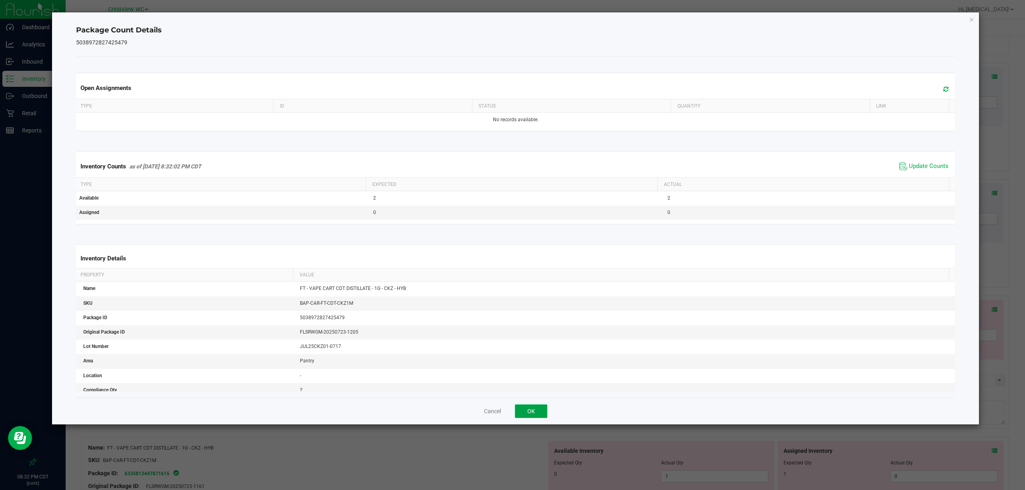
click at [538, 410] on button "OK" at bounding box center [531, 412] width 32 height 14
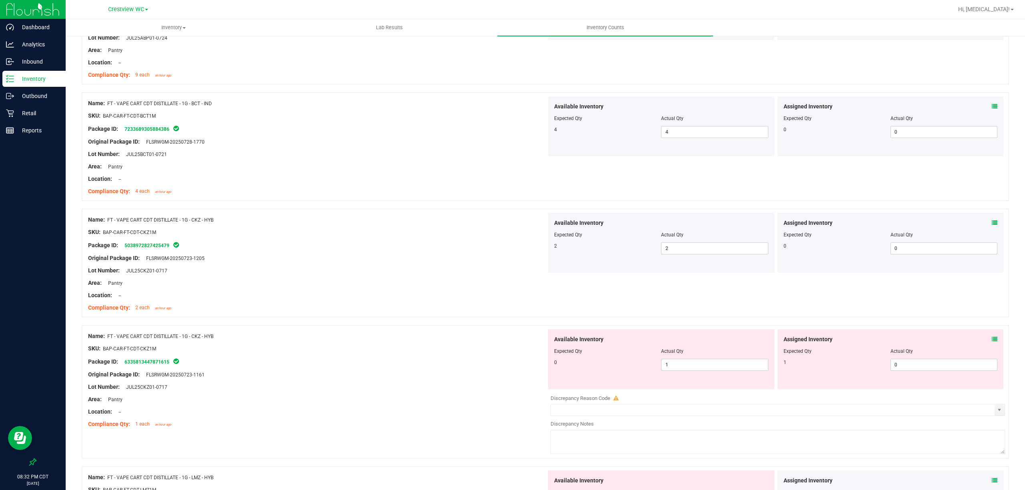
scroll to position [2144, 0]
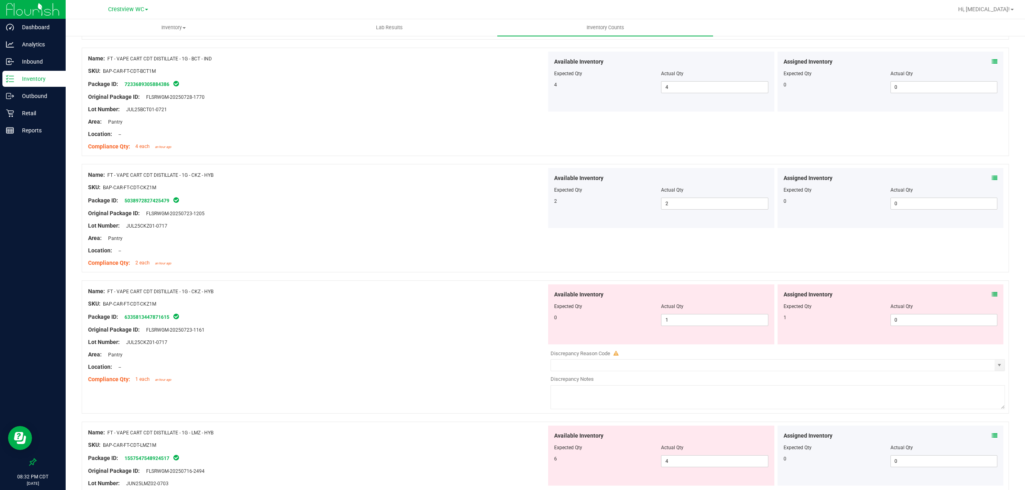
click at [991, 297] on icon at bounding box center [994, 295] width 6 height 6
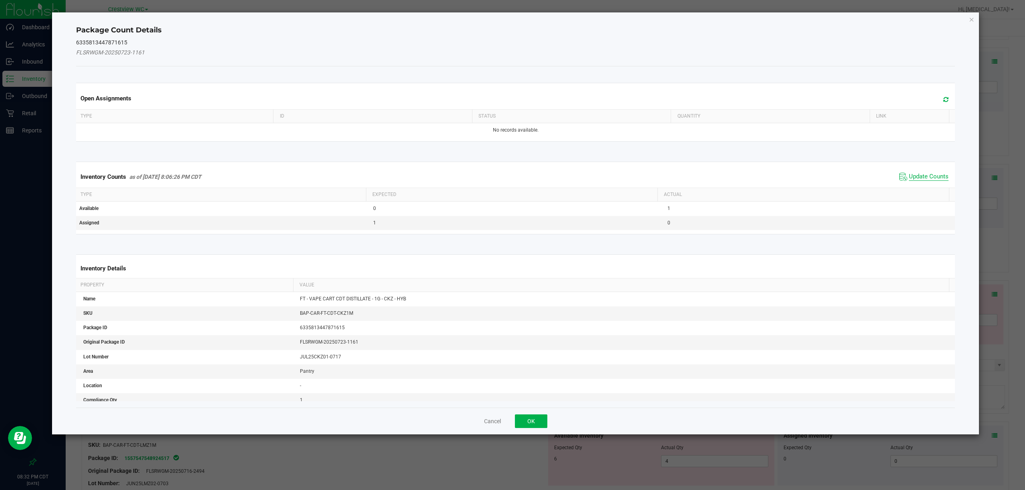
click at [913, 178] on span "Update Counts" at bounding box center [928, 177] width 40 height 8
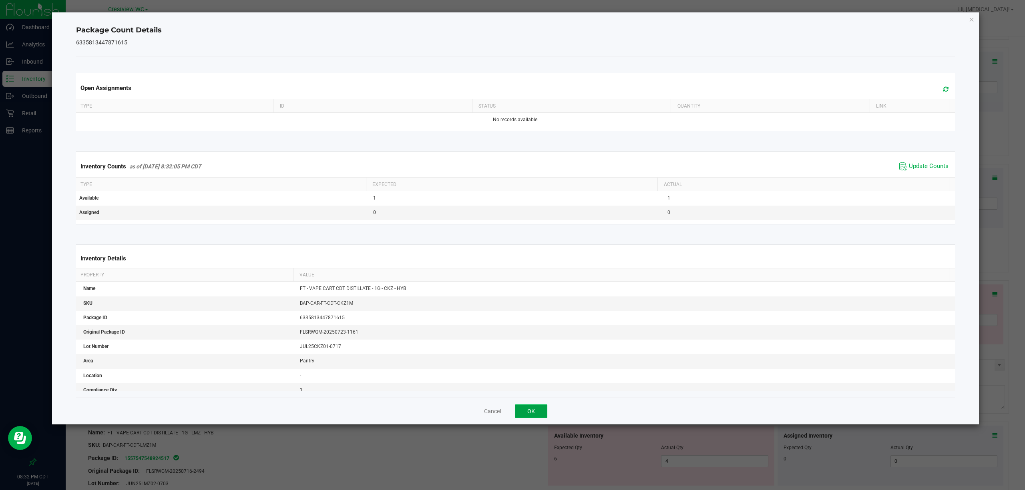
click at [530, 411] on button "OK" at bounding box center [531, 412] width 32 height 14
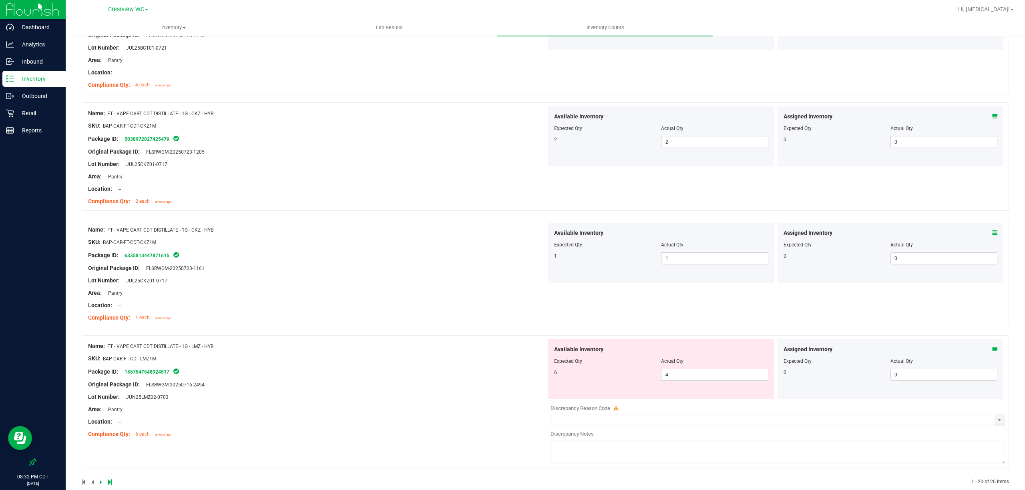
scroll to position [2226, 0]
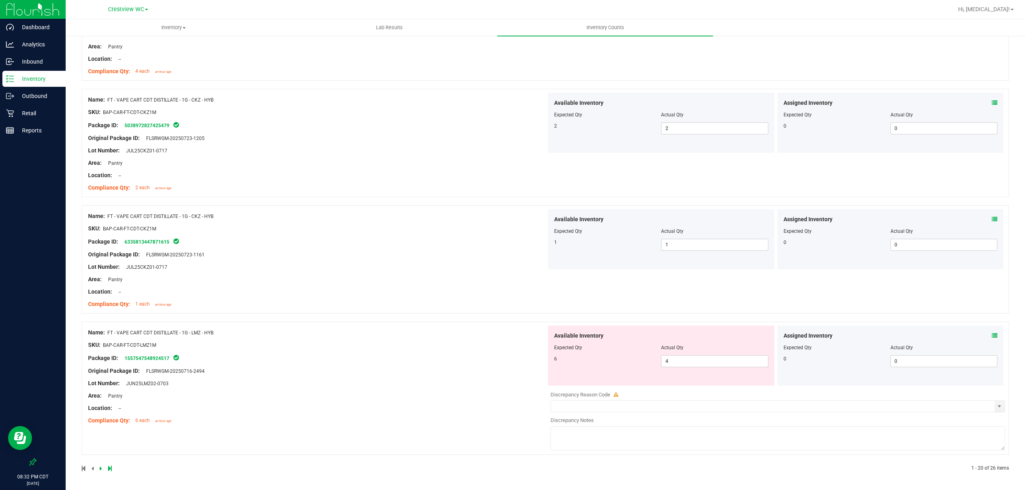
click at [991, 336] on icon at bounding box center [994, 336] width 6 height 6
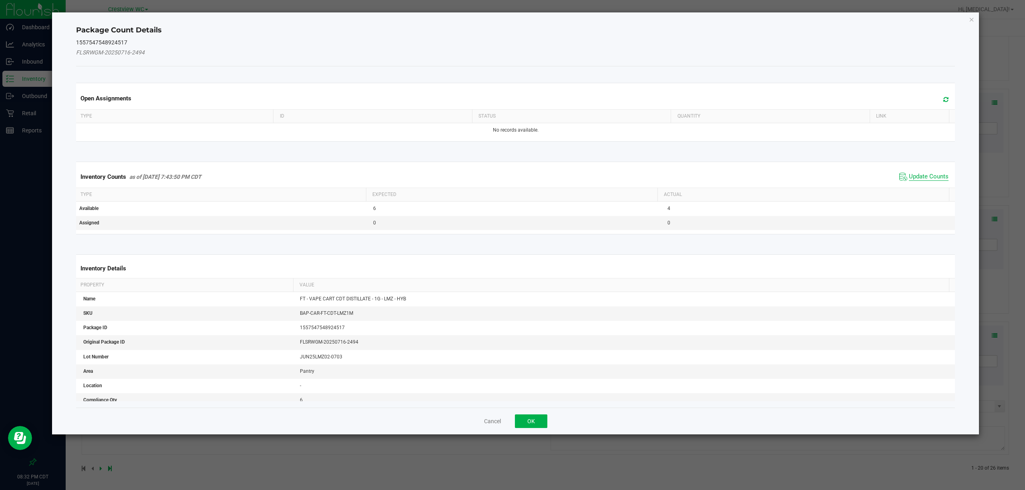
click at [911, 178] on span "Update Counts" at bounding box center [928, 177] width 40 height 8
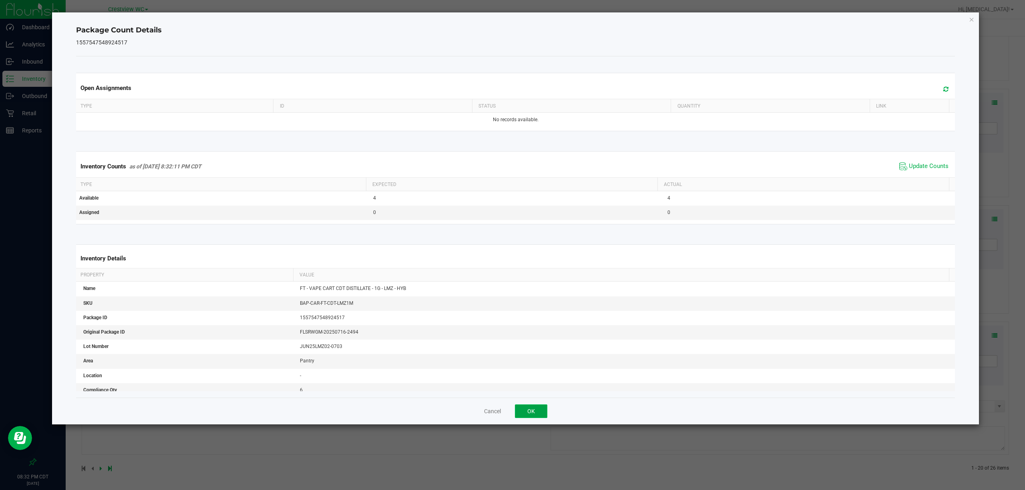
click at [535, 414] on button "OK" at bounding box center [531, 412] width 32 height 14
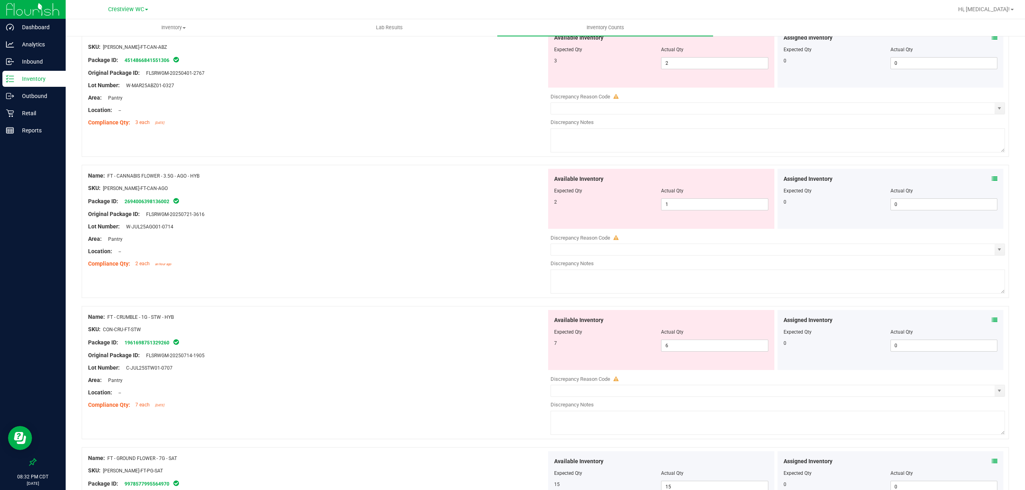
scroll to position [0, 0]
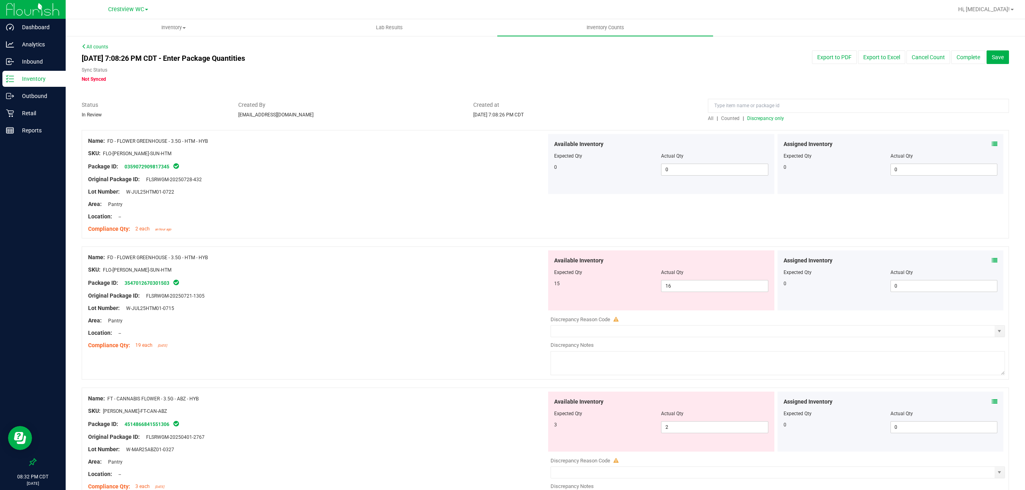
click at [770, 118] on span "Discrepancy only" at bounding box center [765, 119] width 37 height 6
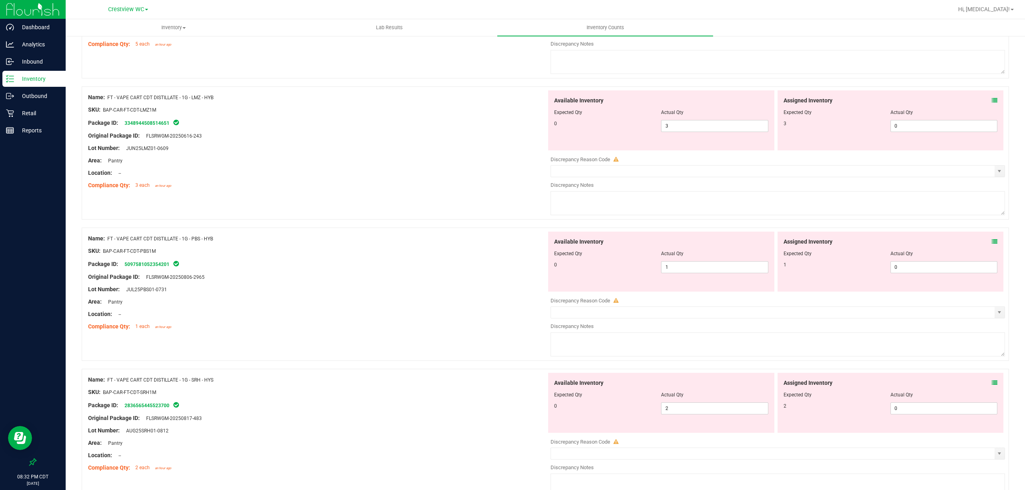
scroll to position [1650, 0]
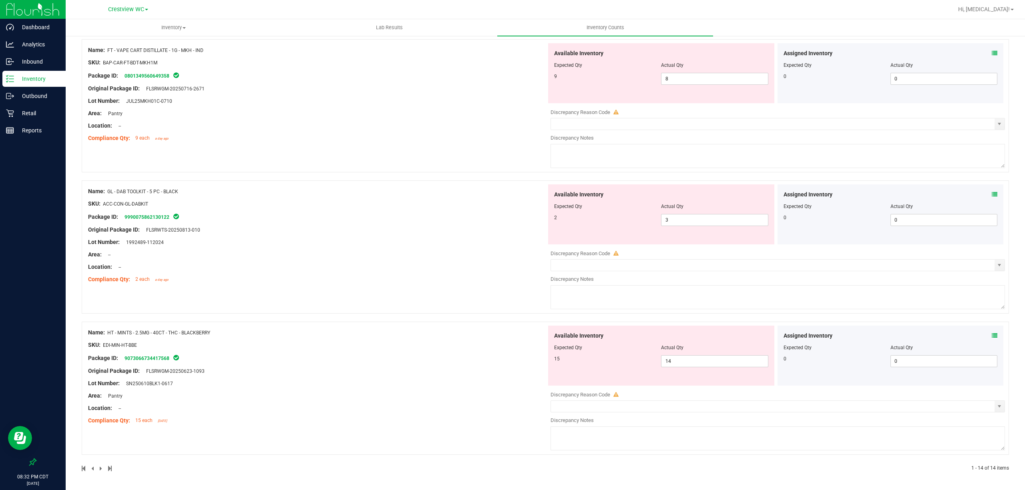
click at [984, 319] on div at bounding box center [545, 318] width 927 height 8
click at [991, 339] on span at bounding box center [994, 336] width 6 height 8
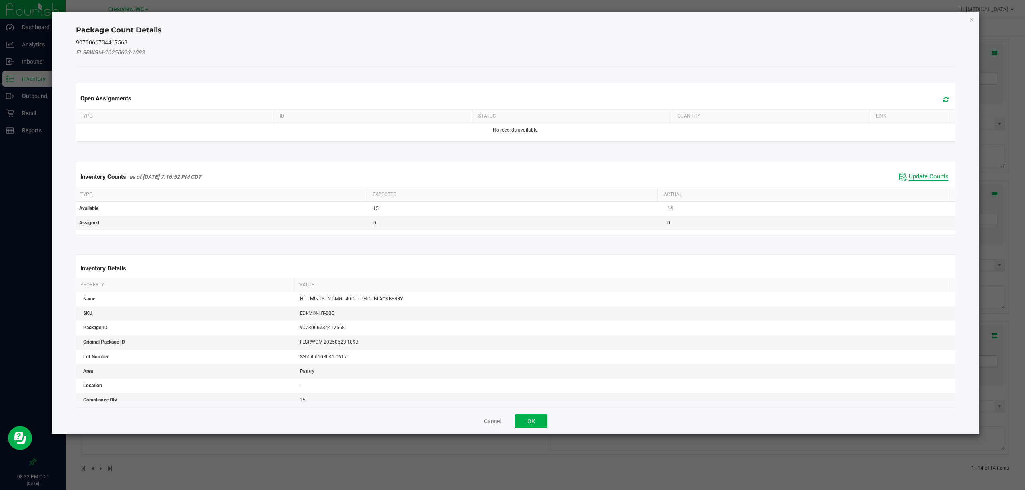
click at [916, 178] on span "Update Counts" at bounding box center [928, 177] width 40 height 8
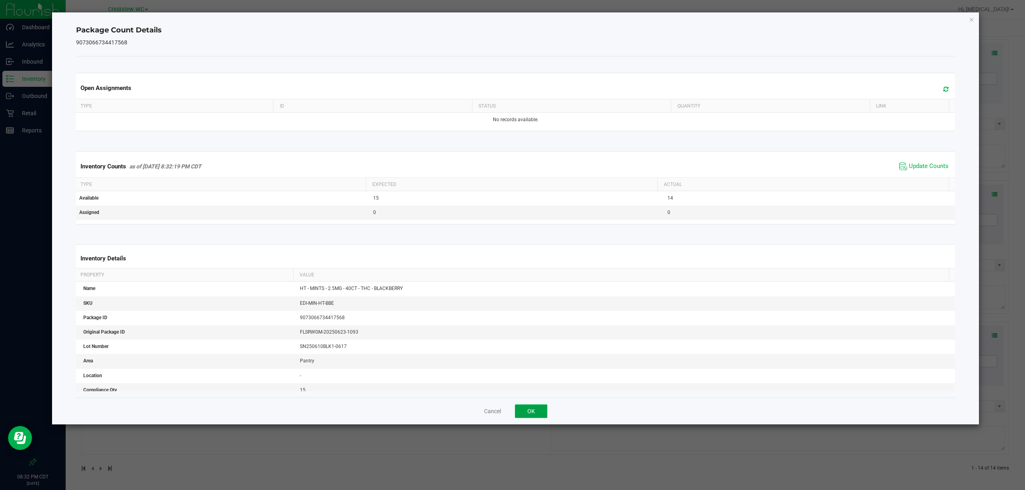
click at [538, 418] on button "OK" at bounding box center [531, 412] width 32 height 14
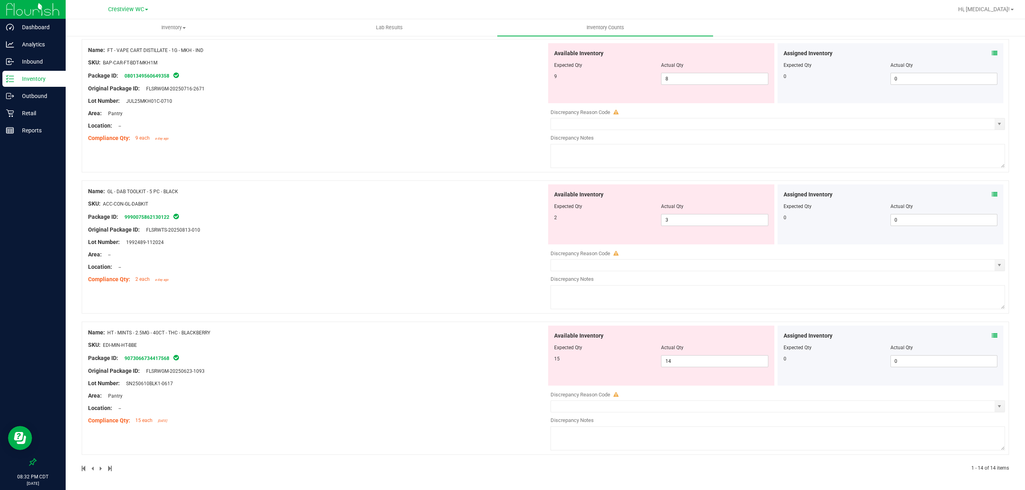
click at [991, 192] on icon at bounding box center [994, 195] width 6 height 6
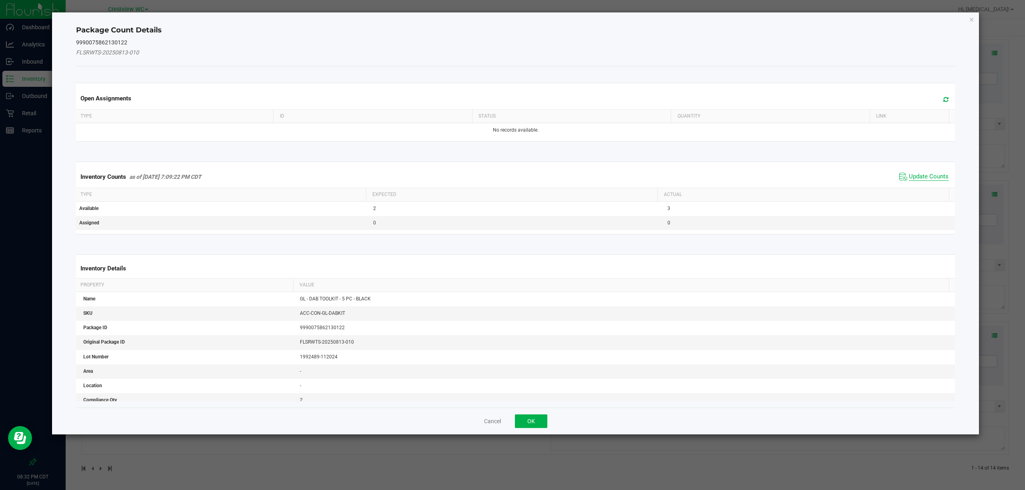
click at [910, 176] on span "Update Counts" at bounding box center [928, 177] width 40 height 8
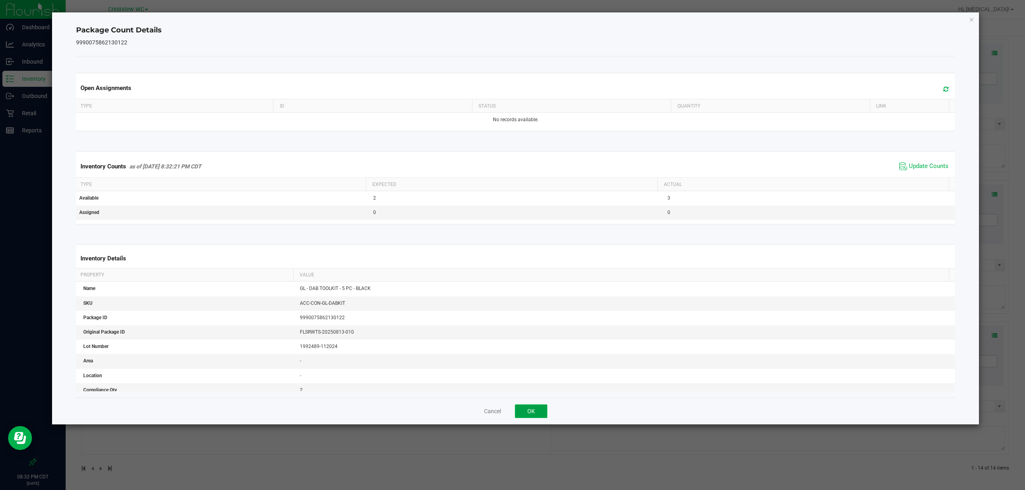
click at [529, 415] on button "OK" at bounding box center [531, 412] width 32 height 14
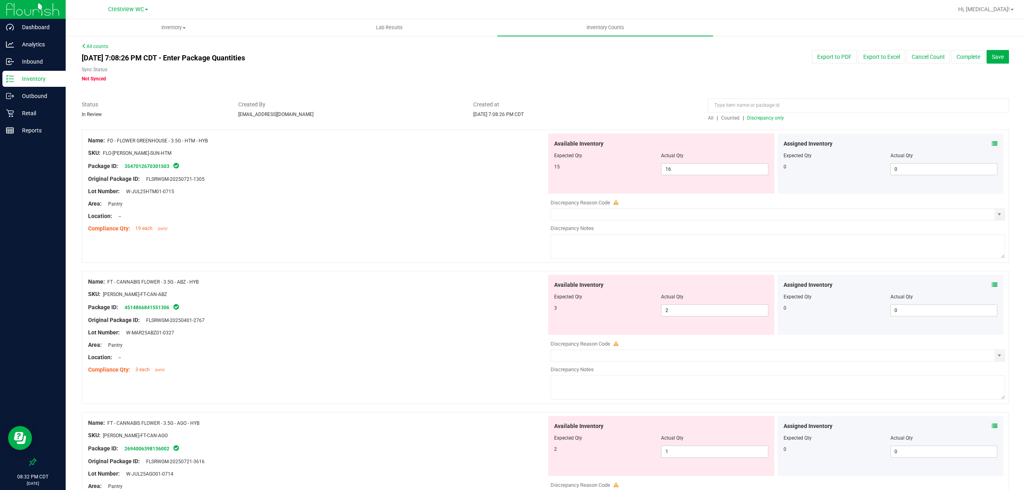
scroll to position [0, 0]
click at [357, 196] on div at bounding box center [317, 198] width 458 height 4
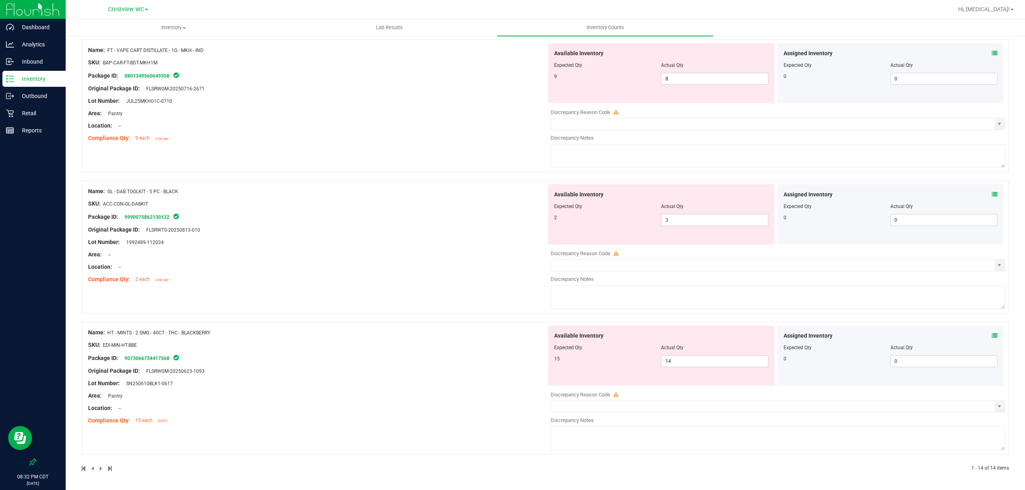
scroll to position [1650, 0]
click at [673, 363] on span "14 14" at bounding box center [714, 361] width 107 height 12
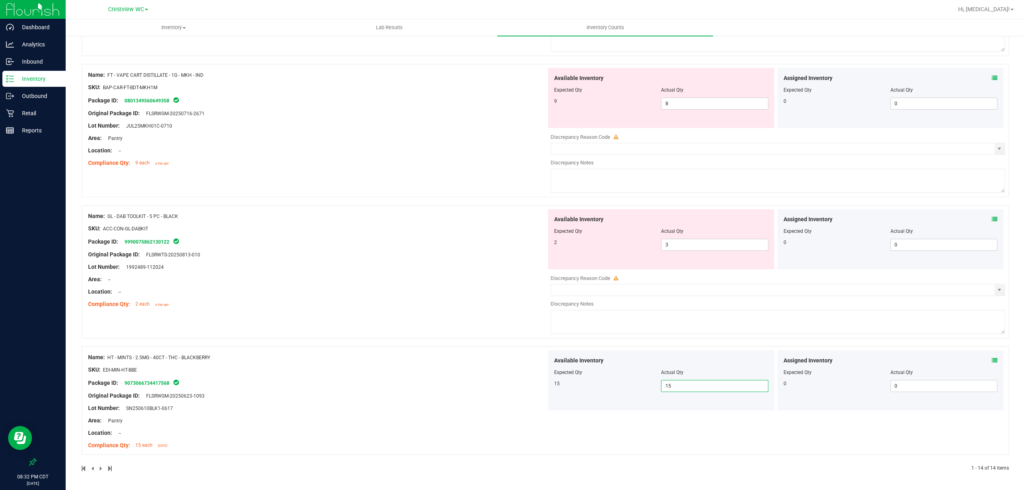
click at [548, 358] on div "Available Inventory Expected Qty Actual Qty 15 15 15" at bounding box center [661, 381] width 226 height 60
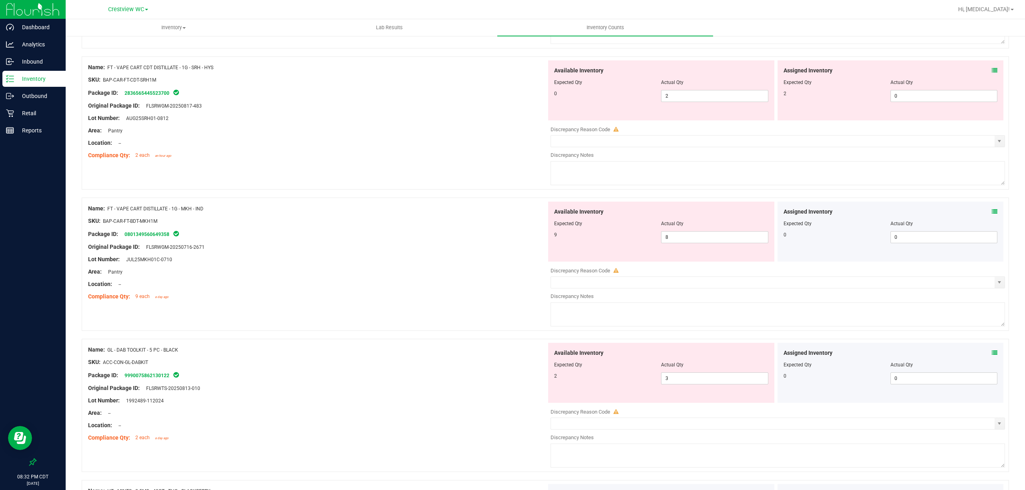
scroll to position [1488, 0]
click at [710, 383] on input "3" at bounding box center [714, 377] width 106 height 11
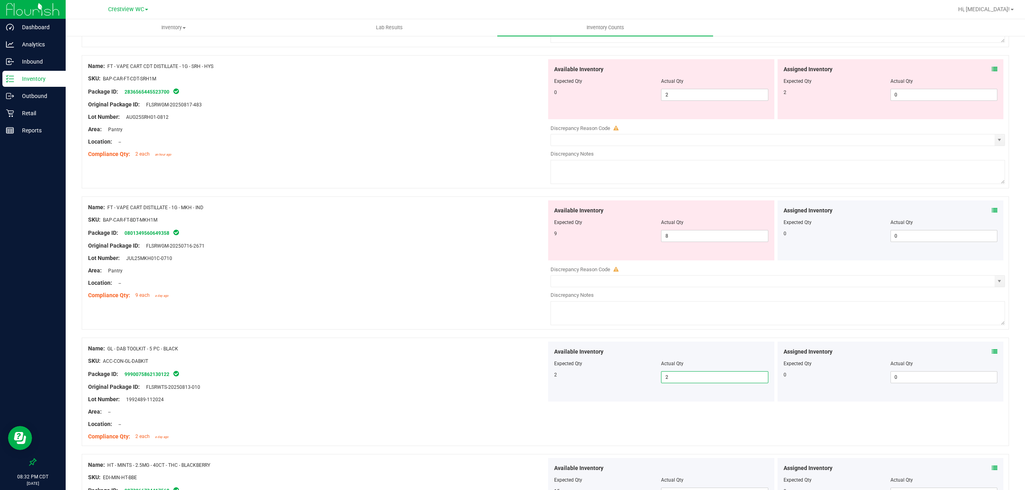
click at [486, 365] on div "SKU: ACC-CON-GL-DABKIT" at bounding box center [317, 361] width 458 height 8
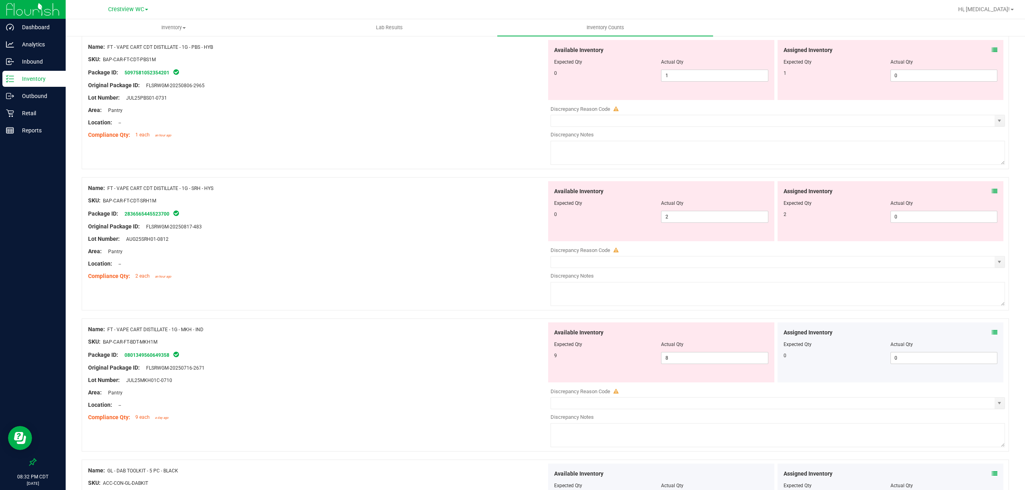
scroll to position [1366, 0]
click at [991, 194] on icon at bounding box center [994, 191] width 6 height 6
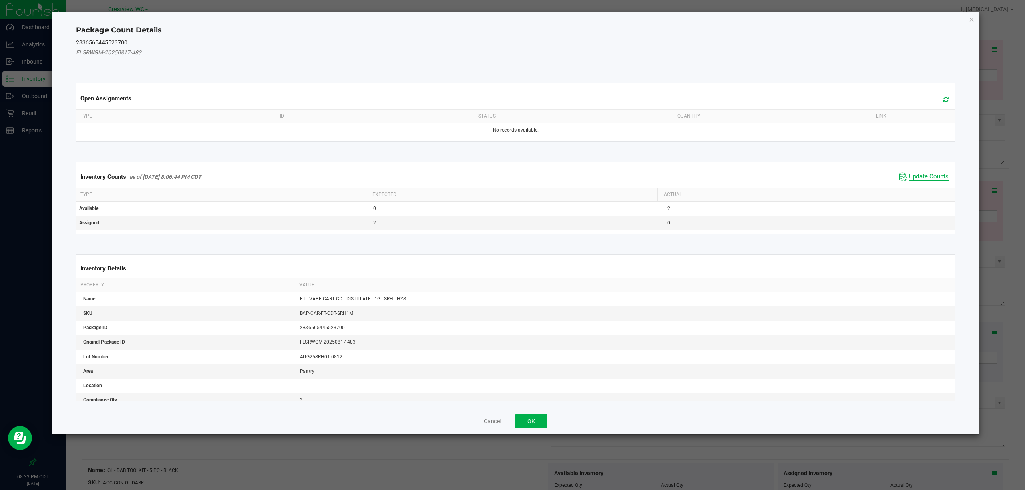
click at [922, 177] on span "Update Counts" at bounding box center [928, 177] width 40 height 8
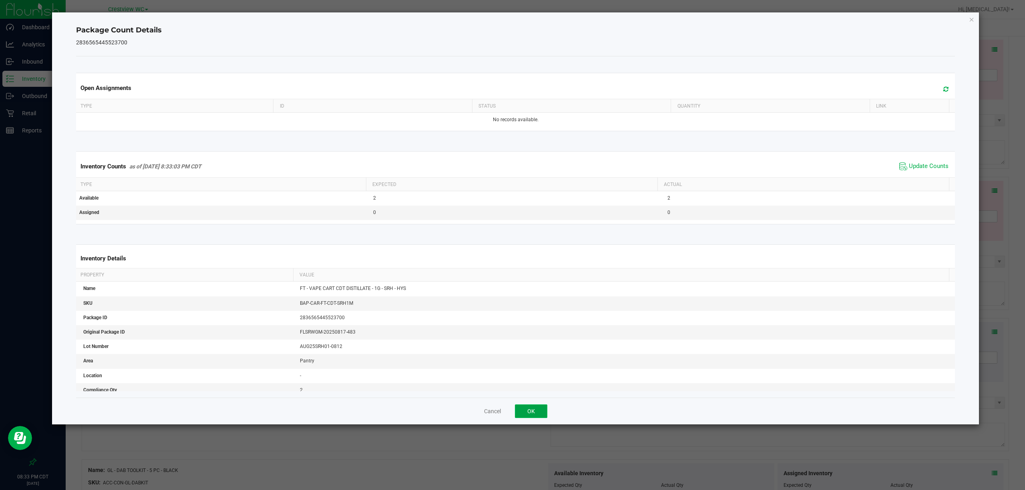
click at [534, 412] on button "OK" at bounding box center [531, 412] width 32 height 14
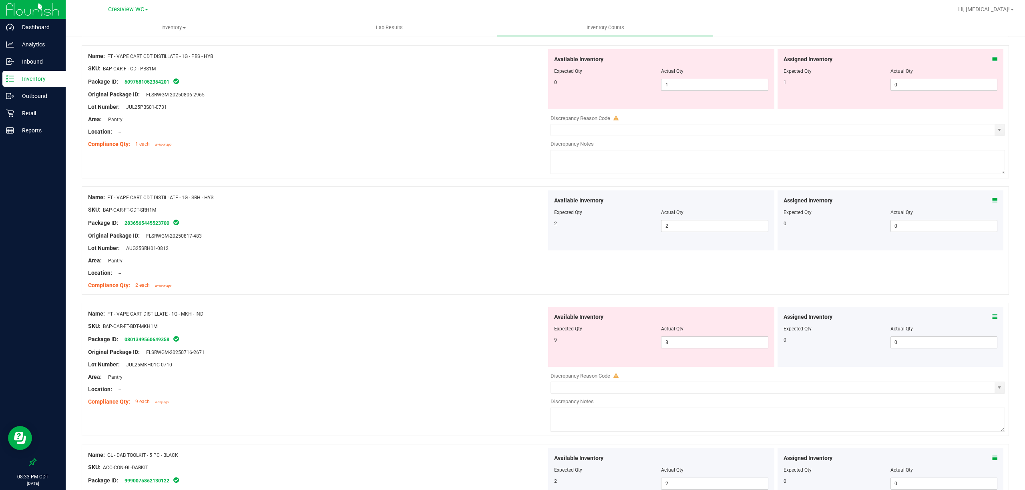
scroll to position [1357, 0]
click at [991, 62] on icon at bounding box center [994, 59] width 6 height 6
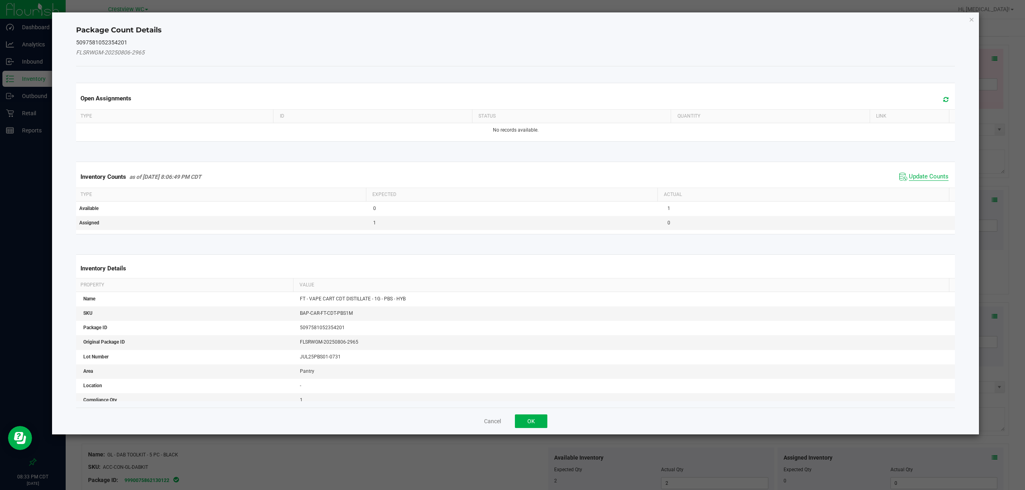
click at [916, 178] on span "Update Counts" at bounding box center [928, 177] width 40 height 8
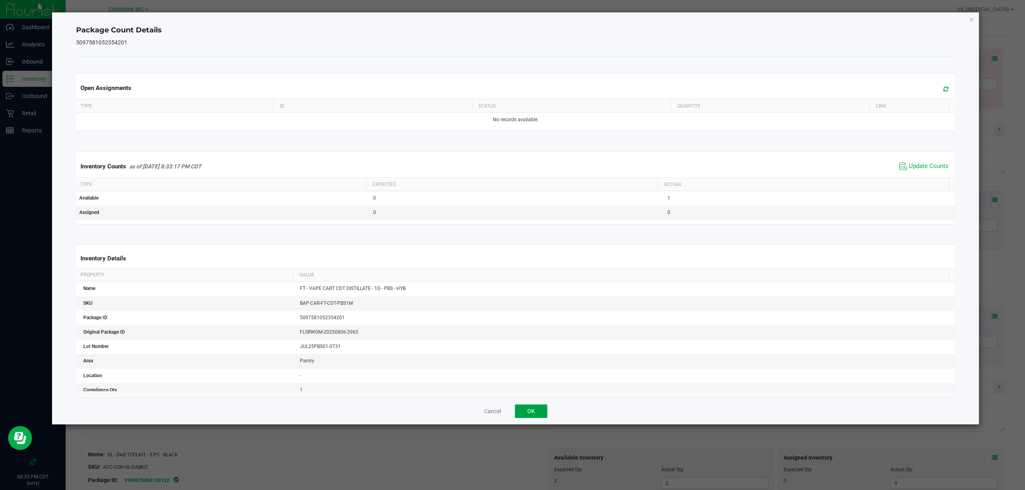
click at [530, 412] on button "OK" at bounding box center [531, 412] width 32 height 14
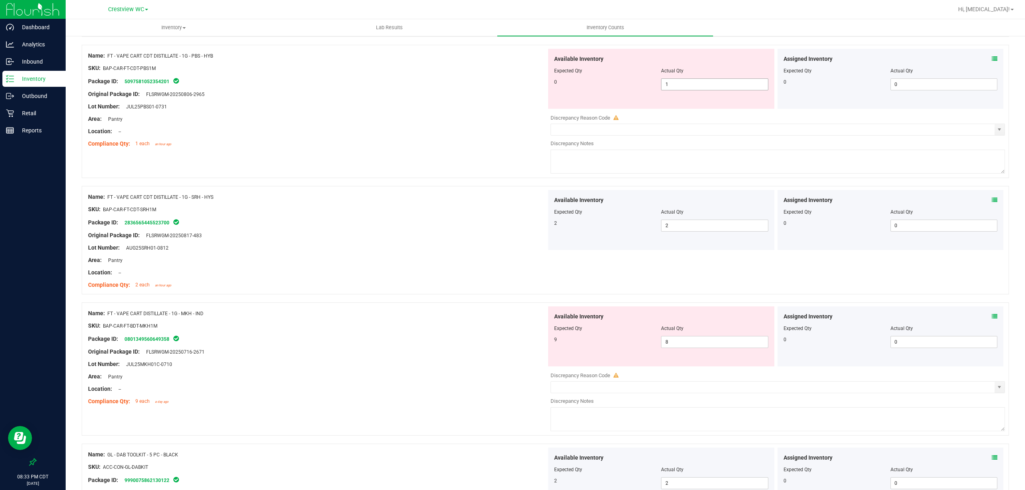
click at [712, 88] on input "1" at bounding box center [714, 84] width 106 height 11
click at [475, 276] on div "Name: FT - VAPE CART CDT DISTILLATE - 1G - SRH - HYS SKU: BAP-CAR-FT-CDT-SRH1M …" at bounding box center [545, 244] width 927 height 116
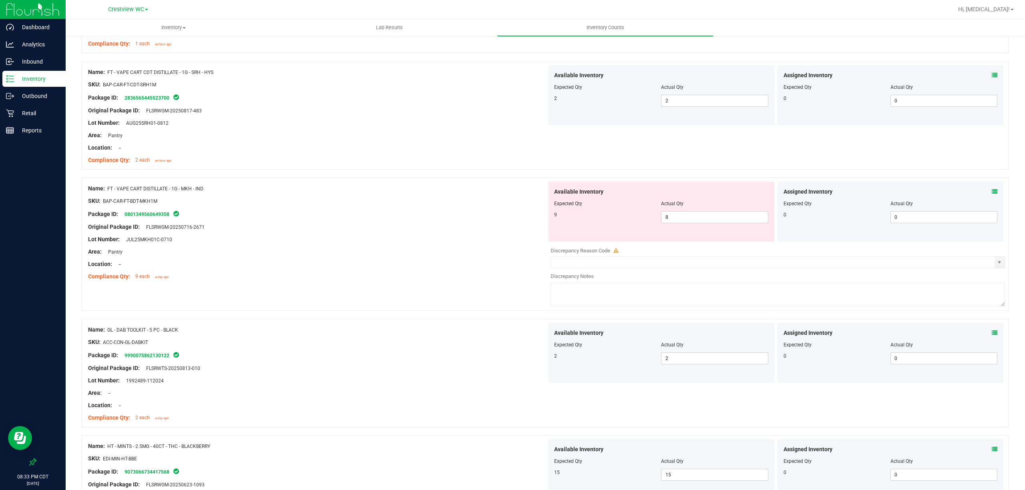
scroll to position [1484, 0]
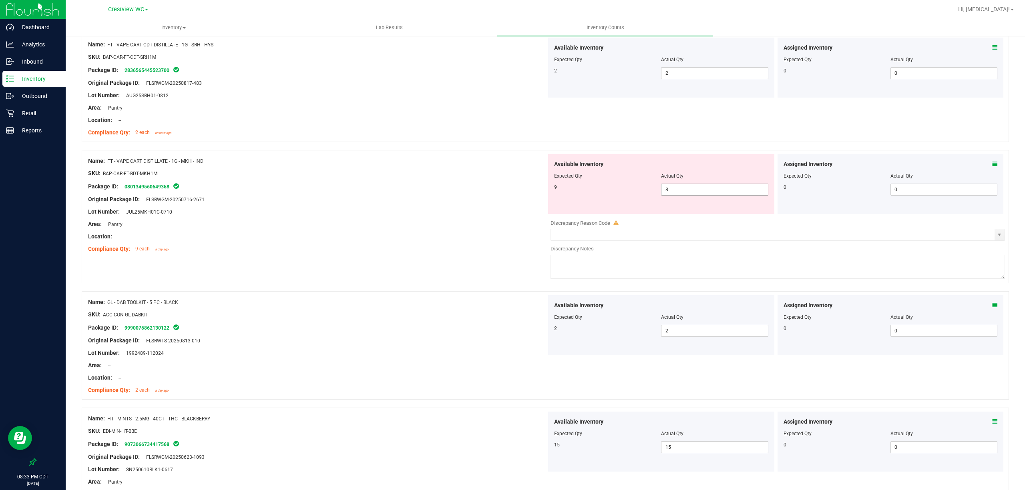
click at [719, 195] on input "8" at bounding box center [714, 189] width 106 height 11
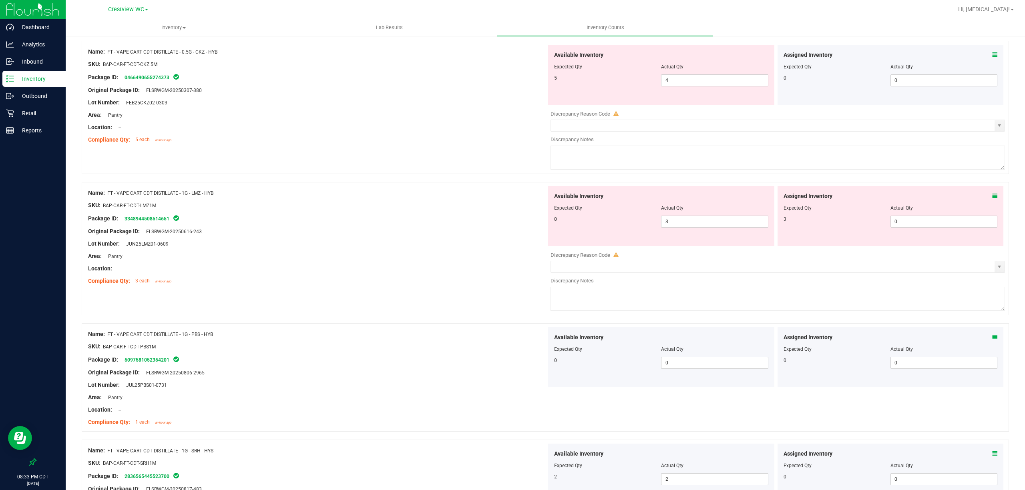
scroll to position [1065, 0]
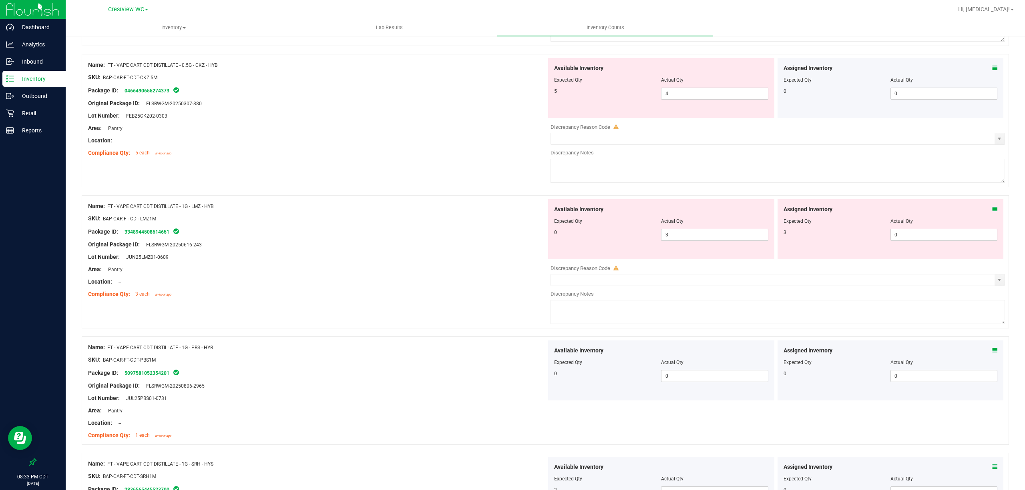
click at [991, 212] on icon at bounding box center [994, 210] width 6 height 6
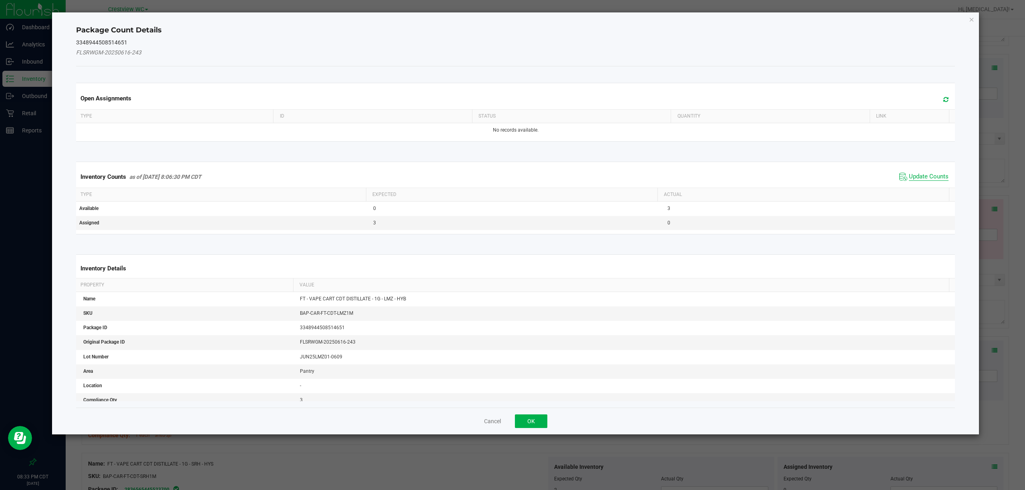
click at [916, 174] on span "Update Counts" at bounding box center [928, 177] width 40 height 8
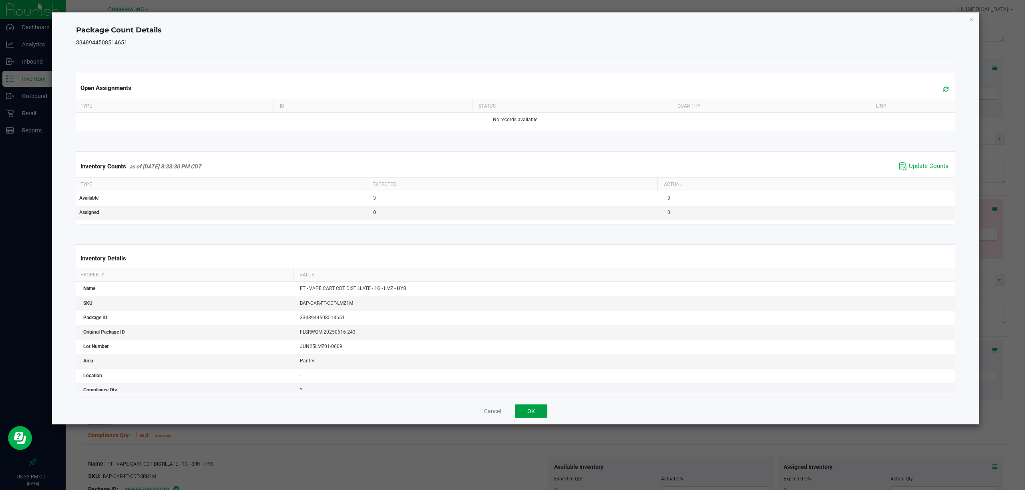
click at [540, 416] on button "OK" at bounding box center [531, 412] width 32 height 14
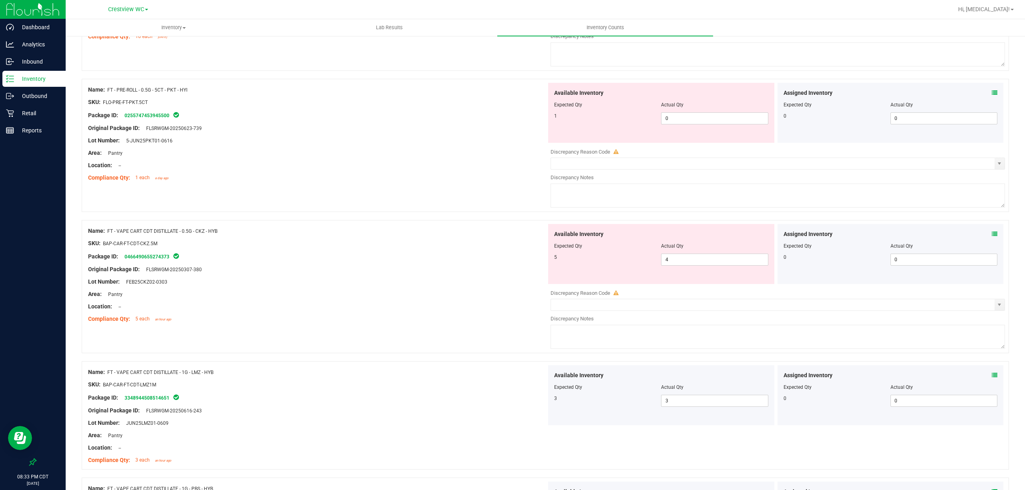
scroll to position [900, 0]
click at [991, 236] on icon at bounding box center [994, 234] width 6 height 6
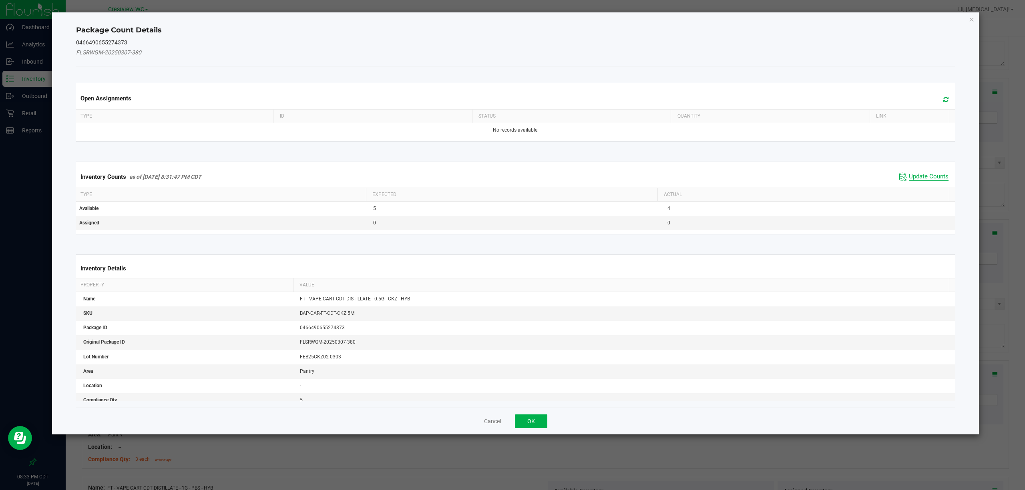
click at [908, 175] on span "Update Counts" at bounding box center [928, 177] width 40 height 8
click at [527, 425] on div "Cancel OK" at bounding box center [515, 421] width 879 height 27
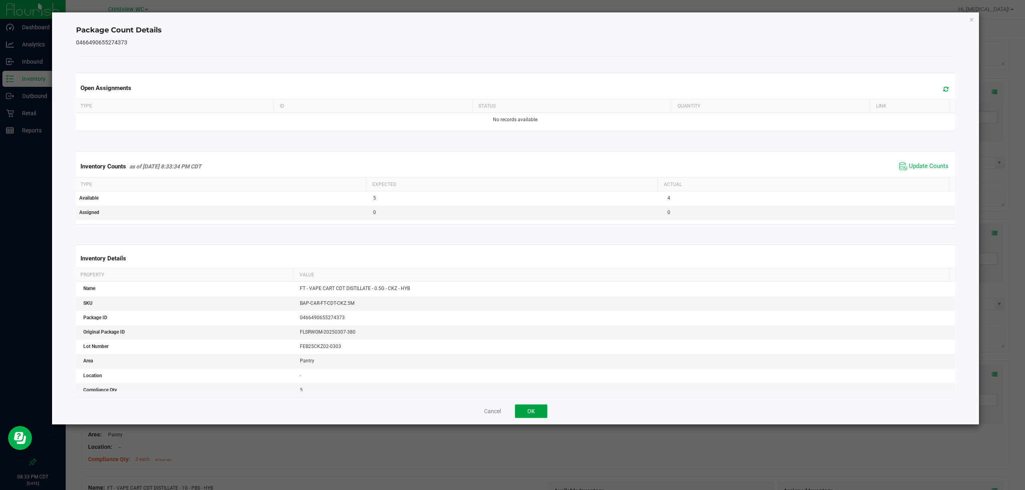
click at [530, 412] on button "OK" at bounding box center [531, 412] width 32 height 14
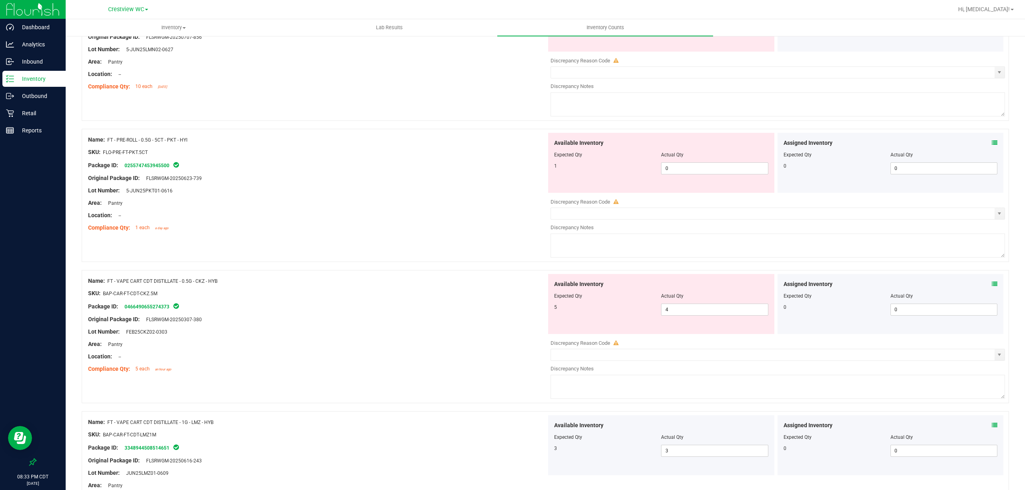
scroll to position [847, 0]
click at [991, 147] on icon at bounding box center [994, 145] width 6 height 6
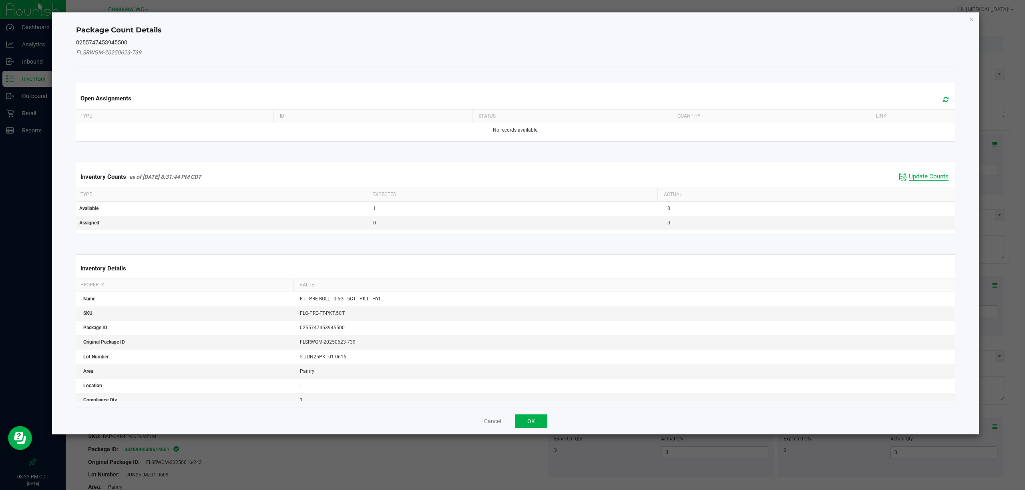
click at [916, 175] on span "Update Counts" at bounding box center [928, 177] width 40 height 8
click at [530, 422] on button "OK" at bounding box center [531, 422] width 32 height 14
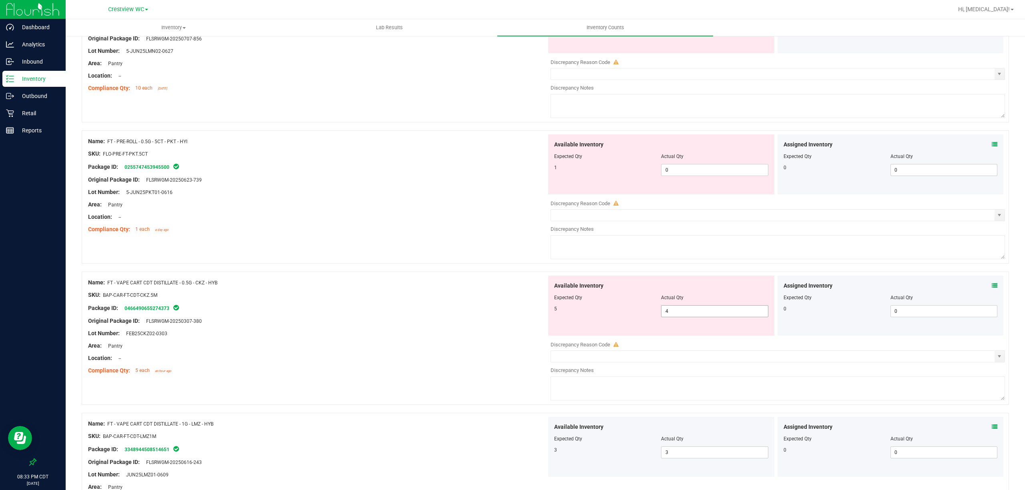
click at [715, 313] on input "4" at bounding box center [714, 311] width 106 height 11
click at [469, 348] on div "Area: Pantry" at bounding box center [317, 346] width 458 height 8
click at [991, 147] on icon at bounding box center [994, 145] width 6 height 6
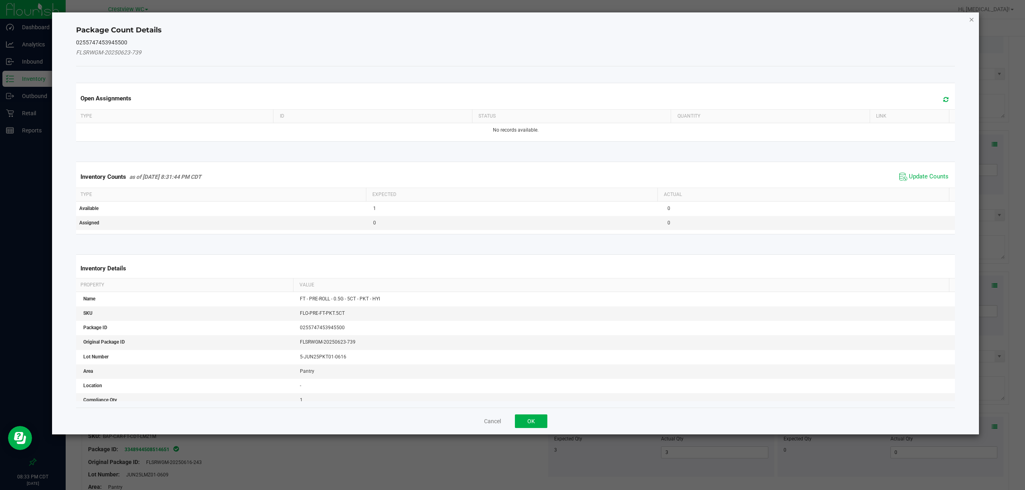
click at [969, 20] on icon "Close" at bounding box center [972, 19] width 6 height 10
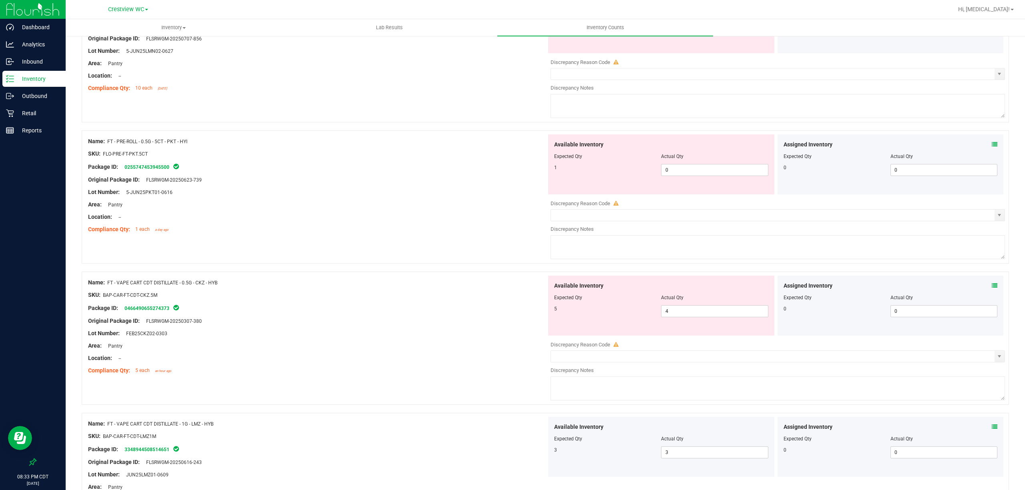
click at [465, 262] on div "Name: FT - PRE-ROLL - 0.5G - 5CT - PKT - HYI SKU: FLO-PRE-FT-PKT.5CT Package ID…" at bounding box center [545, 196] width 927 height 133
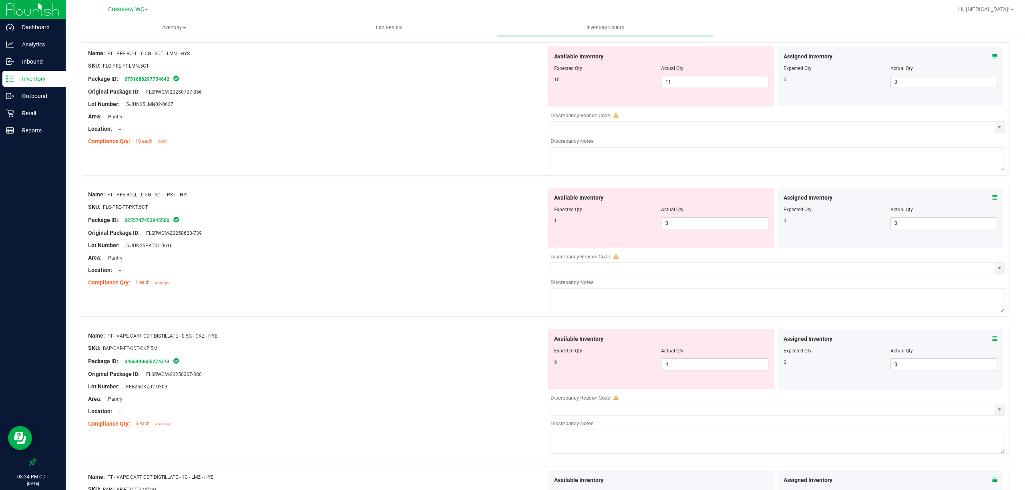
click at [991, 340] on icon at bounding box center [994, 339] width 6 height 6
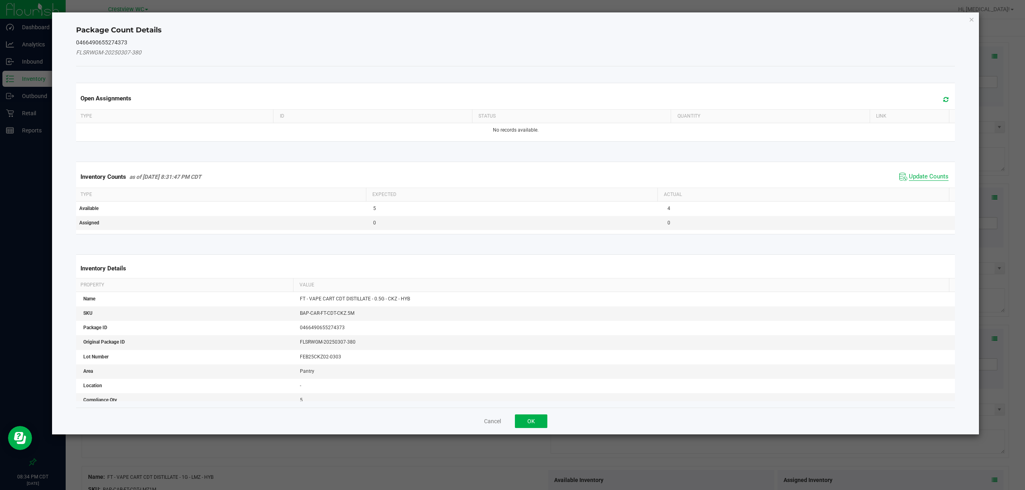
click at [908, 180] on span "Update Counts" at bounding box center [928, 177] width 40 height 8
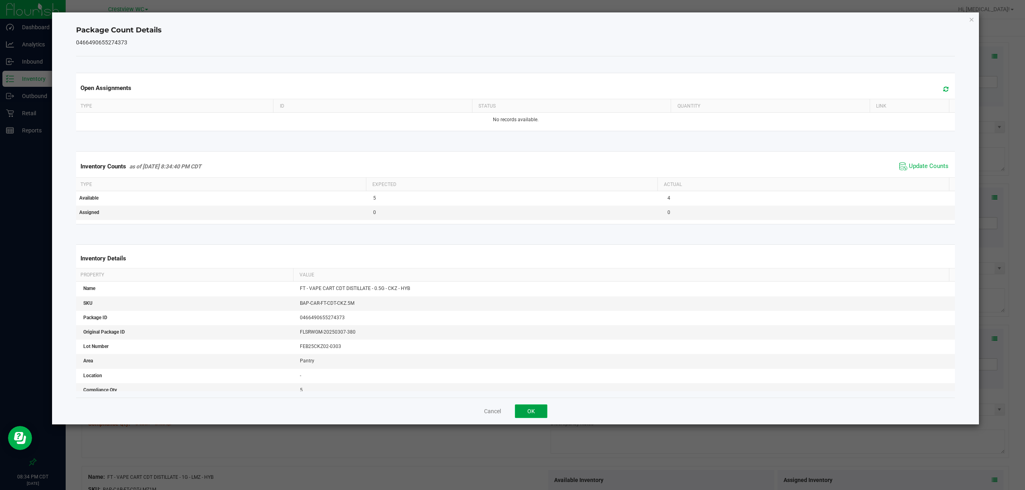
click at [535, 409] on button "OK" at bounding box center [531, 412] width 32 height 14
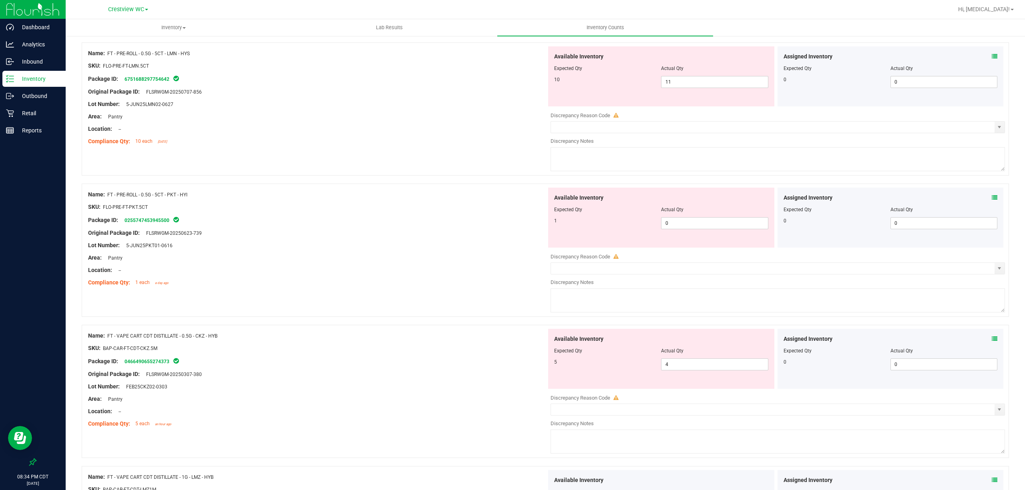
click at [444, 388] on div "Lot Number: FEB25CKZ02-0303" at bounding box center [317, 387] width 458 height 8
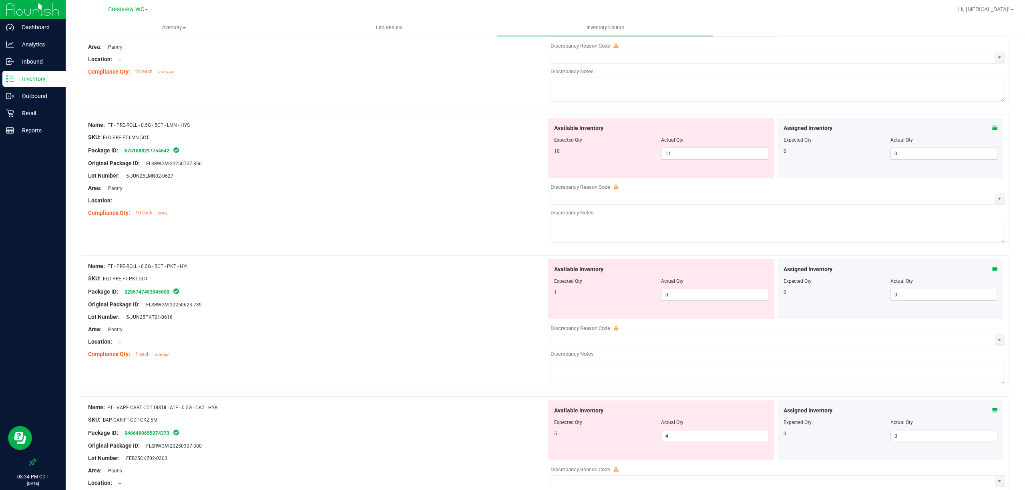
scroll to position [740, 0]
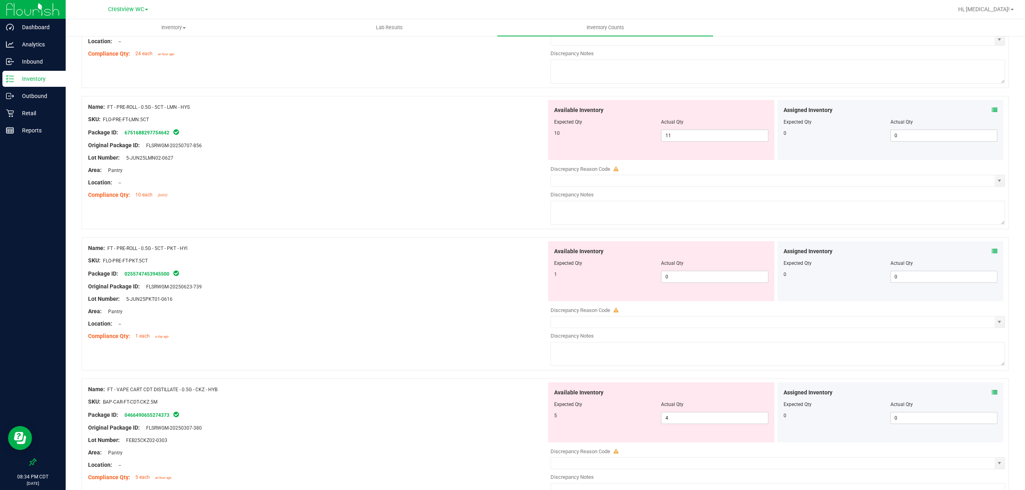
click at [425, 158] on div "Lot Number: 5-JUN25LMN02-0627" at bounding box center [317, 158] width 458 height 8
click at [991, 110] on icon at bounding box center [994, 110] width 6 height 6
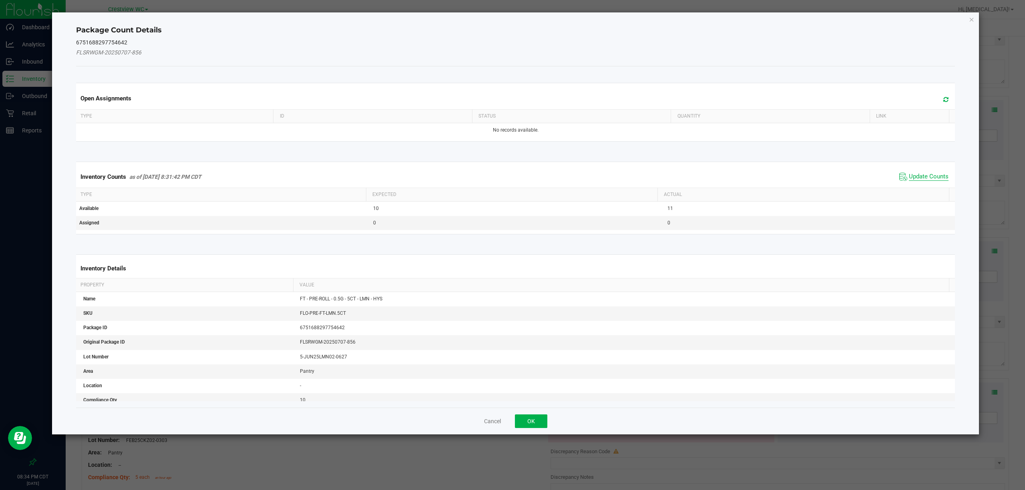
click at [908, 175] on span "Update Counts" at bounding box center [928, 177] width 40 height 8
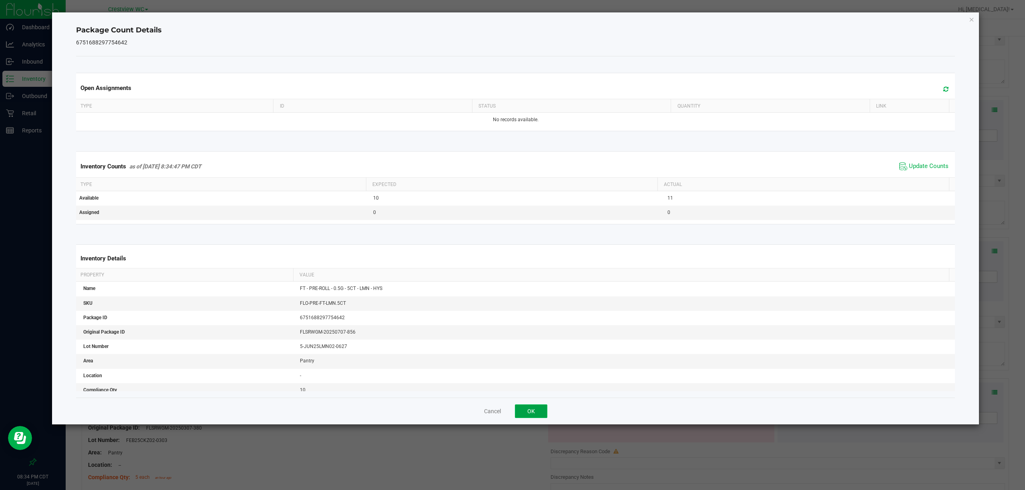
click at [529, 410] on button "OK" at bounding box center [531, 412] width 32 height 14
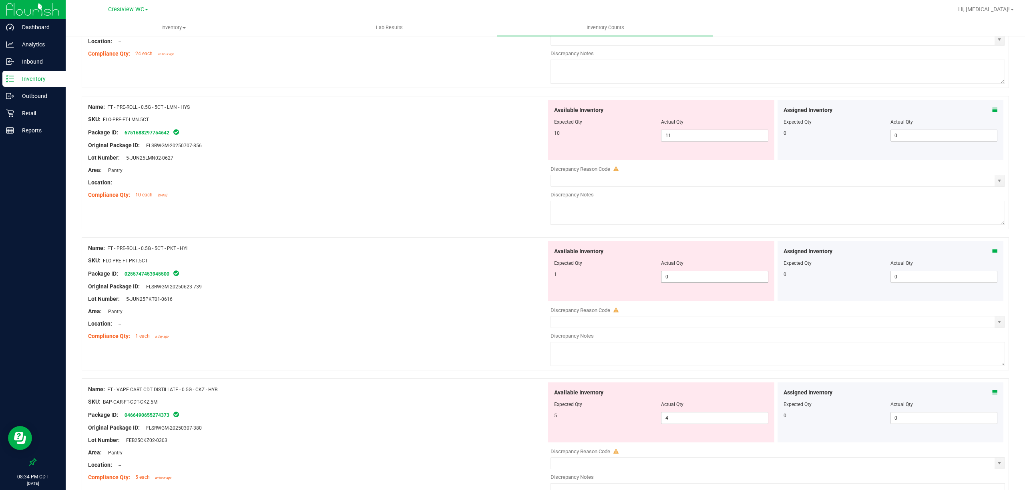
click at [692, 279] on span "0 0" at bounding box center [714, 277] width 107 height 12
click at [692, 279] on input "0" at bounding box center [714, 276] width 106 height 11
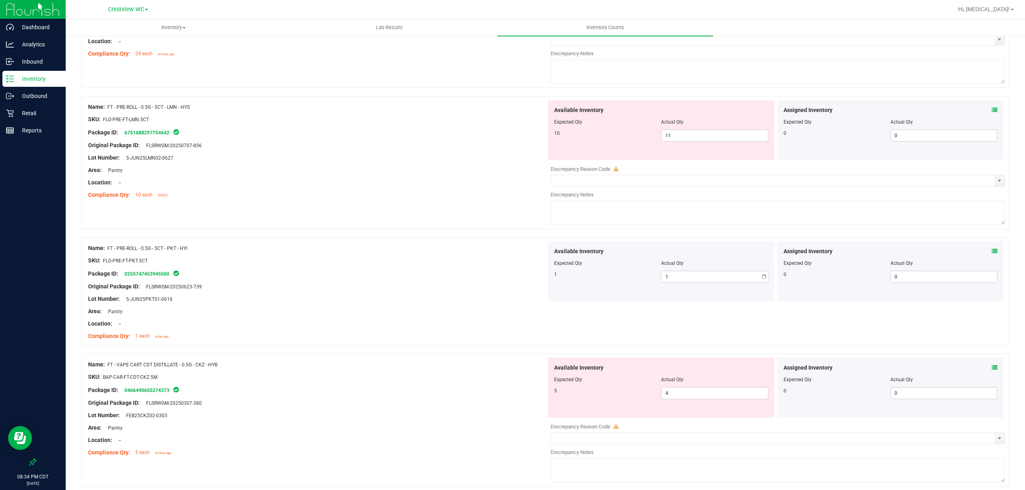
click at [434, 276] on div "Package ID: 0255747453945500" at bounding box center [317, 274] width 458 height 10
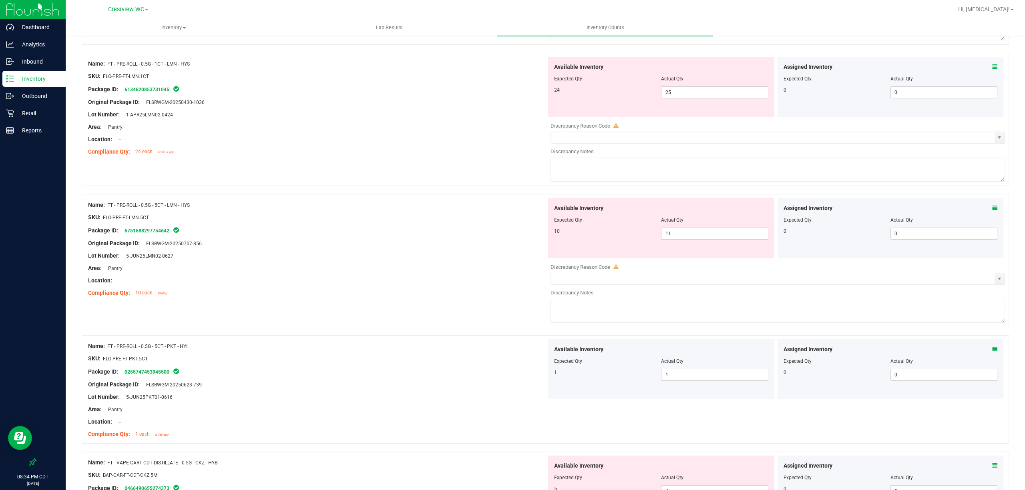
scroll to position [634, 0]
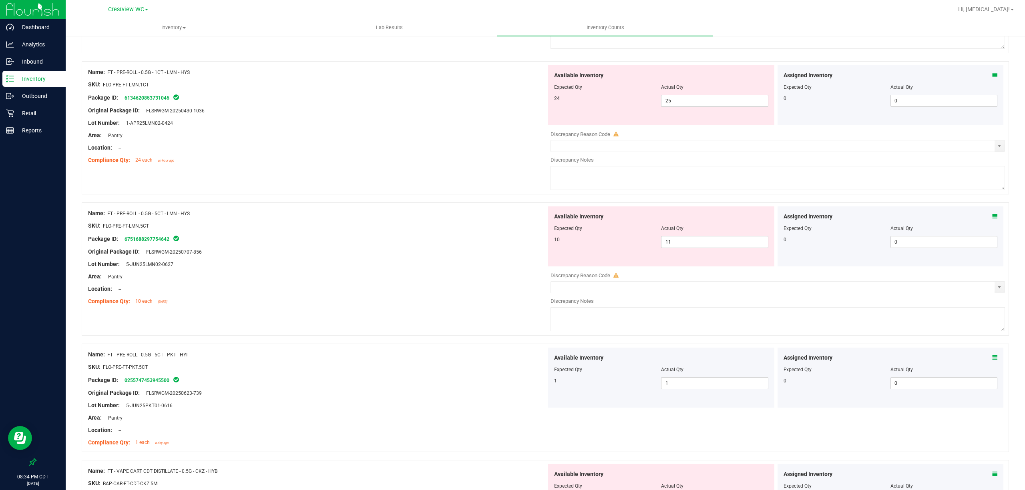
click at [380, 242] on div "Package ID: 6751688297754642" at bounding box center [317, 239] width 458 height 10
click at [991, 216] on icon at bounding box center [994, 217] width 6 height 6
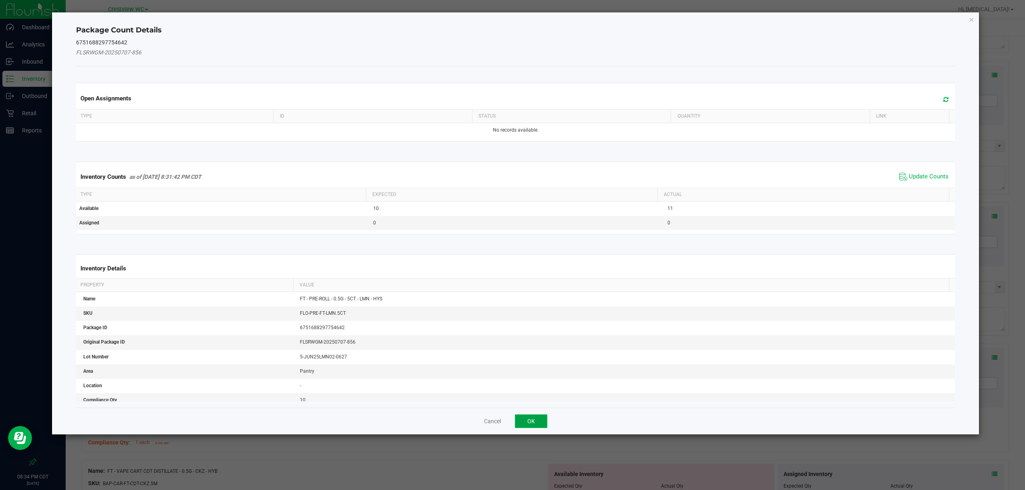
click at [529, 426] on button "OK" at bounding box center [531, 422] width 32 height 14
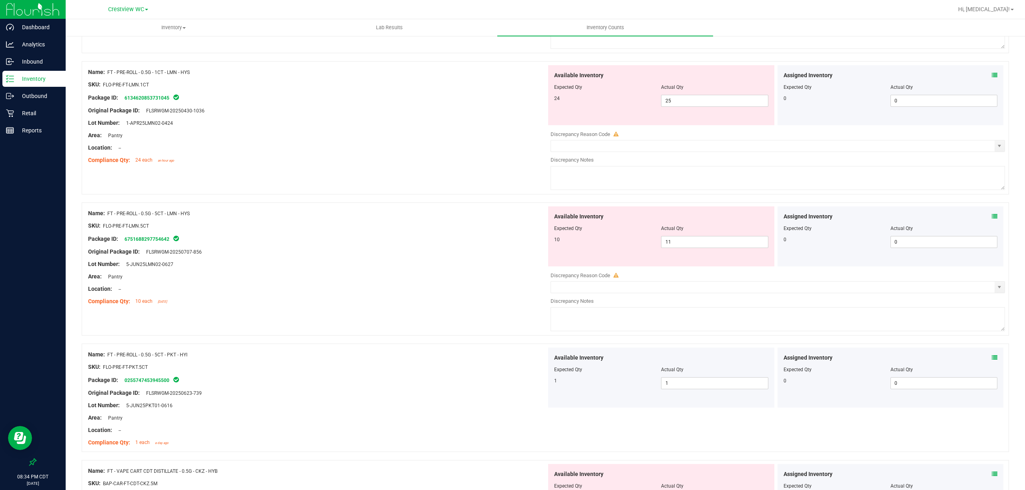
click at [414, 273] on div at bounding box center [317, 271] width 458 height 4
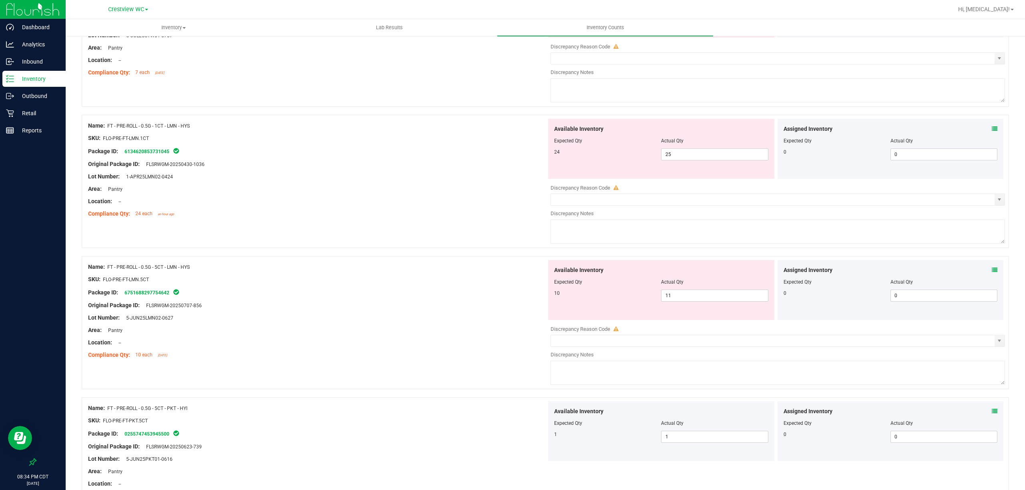
click at [429, 313] on div at bounding box center [317, 312] width 458 height 4
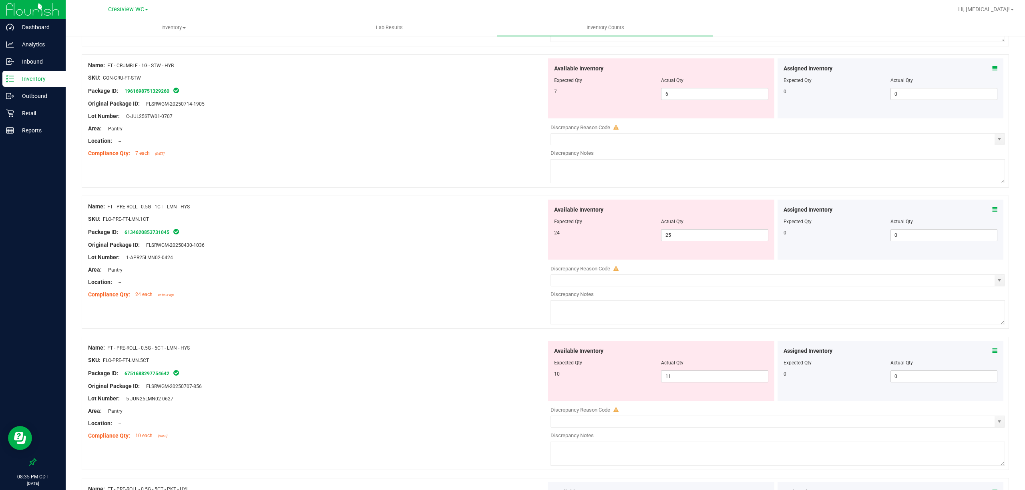
scroll to position [474, 0]
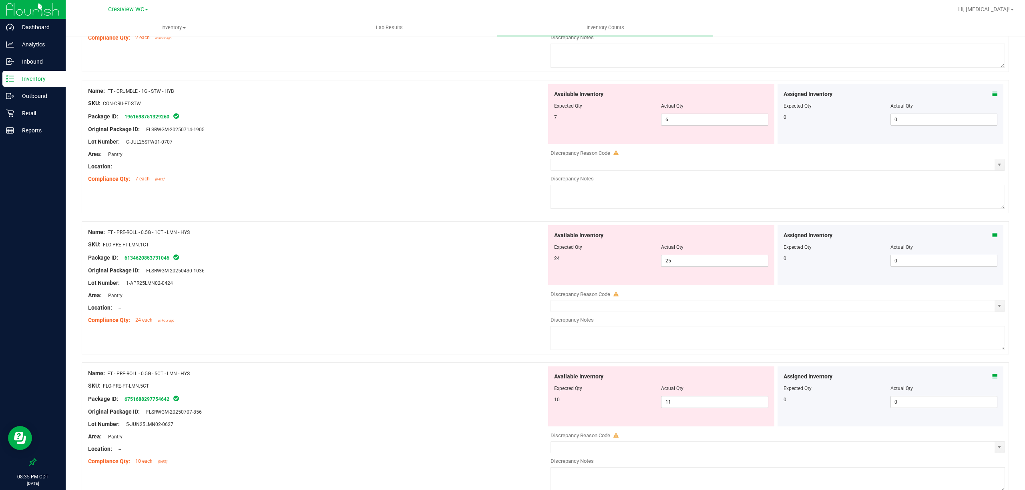
click at [991, 96] on icon at bounding box center [994, 94] width 6 height 6
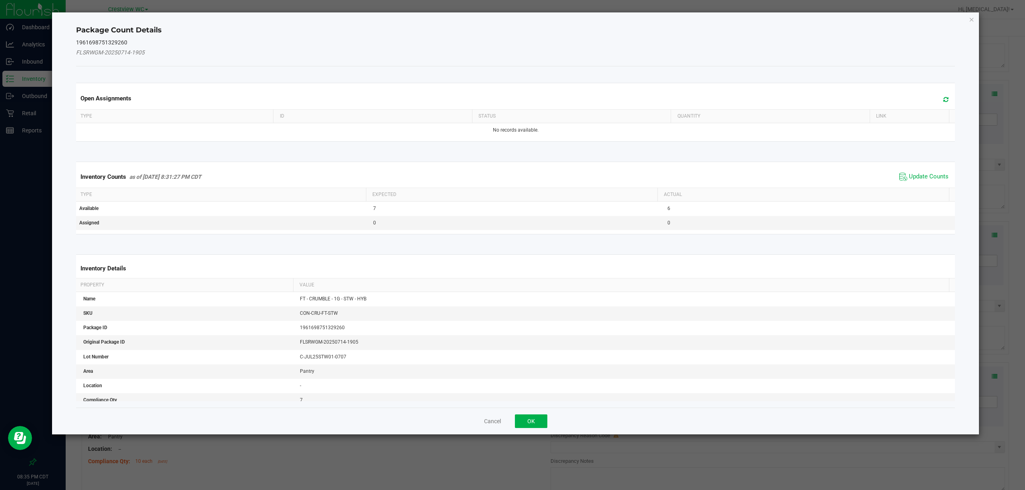
click at [909, 172] on span "Update Counts" at bounding box center [923, 177] width 53 height 12
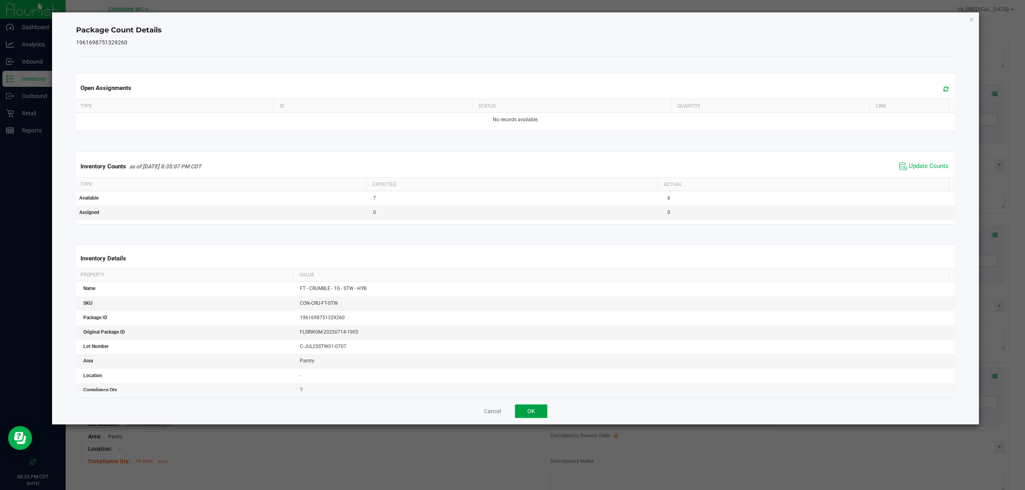
click at [527, 411] on button "OK" at bounding box center [531, 412] width 32 height 14
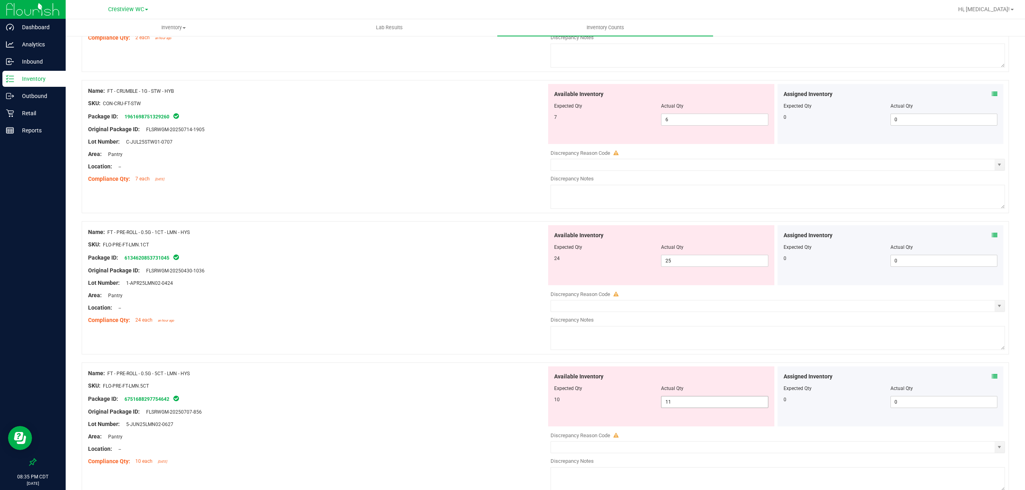
click at [710, 399] on span "11 11" at bounding box center [714, 402] width 107 height 12
click at [710, 399] on input "11" at bounding box center [714, 402] width 106 height 11
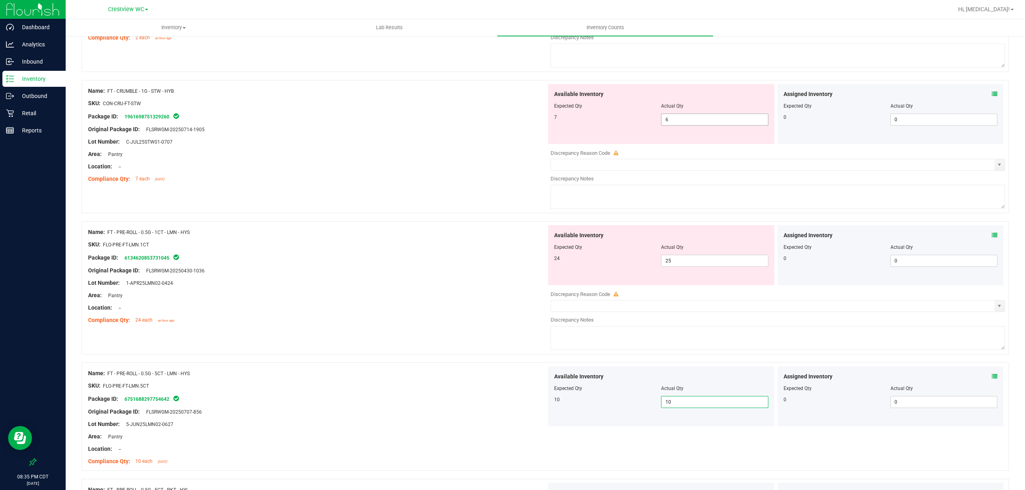
click at [726, 118] on input "6" at bounding box center [714, 119] width 106 height 11
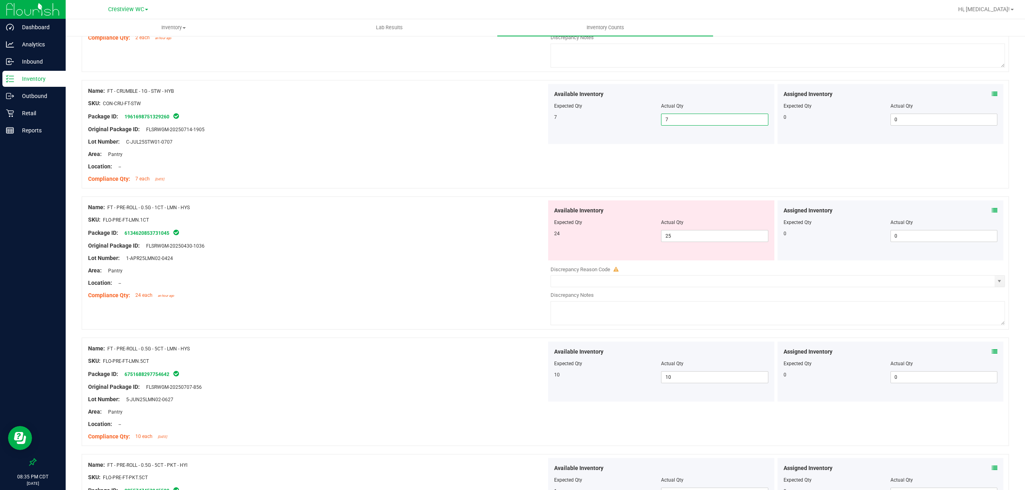
click at [537, 282] on div "Location: --" at bounding box center [317, 283] width 458 height 8
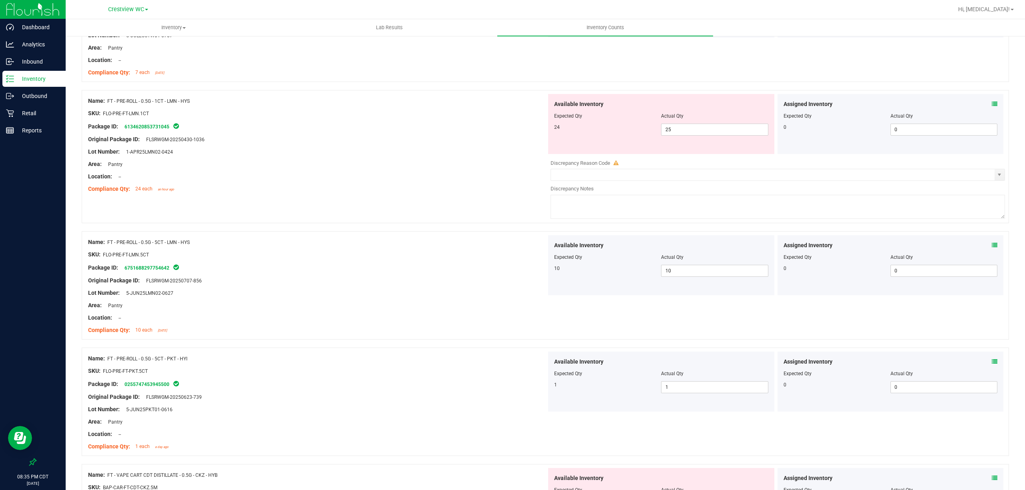
scroll to position [527, 0]
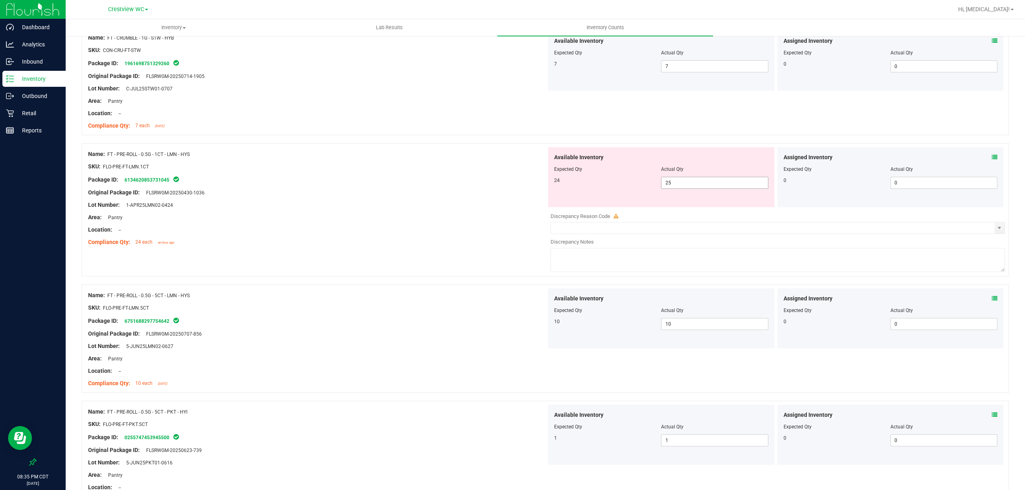
click at [702, 186] on span "25 25" at bounding box center [714, 183] width 107 height 12
click at [387, 215] on div "Area: Pantry" at bounding box center [317, 217] width 458 height 8
click at [686, 184] on span "250 250" at bounding box center [714, 183] width 107 height 12
click at [686, 184] on input "250" at bounding box center [714, 182] width 106 height 11
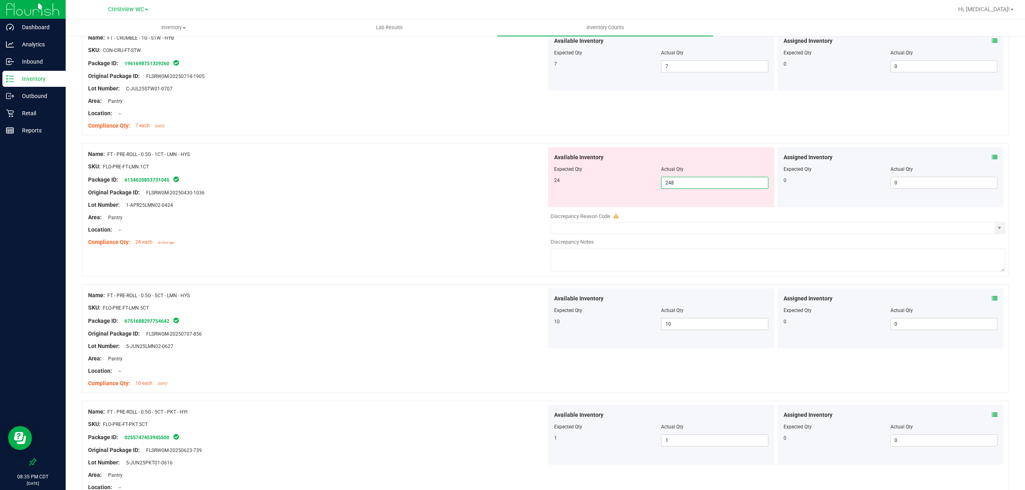
click at [695, 183] on input "248" at bounding box center [714, 182] width 106 height 11
click at [536, 188] on div at bounding box center [317, 186] width 458 height 4
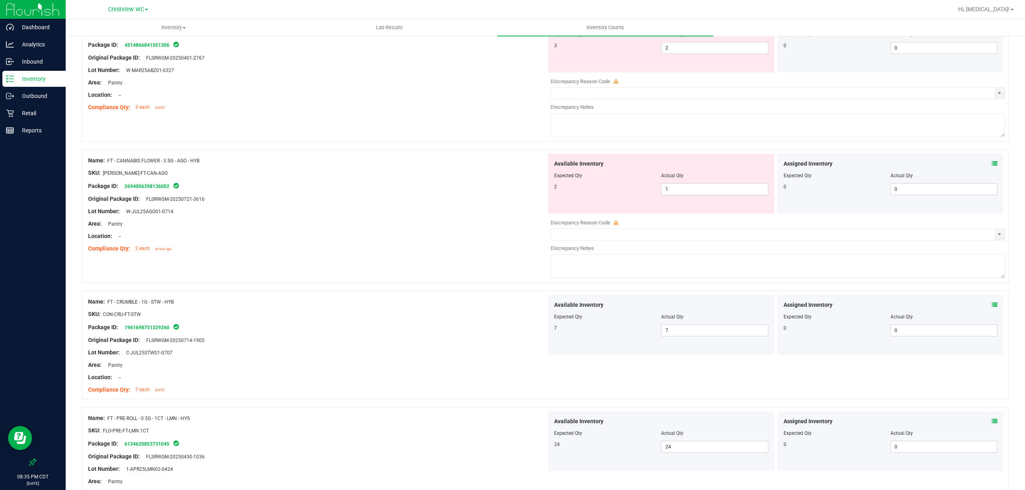
scroll to position [260, 0]
click at [342, 236] on div "Location: --" at bounding box center [317, 239] width 458 height 8
click at [701, 192] on input "1" at bounding box center [714, 191] width 106 height 11
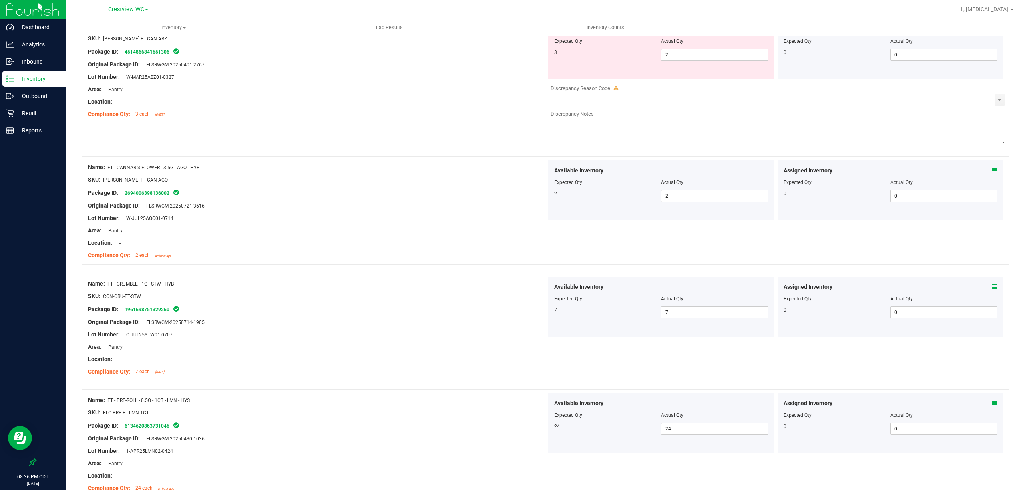
drag, startPoint x: 127, startPoint y: 194, endPoint x: 172, endPoint y: 194, distance: 44.4
click at [172, 194] on div "Package ID: 2694006398136002" at bounding box center [317, 193] width 458 height 10
copy div "2694006398136002"
click at [409, 218] on div "Lot Number: W-JUL25AGO01-0714" at bounding box center [317, 218] width 458 height 8
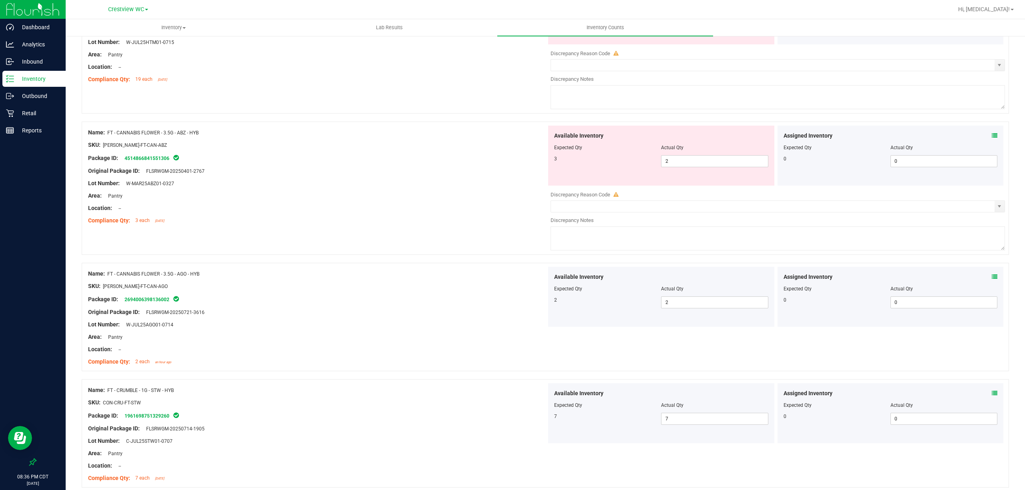
scroll to position [149, 0]
click at [991, 135] on icon at bounding box center [994, 136] width 6 height 6
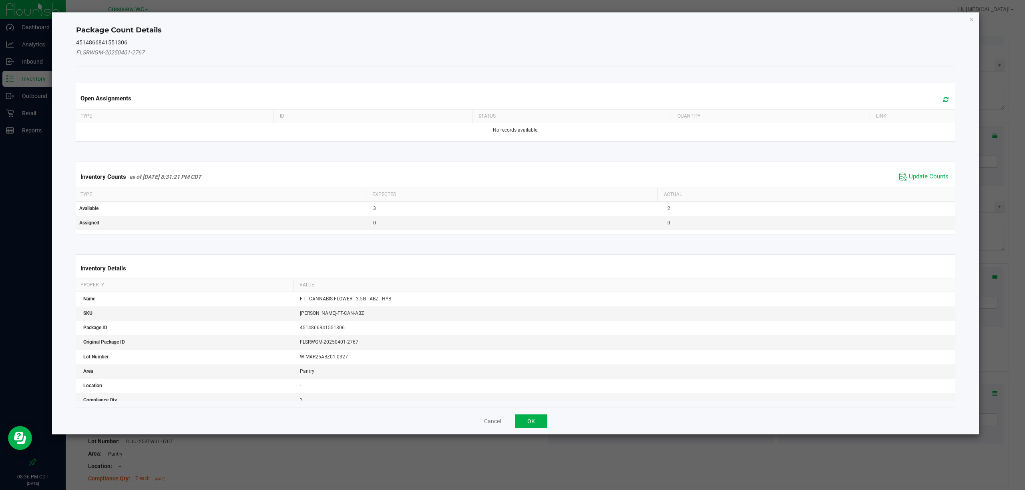
click at [919, 173] on span "Update Counts" at bounding box center [923, 177] width 53 height 12
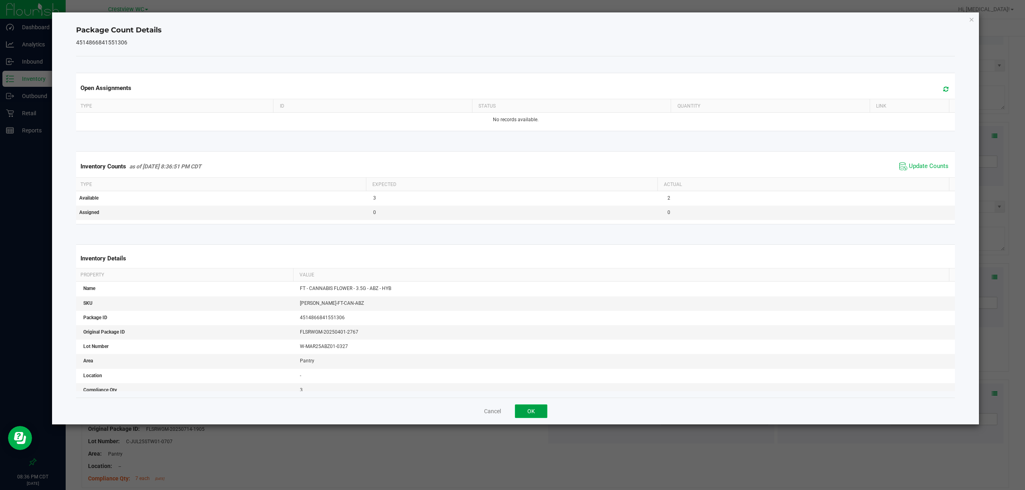
click at [538, 414] on button "OK" at bounding box center [531, 412] width 32 height 14
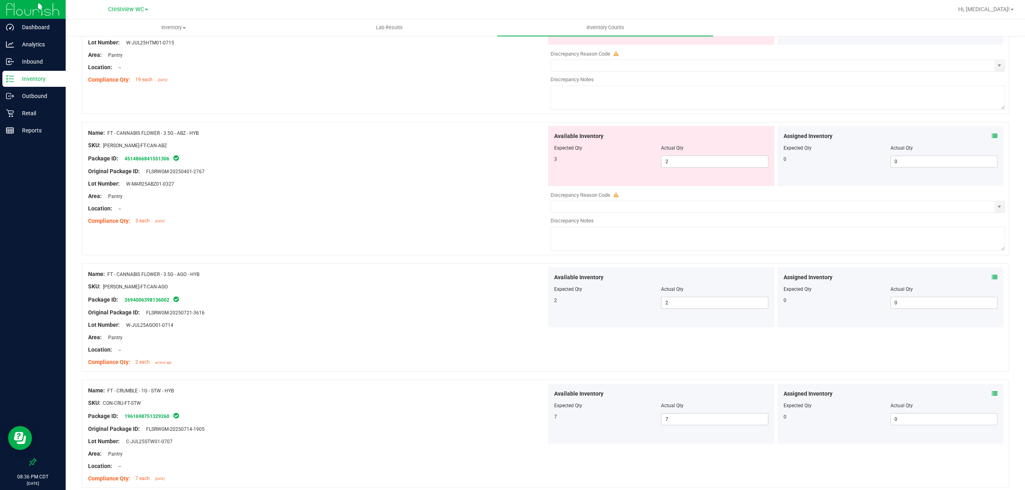
click at [497, 241] on div "Name: FT - CANNABIS FLOWER - 3.5G - ABZ - HYB SKU: FLO-BUD-FT-CAN-ABZ Package I…" at bounding box center [545, 188] width 927 height 133
click at [680, 163] on span "2 2" at bounding box center [714, 162] width 107 height 12
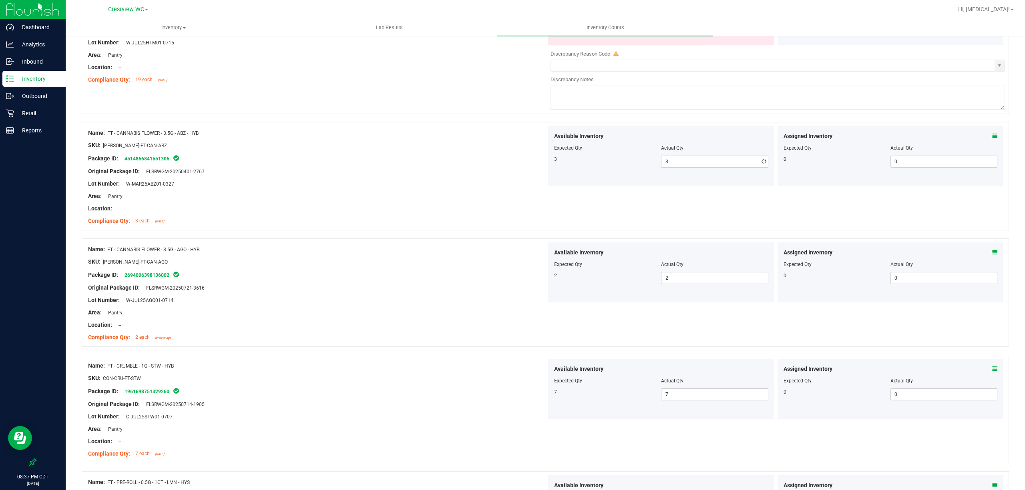
click at [474, 209] on div "Location: --" at bounding box center [317, 209] width 458 height 8
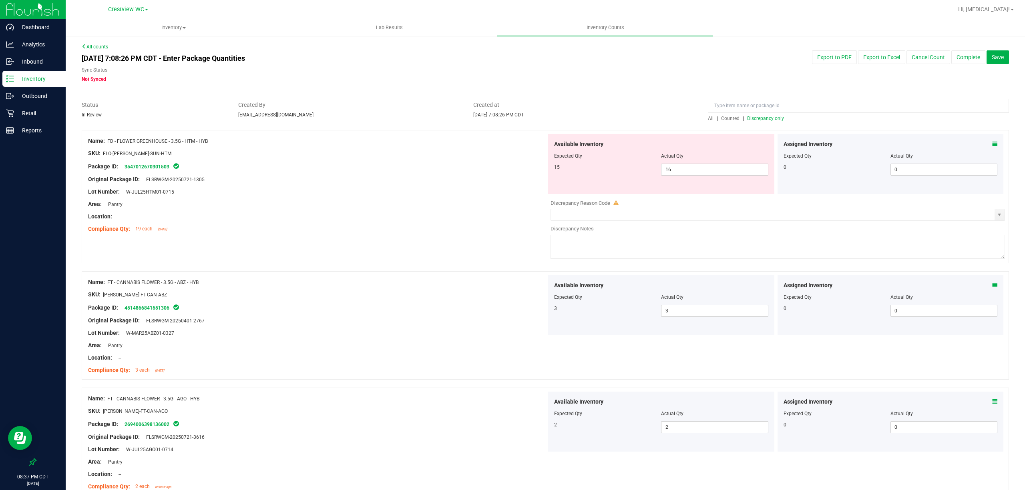
click at [767, 120] on span "Discrepancy only" at bounding box center [765, 119] width 37 height 6
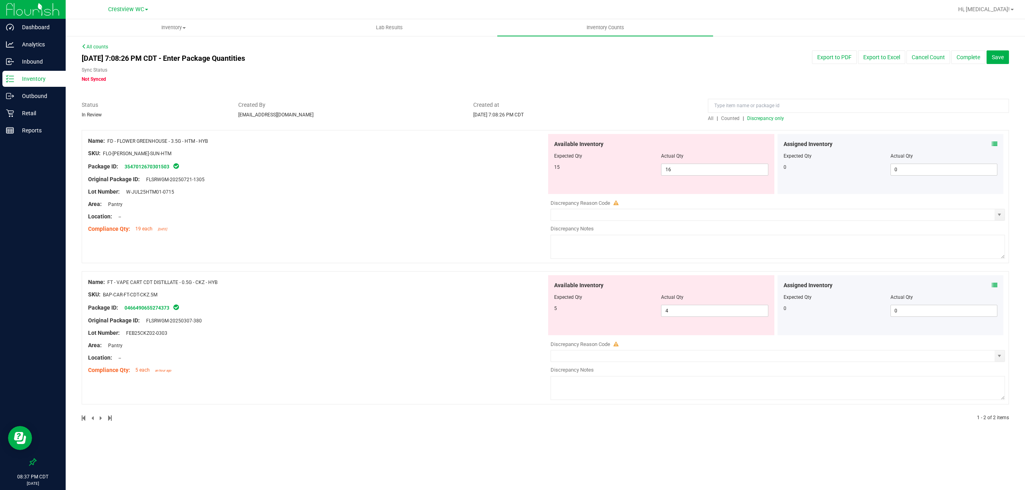
click at [516, 166] on div "Package ID: 3547012670301503" at bounding box center [317, 167] width 458 height 10
click at [997, 143] on div "Assigned Inventory Expected Qty Actual Qty 0 0 0" at bounding box center [890, 164] width 226 height 60
click at [995, 143] on icon at bounding box center [994, 144] width 6 height 6
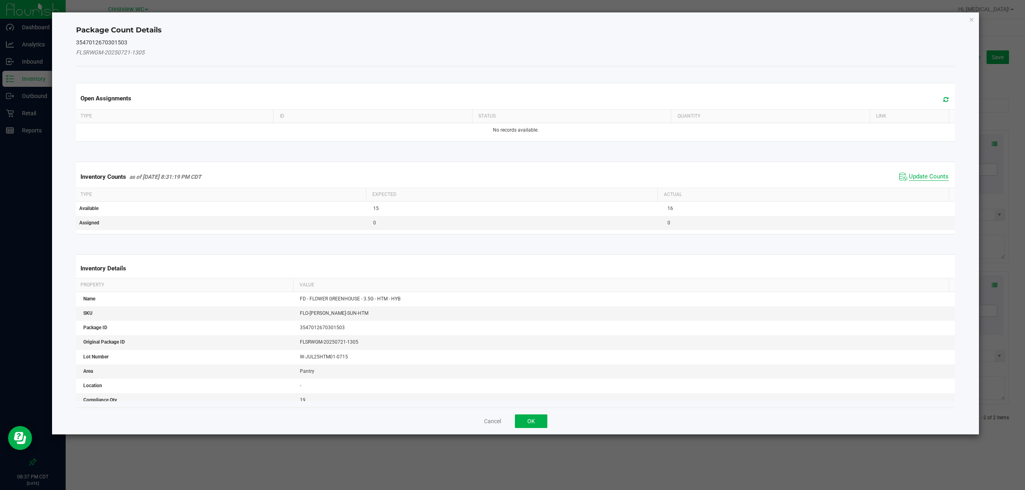
click at [913, 177] on span "Update Counts" at bounding box center [928, 177] width 40 height 8
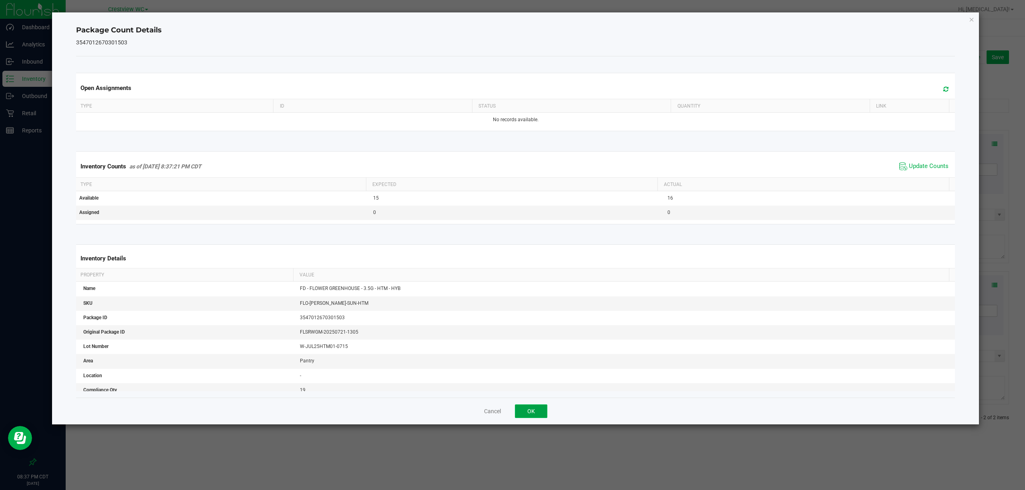
click at [516, 415] on button "OK" at bounding box center [531, 412] width 32 height 14
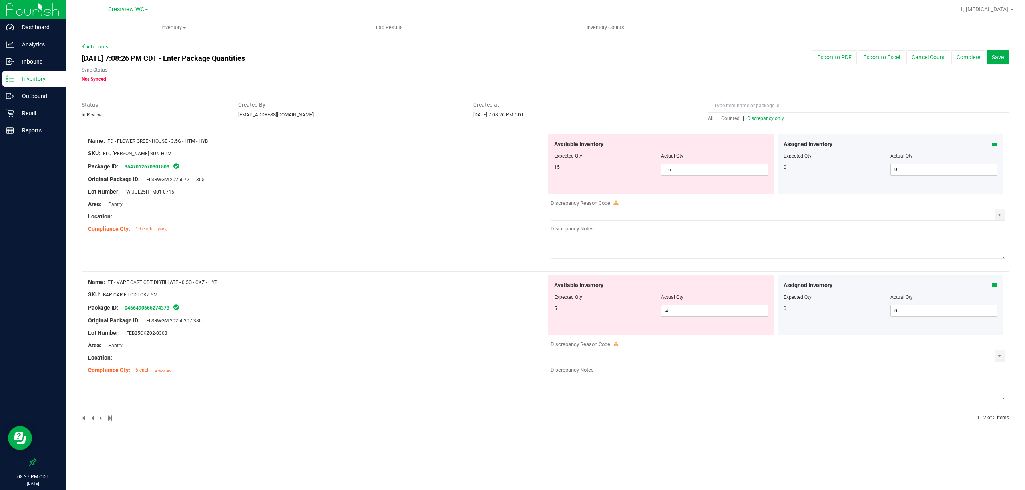
click at [413, 271] on div at bounding box center [545, 267] width 927 height 8
click at [468, 233] on div "Compliance Qty: 19 each 2 days ago" at bounding box center [317, 229] width 458 height 8
click at [717, 168] on input "16" at bounding box center [714, 169] width 106 height 11
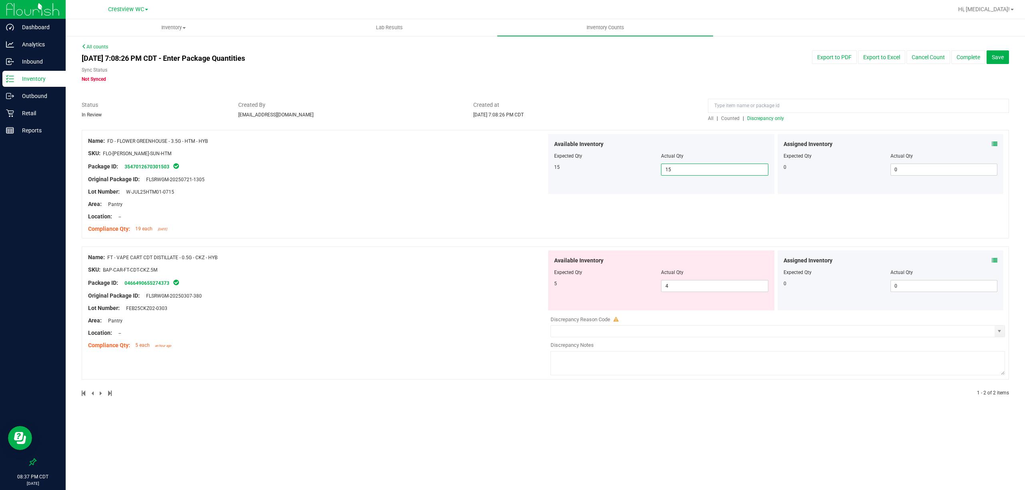
click at [507, 209] on div at bounding box center [317, 211] width 458 height 4
click at [778, 119] on span "Discrepancy only" at bounding box center [765, 119] width 37 height 6
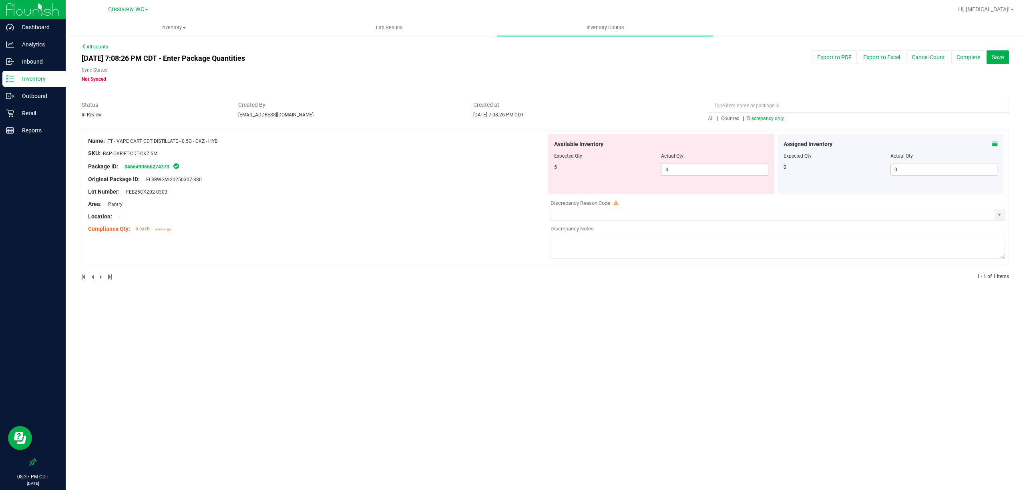
click at [698, 337] on div "Inventory All packages All inventory Waste log Create inventory Lab Results Inv…" at bounding box center [545, 254] width 959 height 471
click at [732, 168] on input "4" at bounding box center [714, 169] width 106 height 11
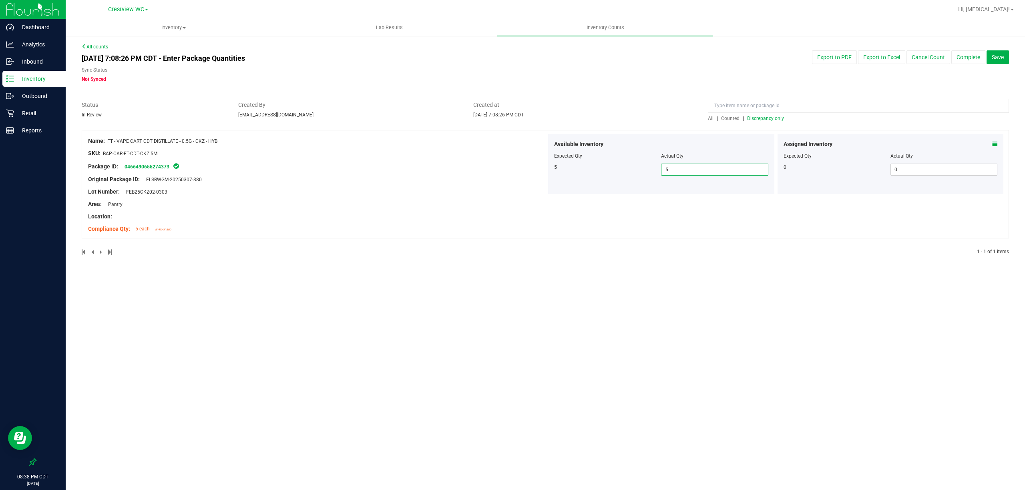
click at [700, 375] on div "Inventory All packages All inventory Waste log Create inventory Lab Results Inv…" at bounding box center [545, 254] width 959 height 471
click at [735, 292] on div "Inventory All packages All inventory Waste log Create inventory Lab Results Inv…" at bounding box center [545, 254] width 959 height 471
click at [764, 118] on span "Discrepancy only" at bounding box center [765, 119] width 37 height 6
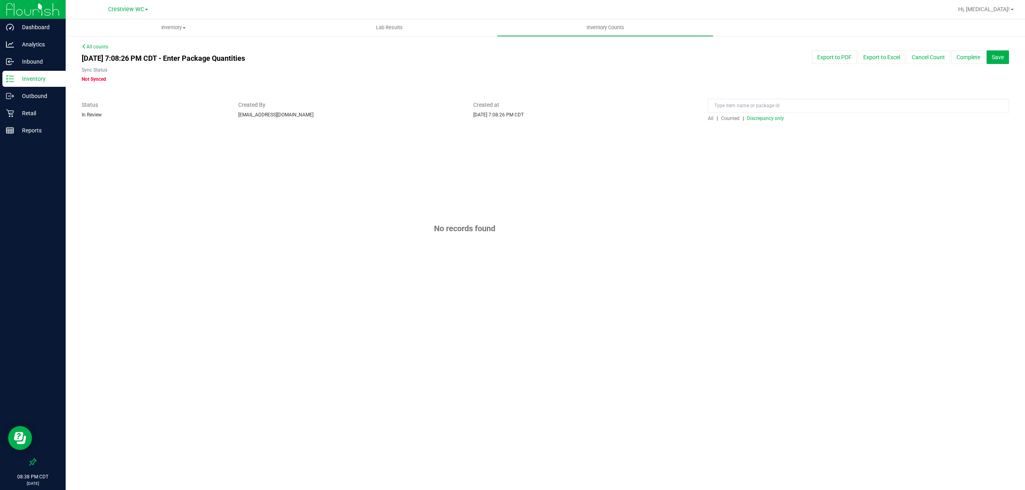
click at [729, 118] on span "Counted" at bounding box center [730, 119] width 18 height 6
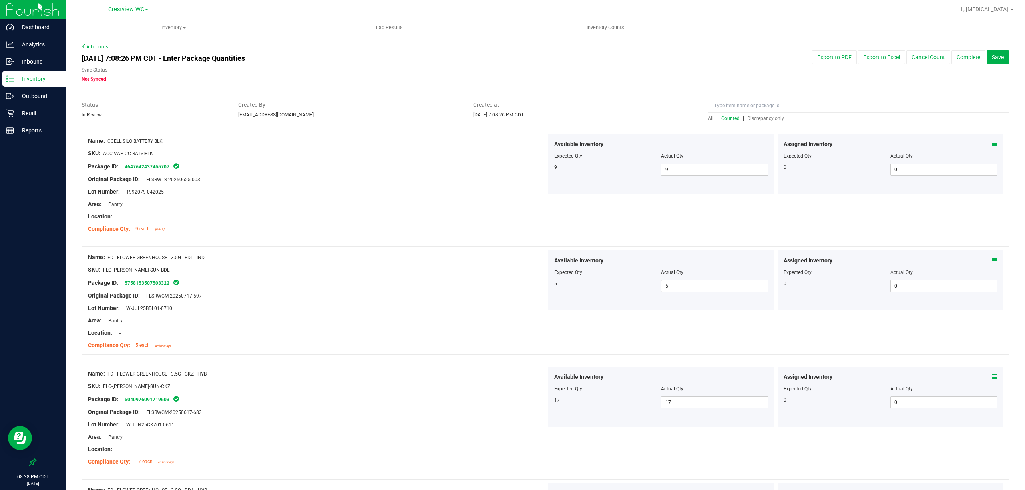
click at [756, 120] on span "Discrepancy only" at bounding box center [765, 119] width 37 height 6
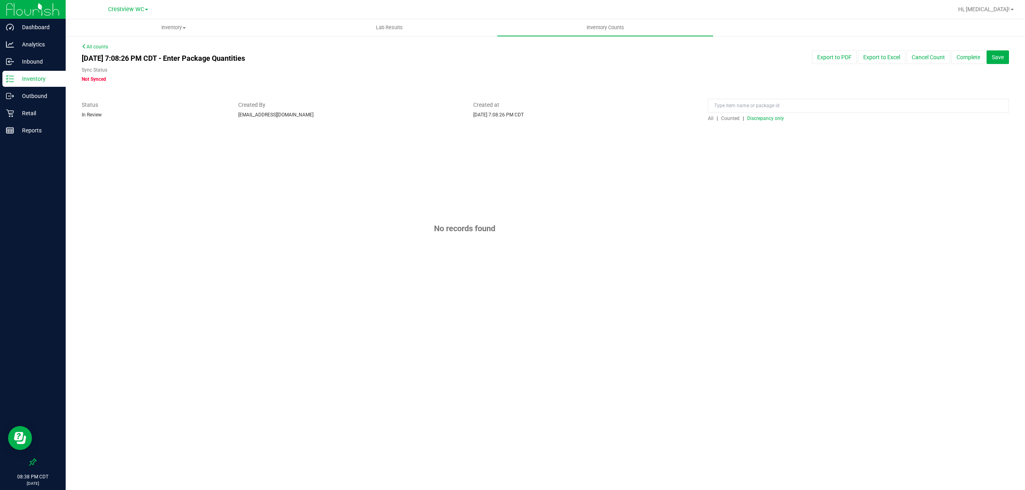
click at [596, 103] on span "Created at" at bounding box center [584, 105] width 223 height 8
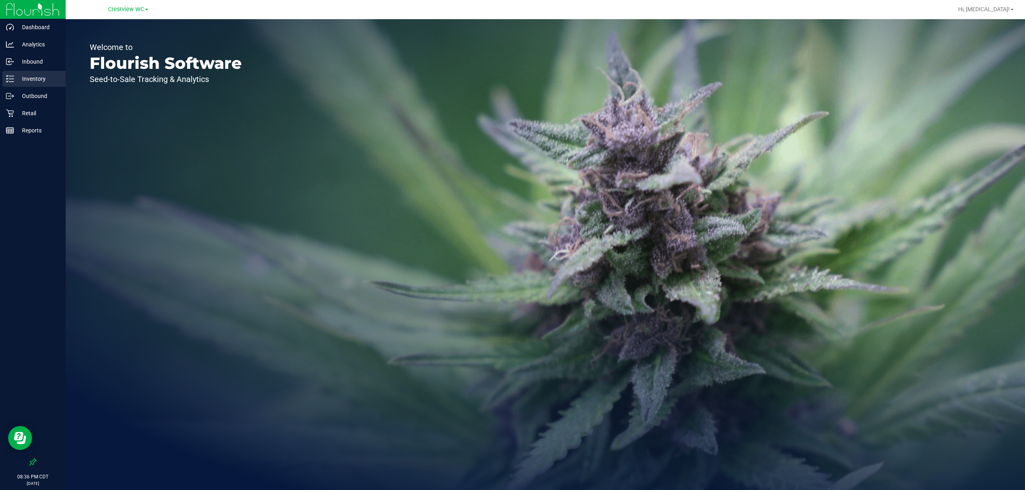
click at [37, 82] on p "Inventory" at bounding box center [38, 79] width 48 height 10
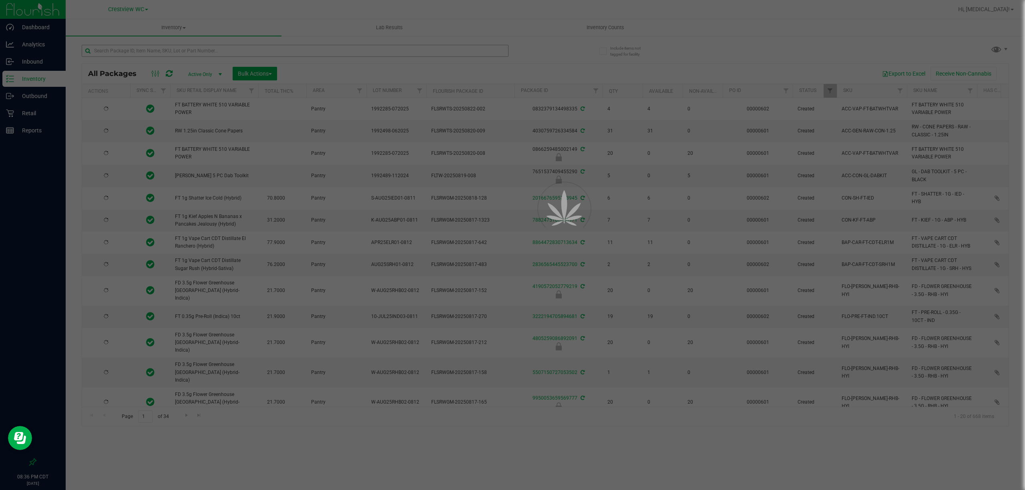
click at [178, 50] on div at bounding box center [512, 245] width 1025 height 490
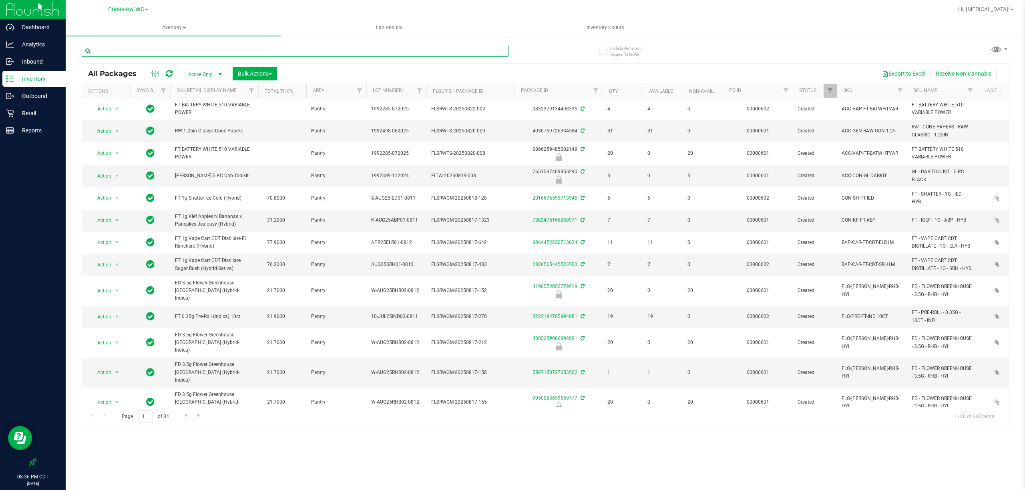
click at [178, 50] on input "text" at bounding box center [295, 51] width 427 height 12
paste input "2694006398136002"
type input "2694006398136002"
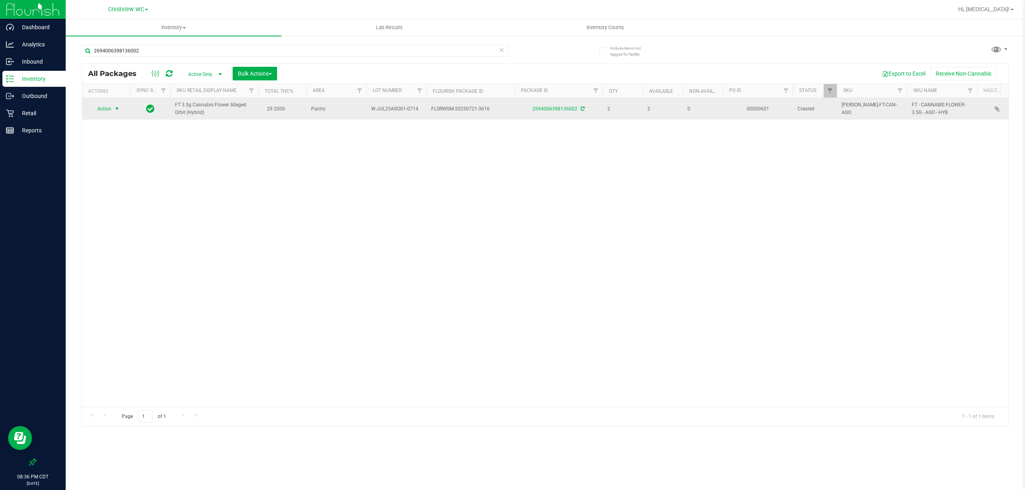
click at [108, 108] on span "Action" at bounding box center [101, 108] width 22 height 11
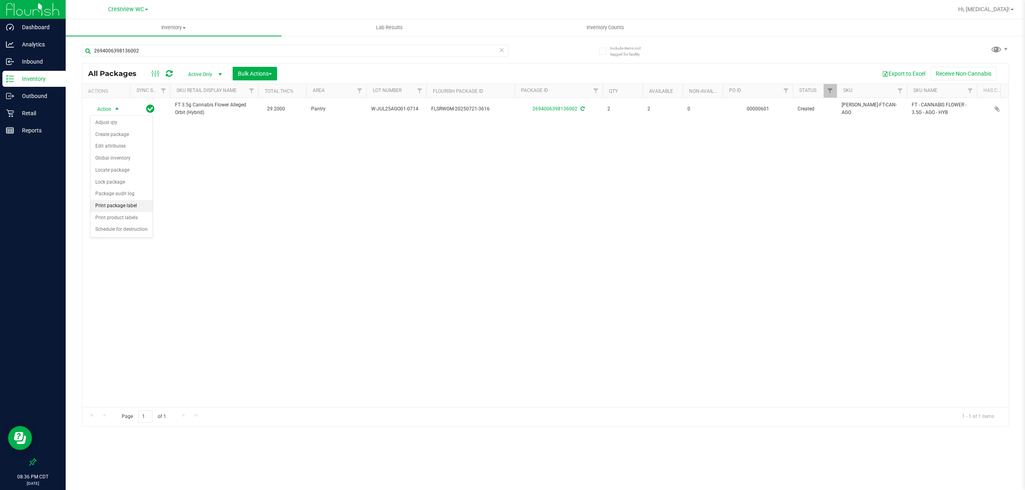
click at [119, 206] on li "Print package label" at bounding box center [121, 206] width 62 height 12
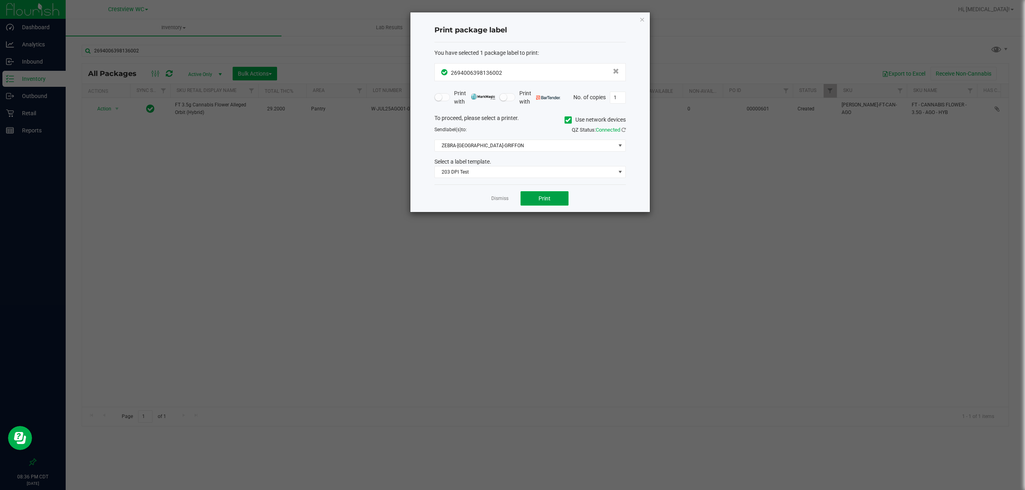
click at [539, 202] on button "Print" at bounding box center [544, 198] width 48 height 14
click at [506, 196] on app-cancel-button "Dismiss" at bounding box center [499, 199] width 17 height 8
click at [489, 204] on div "Dismiss Print" at bounding box center [529, 198] width 191 height 28
click at [495, 199] on link "Dismiss" at bounding box center [499, 198] width 17 height 7
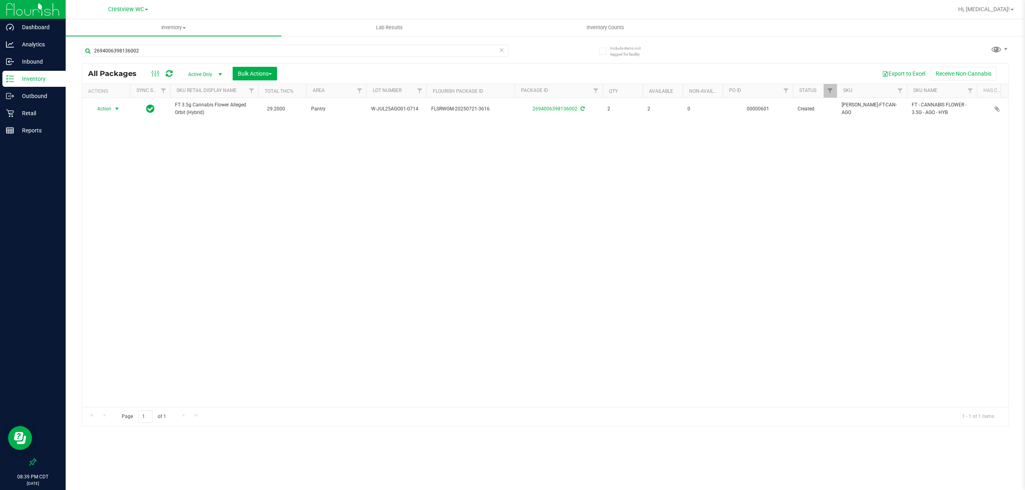
click at [301, 274] on div "Action Action Adjust qty Create package Edit attributes Global inventory Locate…" at bounding box center [545, 252] width 926 height 309
click at [1006, 10] on span "Hi, [MEDICAL_DATA]!" at bounding box center [984, 9] width 52 height 6
click at [980, 83] on span "Sign Out" at bounding box center [982, 85] width 23 height 8
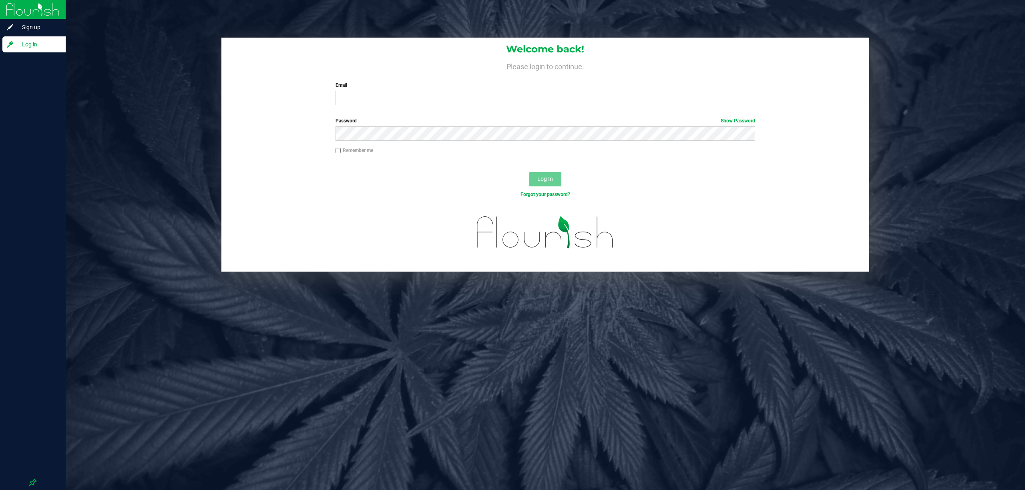
click at [336, 341] on div "Welcome back! Please login to continue. Email Required Please format your email…" at bounding box center [545, 245] width 959 height 490
click at [89, 203] on div "Welcome back! Please login to continue. Email Required Please format your email…" at bounding box center [545, 155] width 971 height 234
drag, startPoint x: 183, startPoint y: 221, endPoint x: 225, endPoint y: 426, distance: 209.0
click at [206, 237] on div "Welcome back! Please login to continue. Email Required Please format your email…" at bounding box center [545, 155] width 971 height 234
